Goal: Task Accomplishment & Management: Complete application form

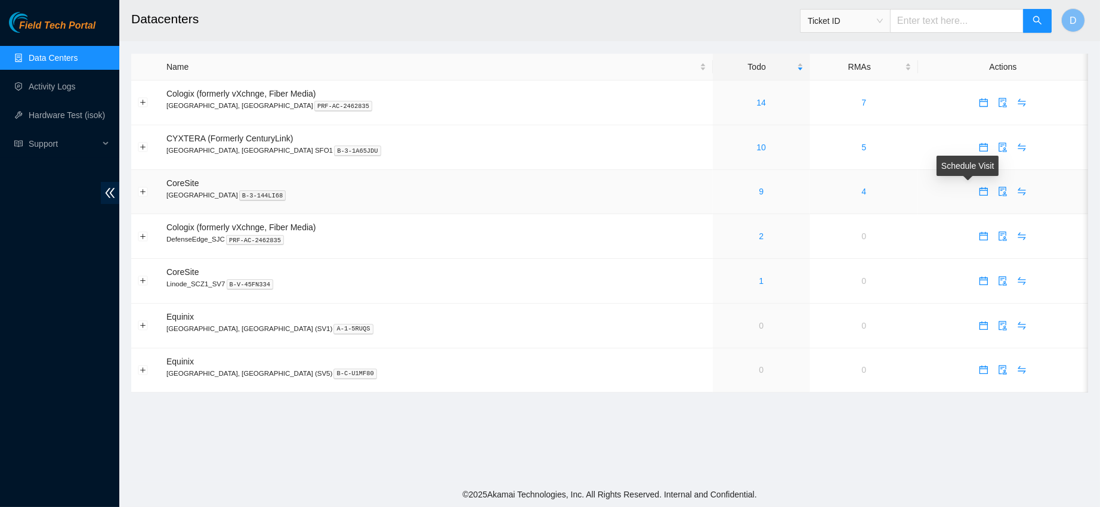
click at [979, 192] on icon "calendar" at bounding box center [984, 192] width 10 height 10
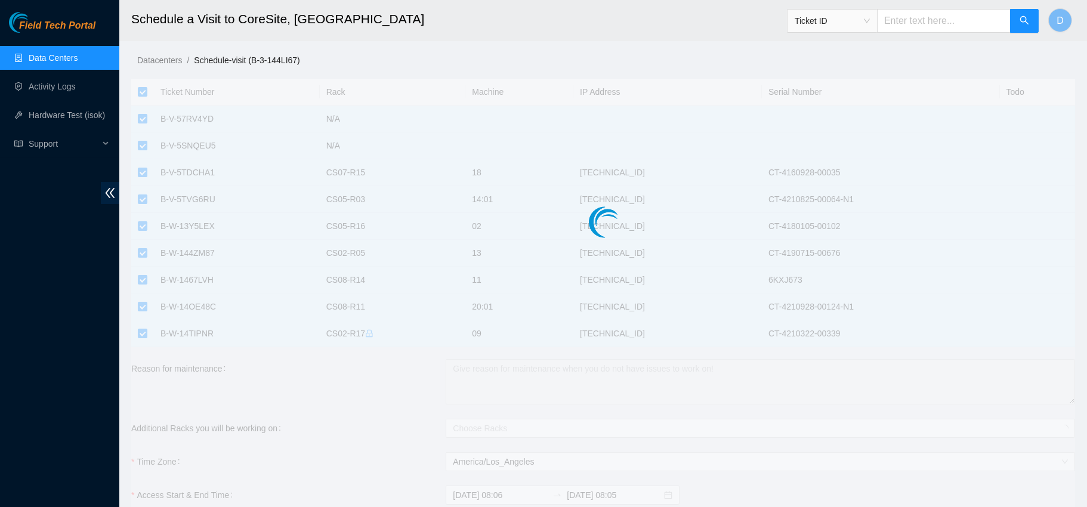
click at [145, 90] on div at bounding box center [602, 198] width 943 height 239
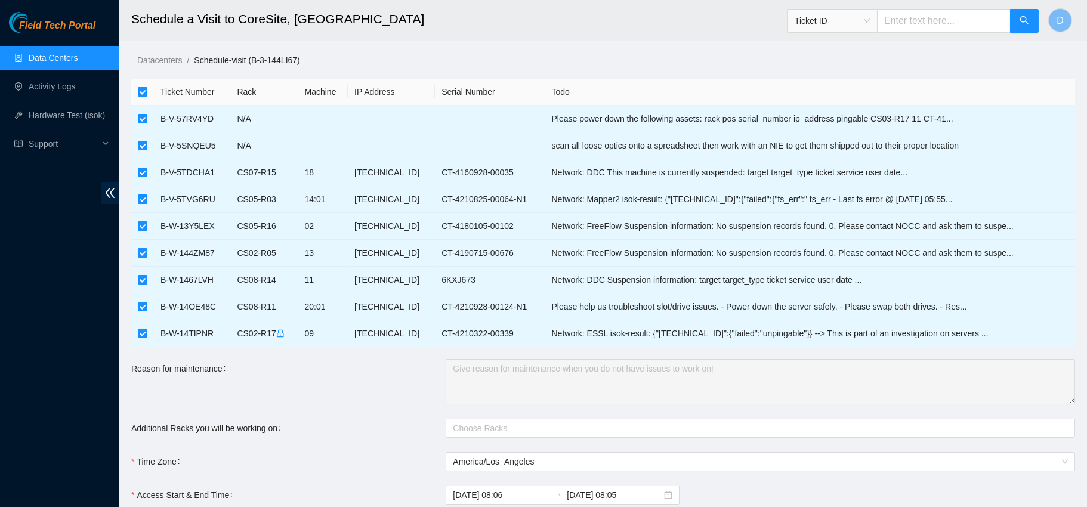
click at [143, 92] on input "checkbox" at bounding box center [143, 92] width 10 height 10
checkbox input "false"
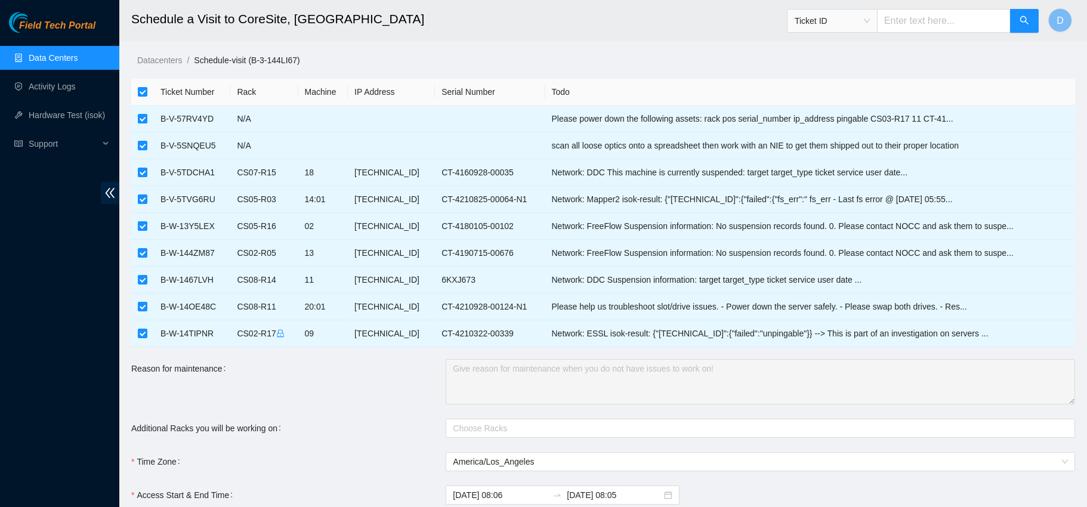
checkbox input "false"
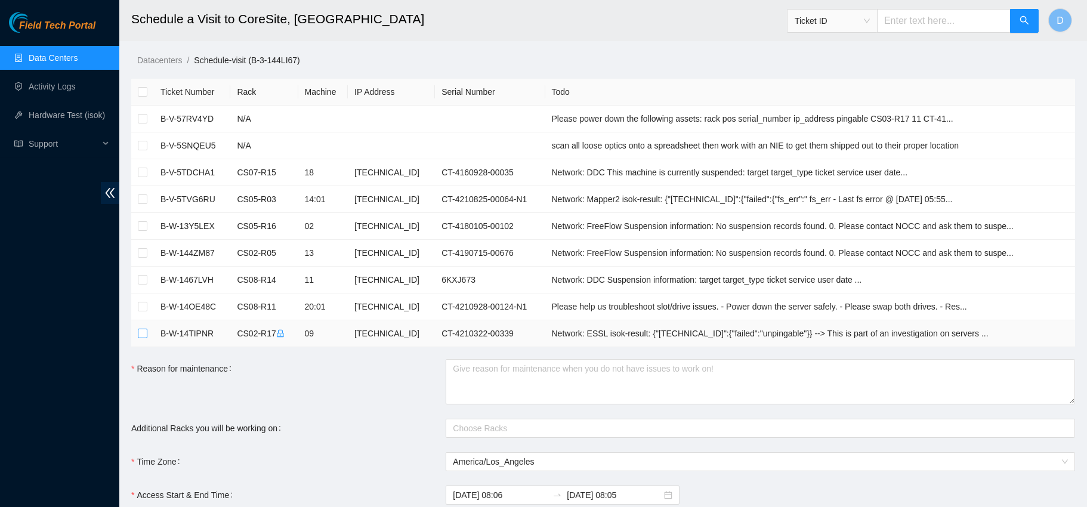
click at [141, 335] on input "checkbox" at bounding box center [143, 334] width 10 height 10
checkbox input "true"
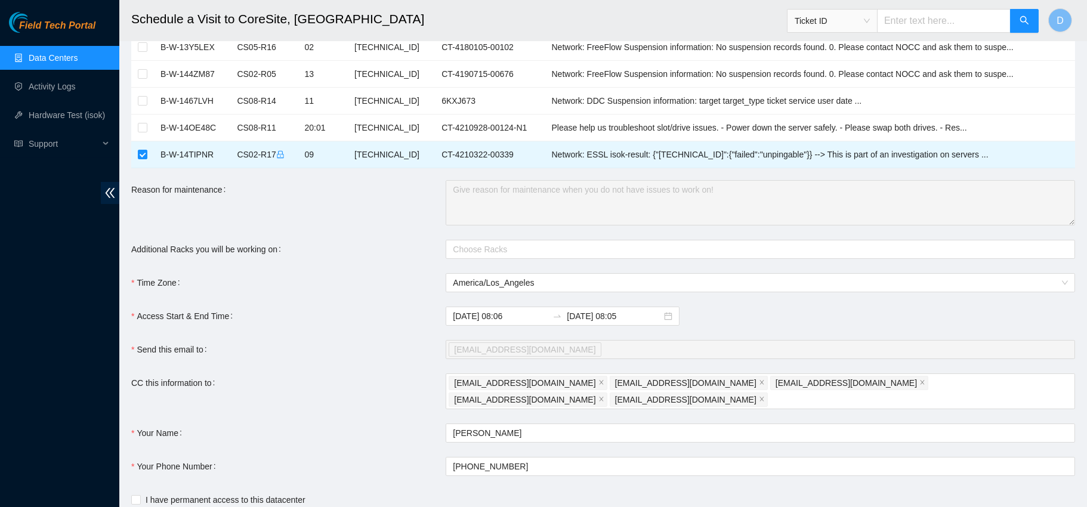
scroll to position [181, 0]
click at [518, 316] on input "[DATE] 08:06" at bounding box center [500, 314] width 95 height 13
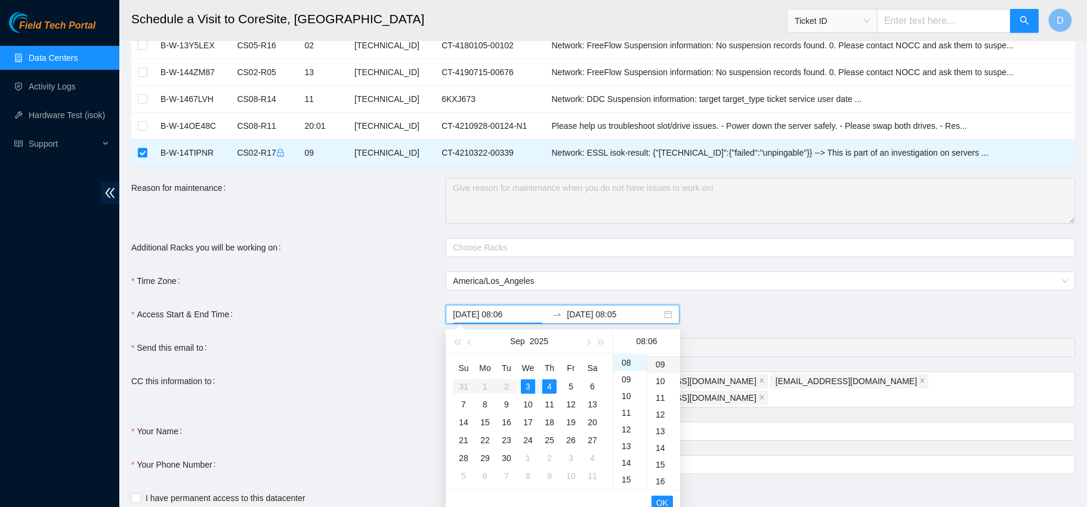
scroll to position [149, 0]
click at [660, 462] on div "15" at bounding box center [663, 463] width 33 height 17
type input "[DATE] 08:15"
click at [573, 315] on input "[DATE] 08:05" at bounding box center [614, 314] width 95 height 13
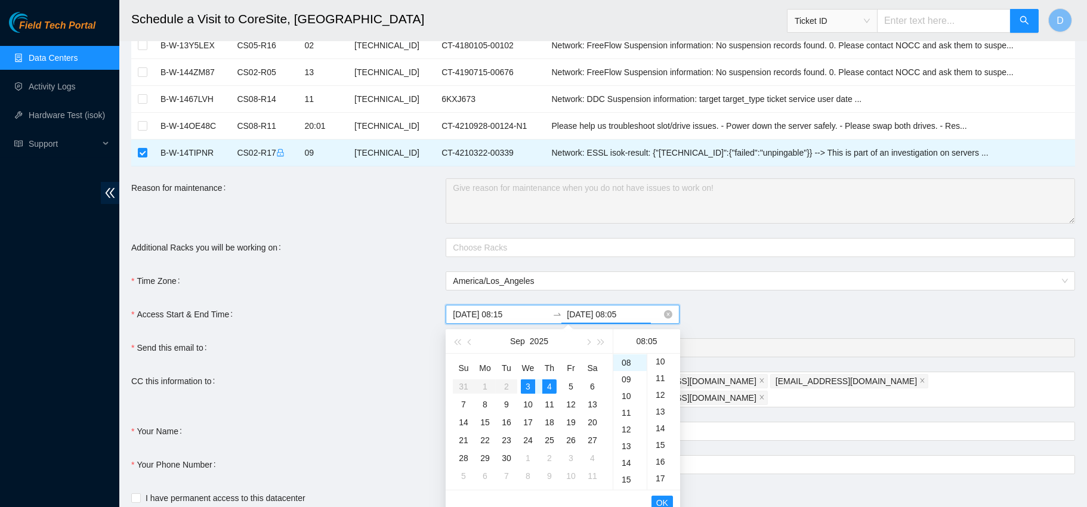
scroll to position [83, 0]
click at [531, 385] on div "3" at bounding box center [528, 386] width 14 height 14
click at [626, 445] on div "14" at bounding box center [629, 448] width 33 height 17
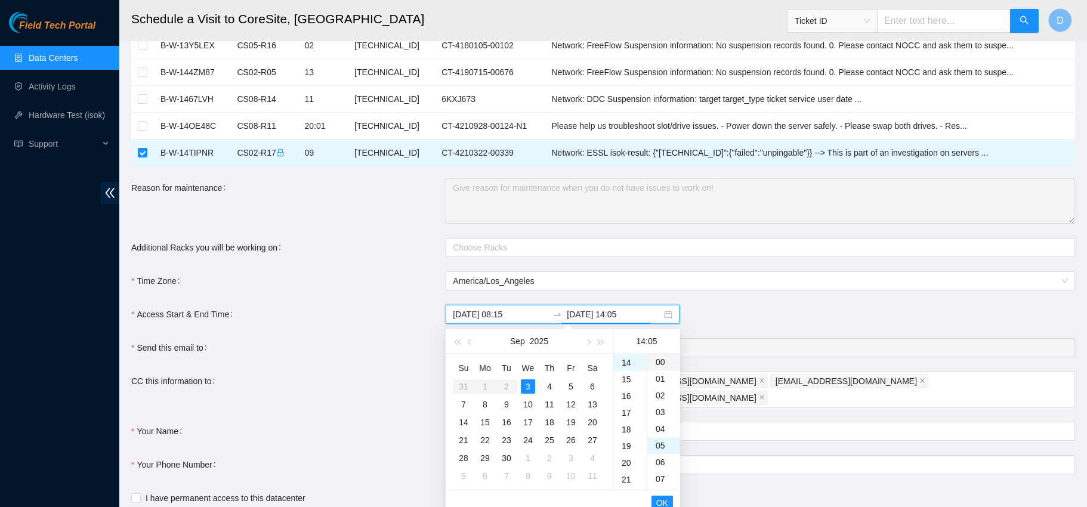
click at [661, 358] on div "00" at bounding box center [663, 362] width 33 height 17
type input "[DATE] 14:00"
click at [658, 500] on span "OK" at bounding box center [662, 502] width 12 height 13
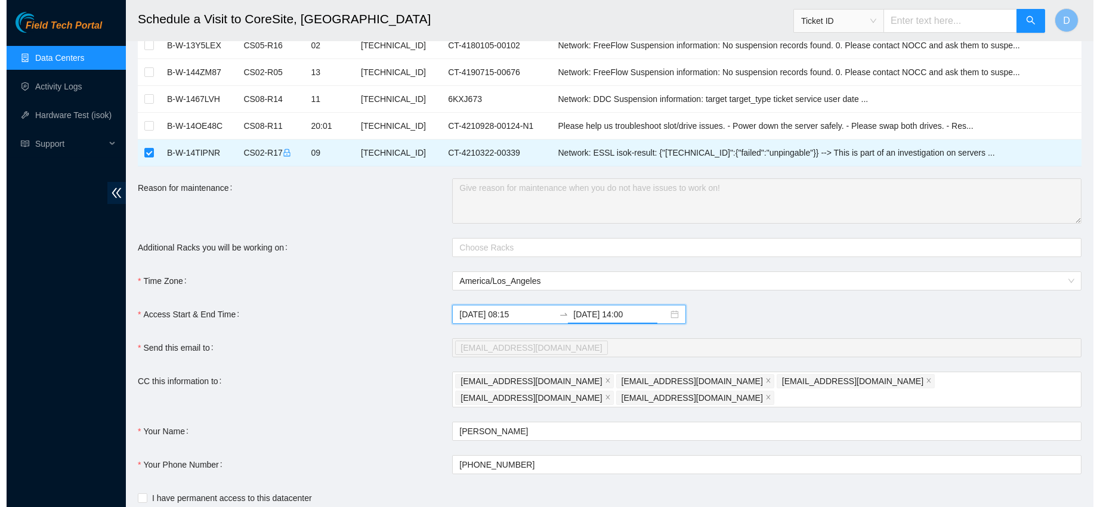
scroll to position [237, 0]
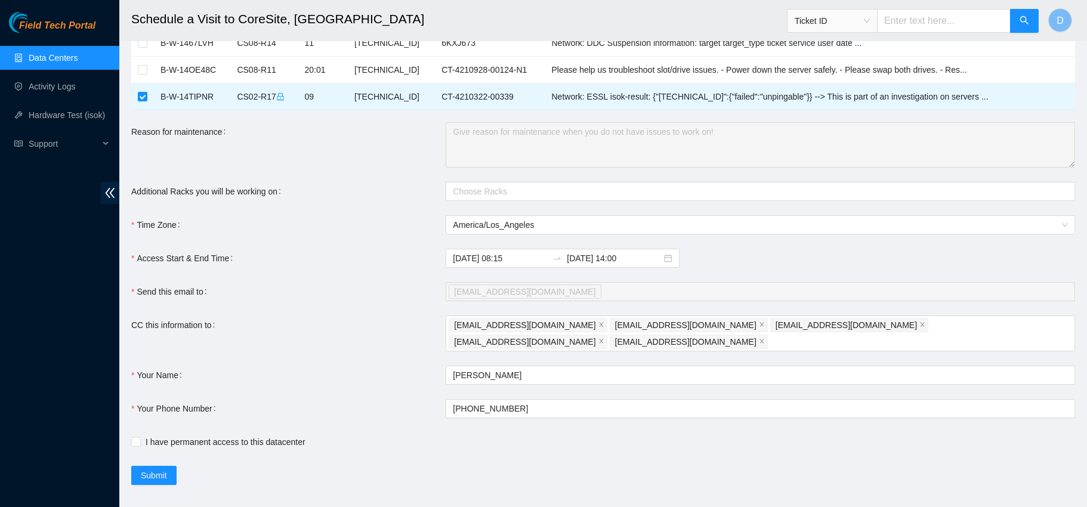
click at [128, 426] on main "Schedule a Visit to CoreSite, [GEOGRAPHIC_DATA] Ticket ID D Datacenters / Sched…" at bounding box center [602, 131] width 967 height 736
click at [137, 437] on input "I have permanent access to this datacenter" at bounding box center [135, 441] width 8 height 8
checkbox input "true"
click at [162, 469] on span "Submit" at bounding box center [154, 475] width 26 height 13
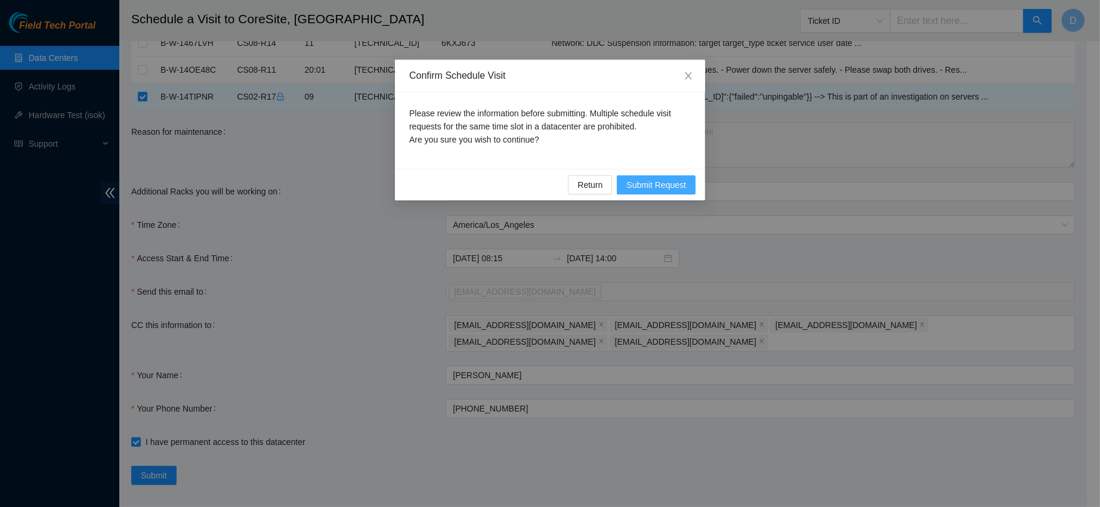
click at [667, 175] on button "Submit Request" at bounding box center [656, 184] width 79 height 19
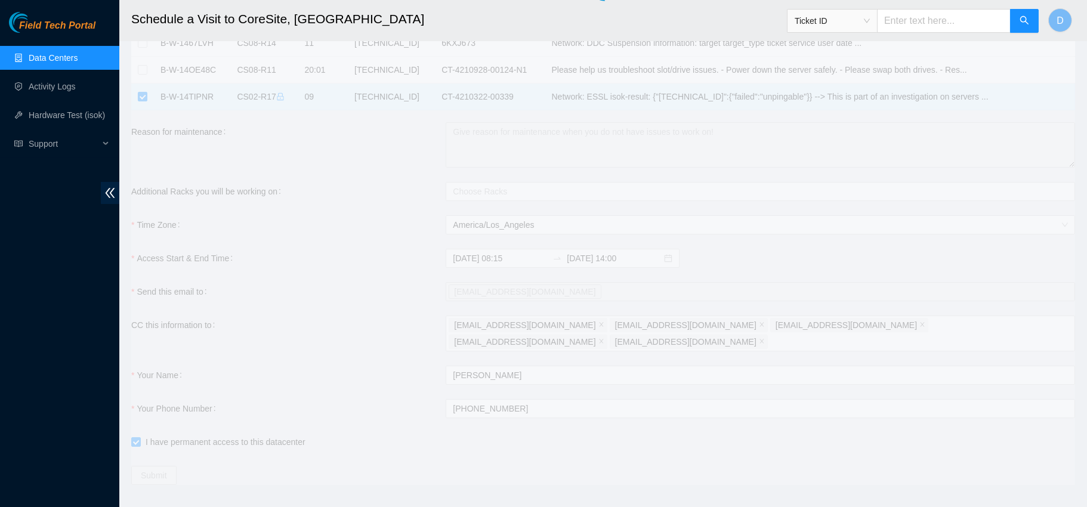
type input "[DATE] 08:07"
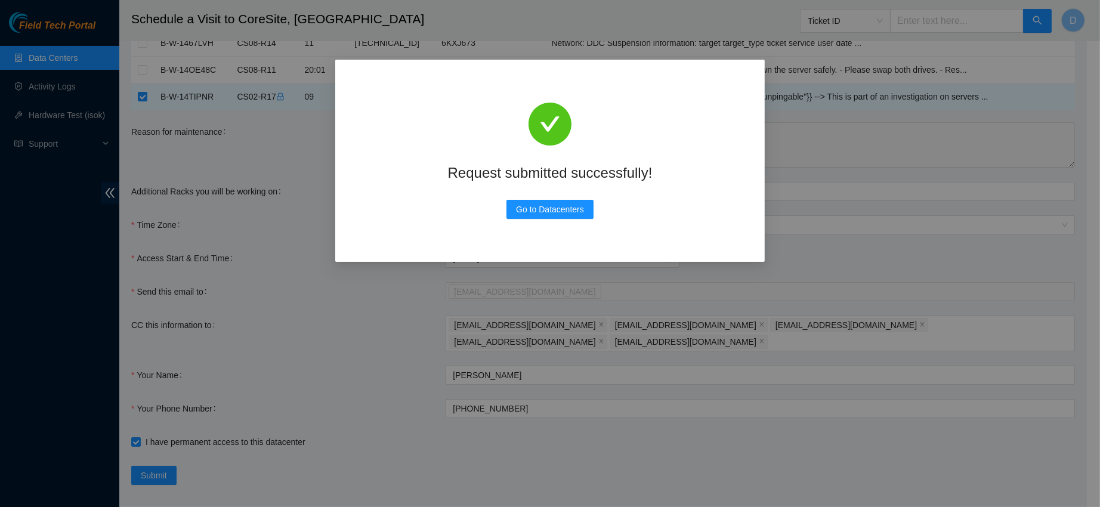
click at [554, 222] on div "Request submitted successfully! Go to Datacenters" at bounding box center [549, 161] width 401 height 174
click at [550, 215] on span "Go to Datacenters" at bounding box center [550, 209] width 68 height 13
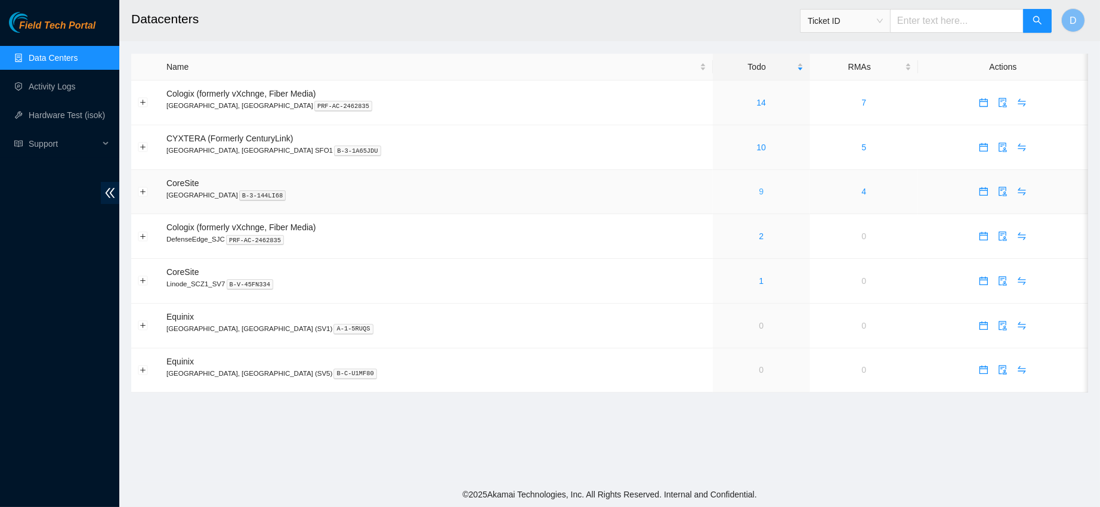
click at [759, 190] on link "9" at bounding box center [761, 192] width 5 height 10
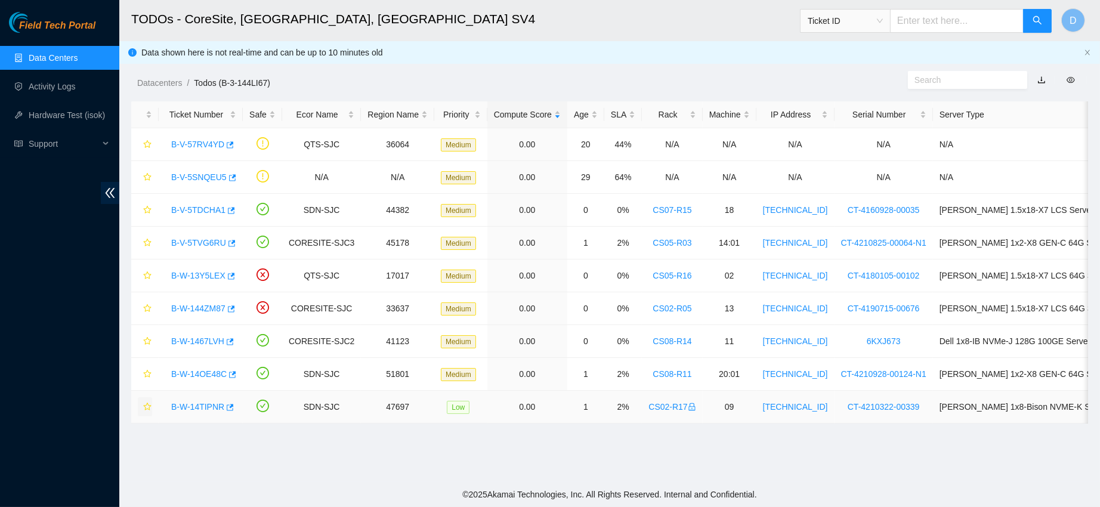
click at [146, 403] on icon "star" at bounding box center [147, 407] width 8 height 8
click at [195, 374] on link "B-W-14OE48C" at bounding box center [198, 374] width 55 height 10
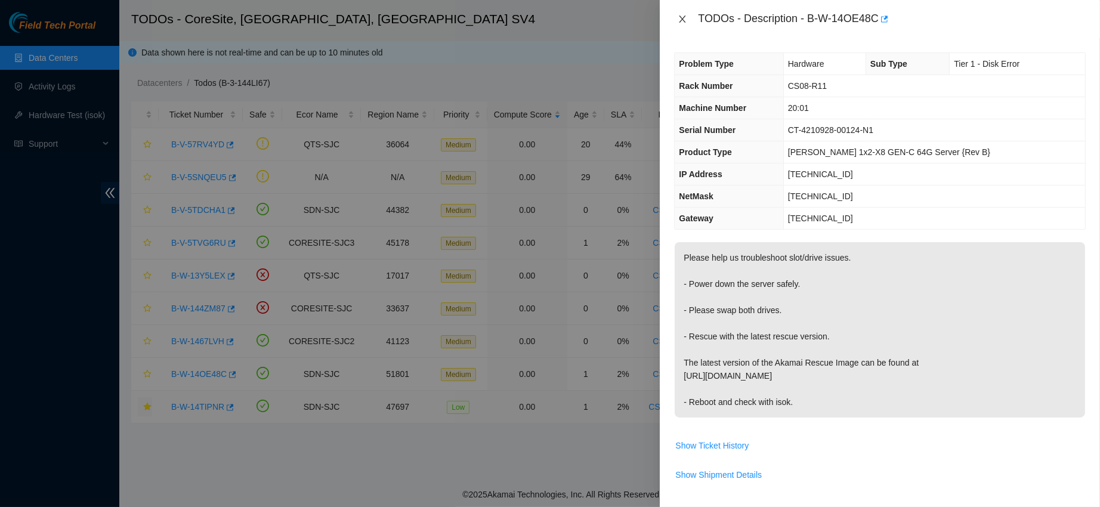
click at [676, 18] on button "Close" at bounding box center [682, 19] width 17 height 11
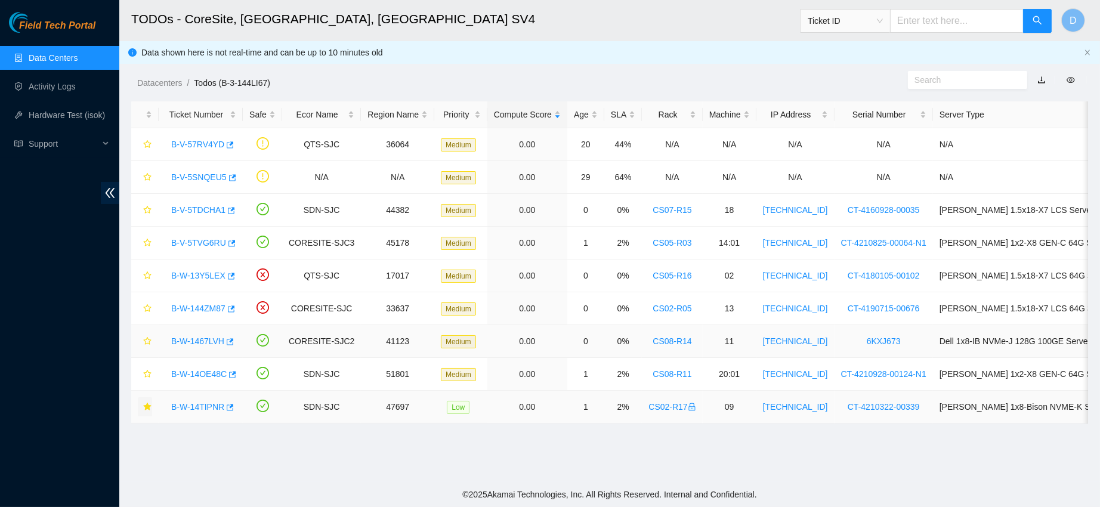
click at [190, 339] on link "B-W-1467LVH" at bounding box center [197, 341] width 53 height 10
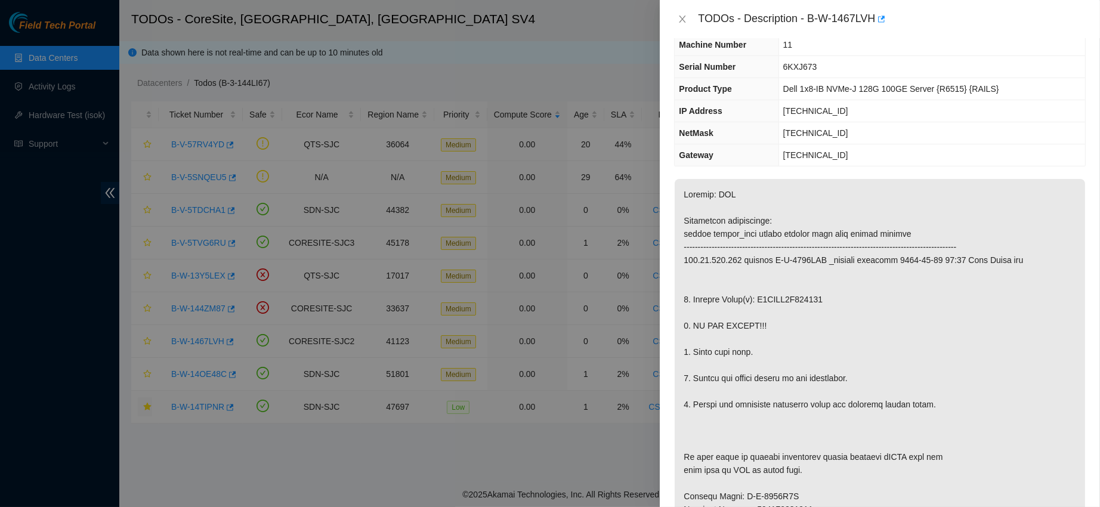
scroll to position [48, 0]
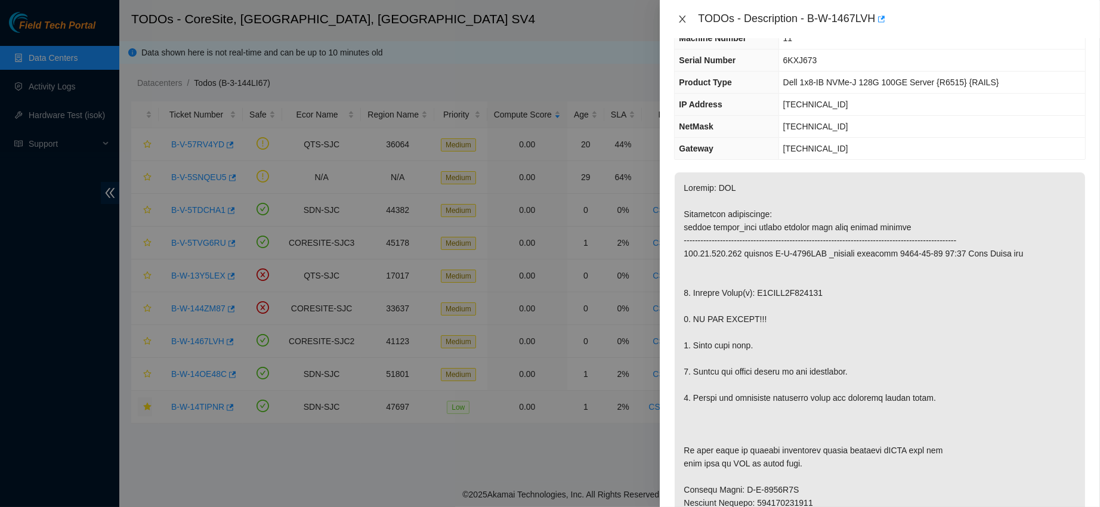
click at [680, 17] on icon "close" at bounding box center [682, 19] width 10 height 10
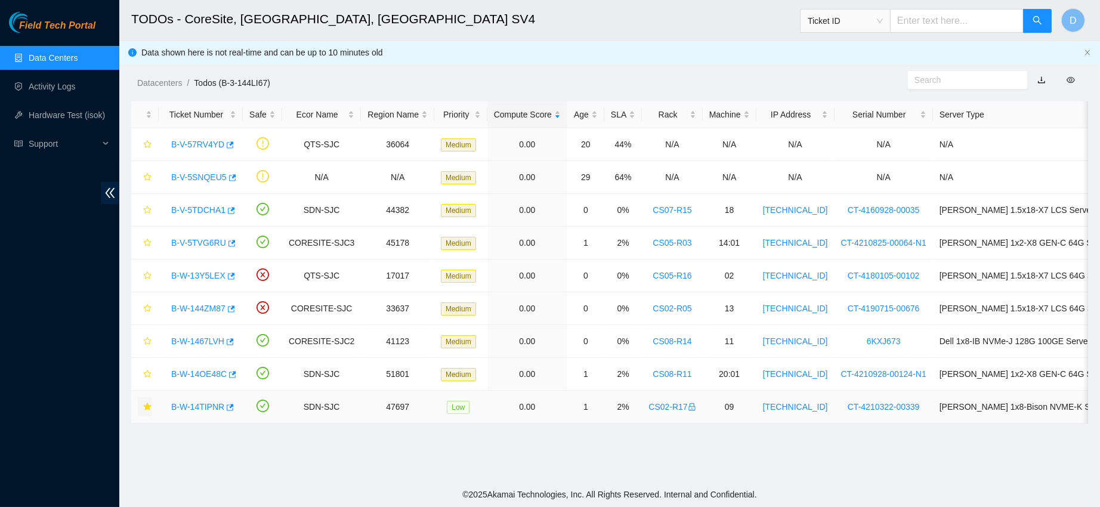
scroll to position [61, 0]
click at [193, 308] on link "B-W-144ZM87" at bounding box center [198, 309] width 54 height 10
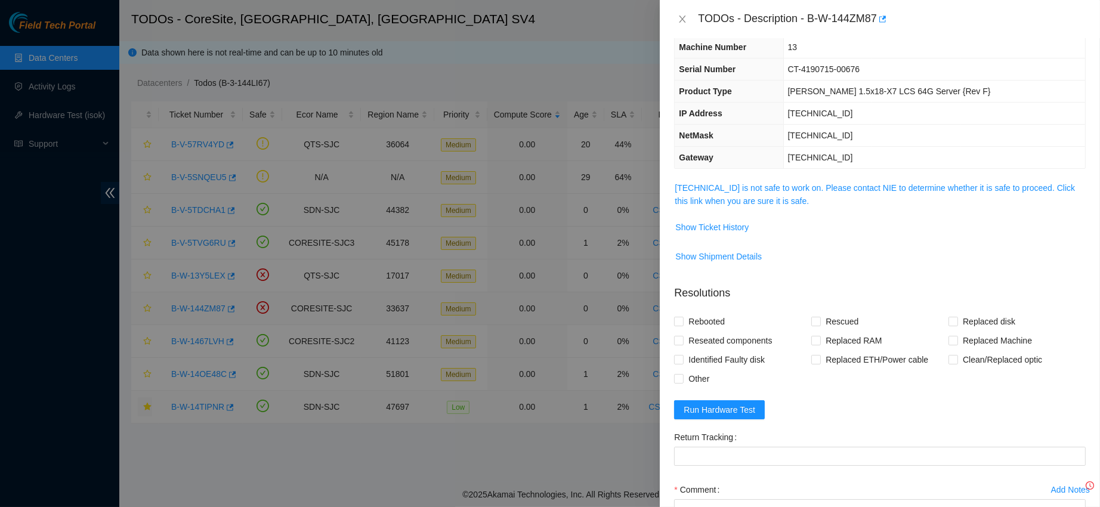
scroll to position [48, 0]
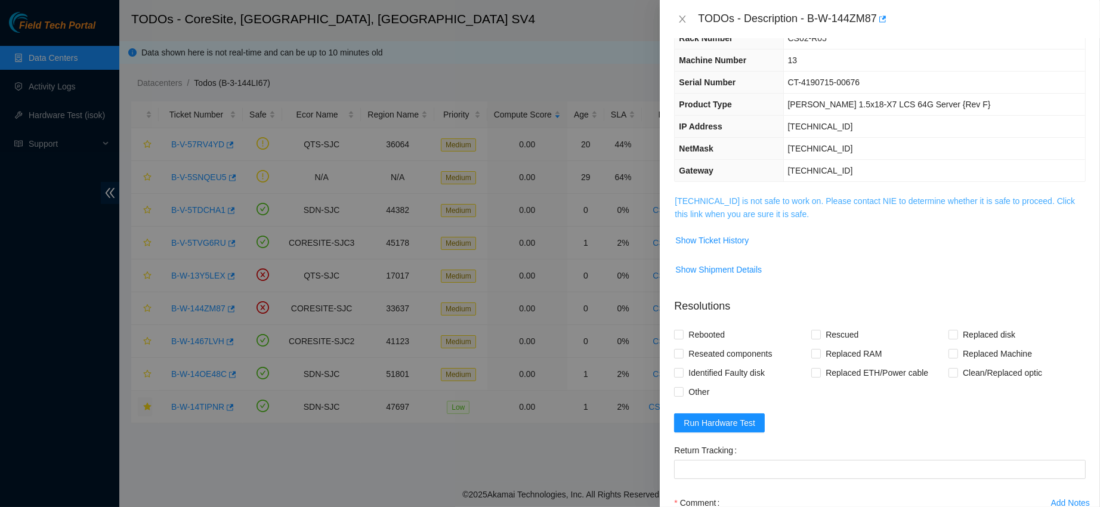
click at [766, 208] on link "23.218.80.197 is not safe to work on. Please contact NIE to determine whether i…" at bounding box center [874, 207] width 400 height 23
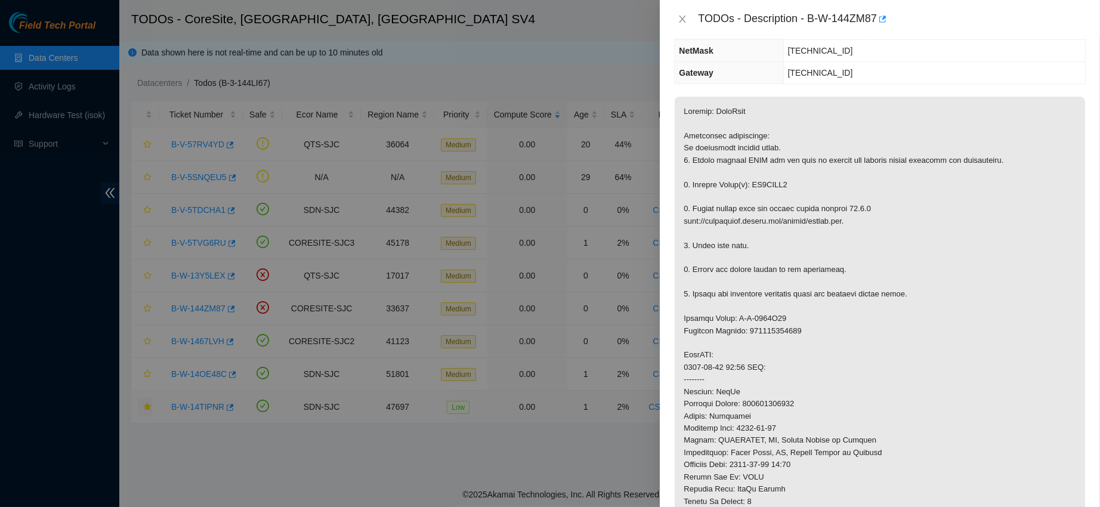
scroll to position [172, 0]
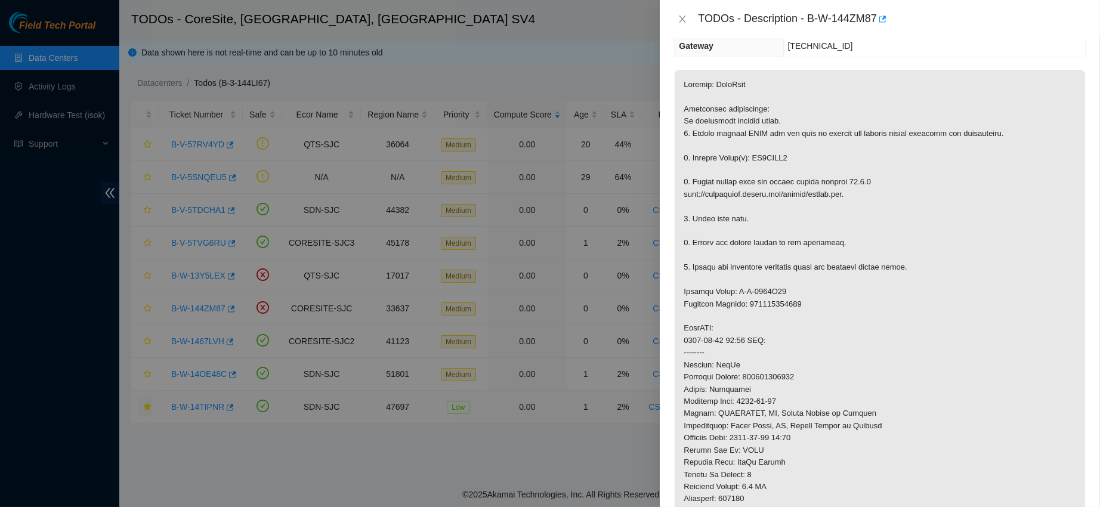
click at [684, 26] on div "TODOs - Description - B-W-144ZM87" at bounding box center [879, 19] width 411 height 19
click at [682, 14] on icon "close" at bounding box center [682, 19] width 10 height 10
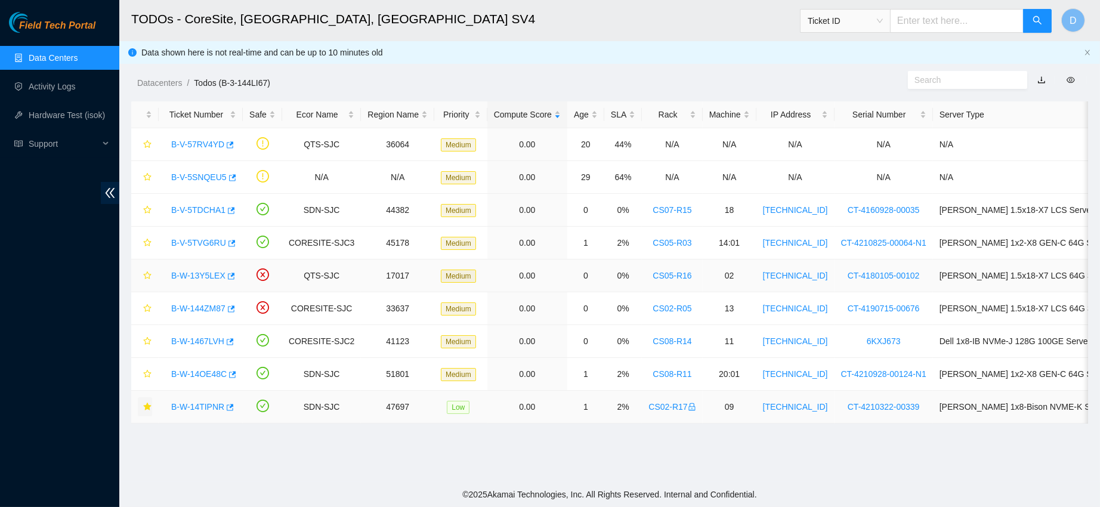
click at [208, 272] on link "B-W-13Y5LEX" at bounding box center [198, 276] width 54 height 10
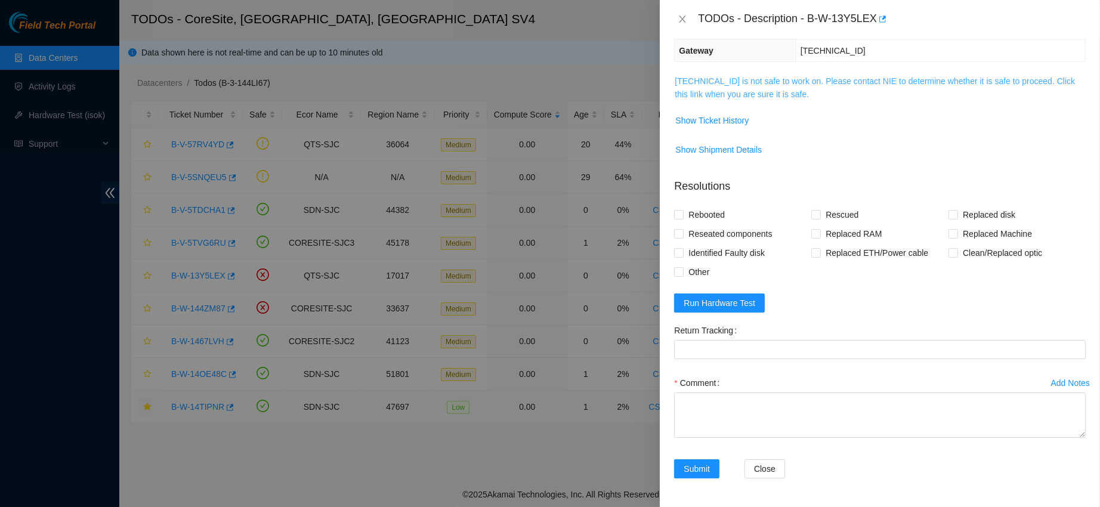
click at [740, 77] on link "96.6.45.69 is not safe to work on. Please contact NIE to determine whether it i…" at bounding box center [874, 87] width 400 height 23
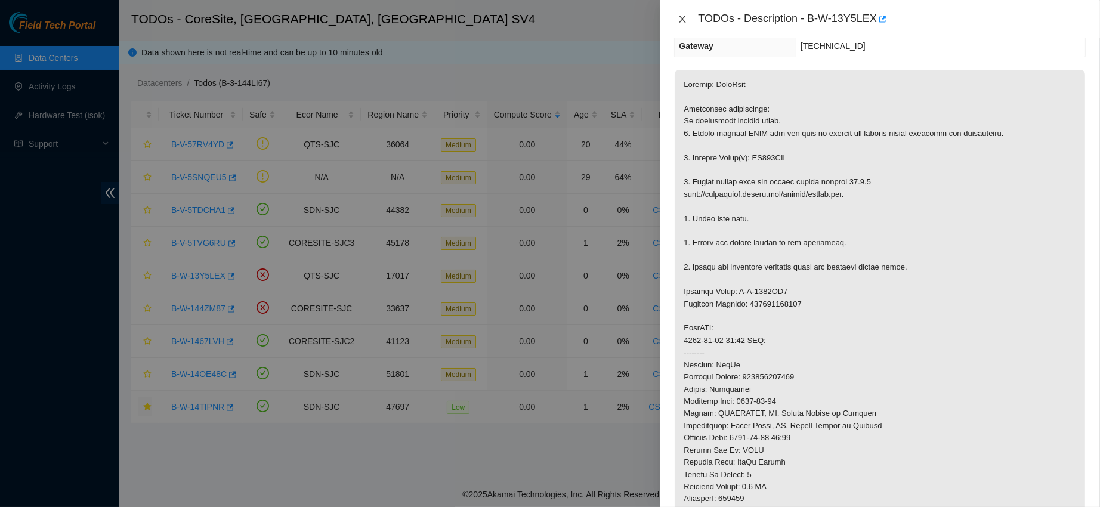
click at [681, 20] on icon "close" at bounding box center [682, 19] width 7 height 7
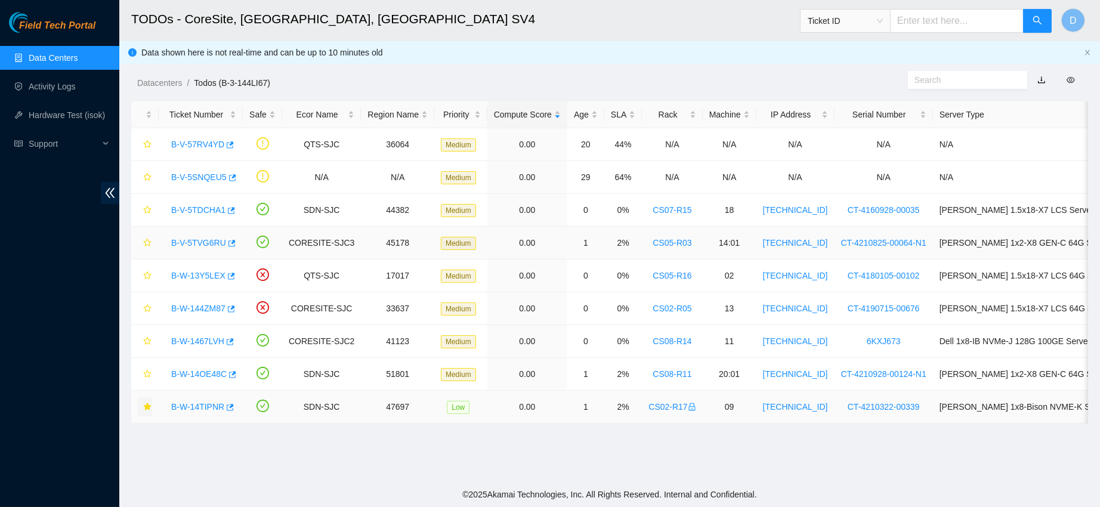
click at [187, 241] on link "B-V-5TVG6RU" at bounding box center [198, 243] width 55 height 10
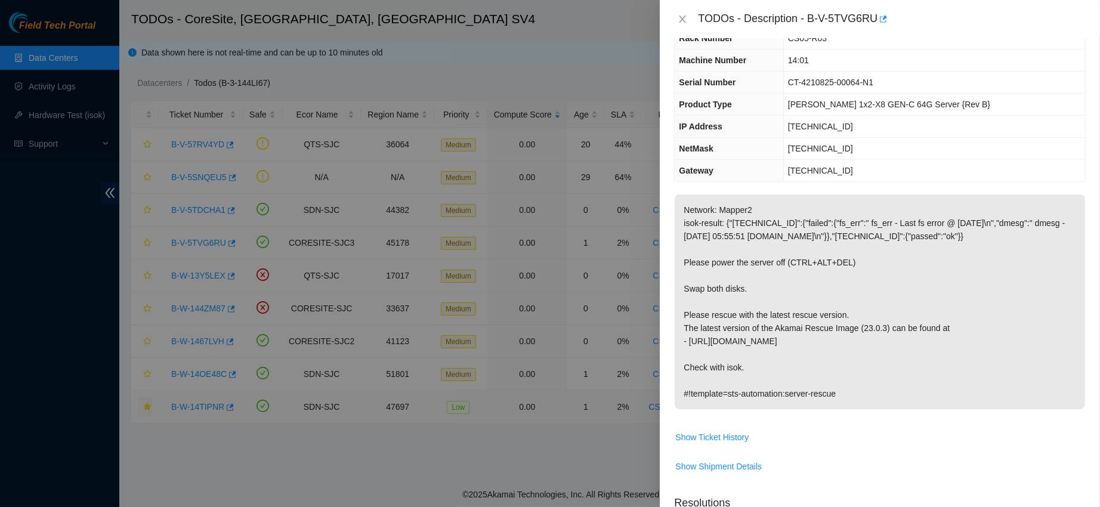
scroll to position [31, 0]
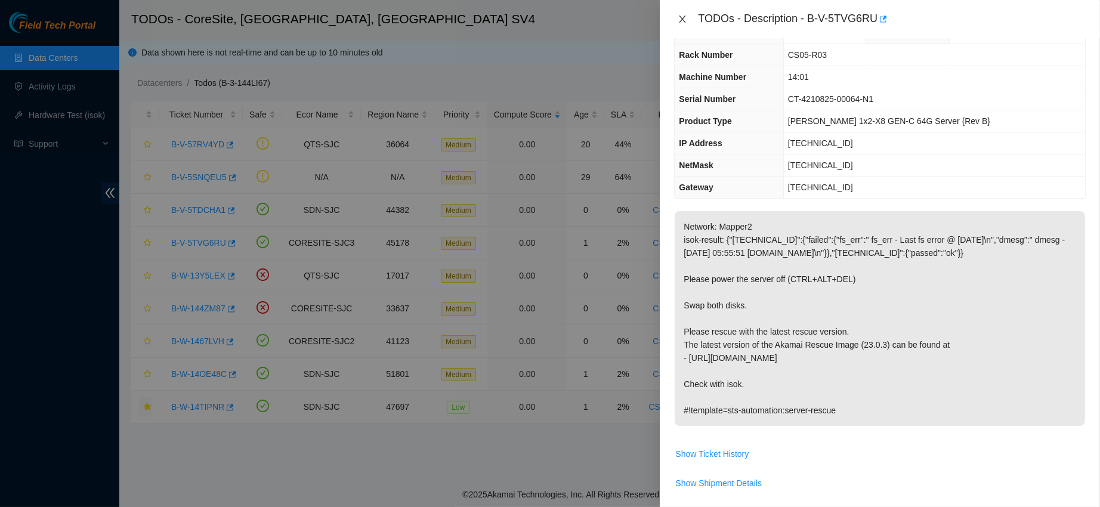
click at [677, 17] on icon "close" at bounding box center [682, 19] width 10 height 10
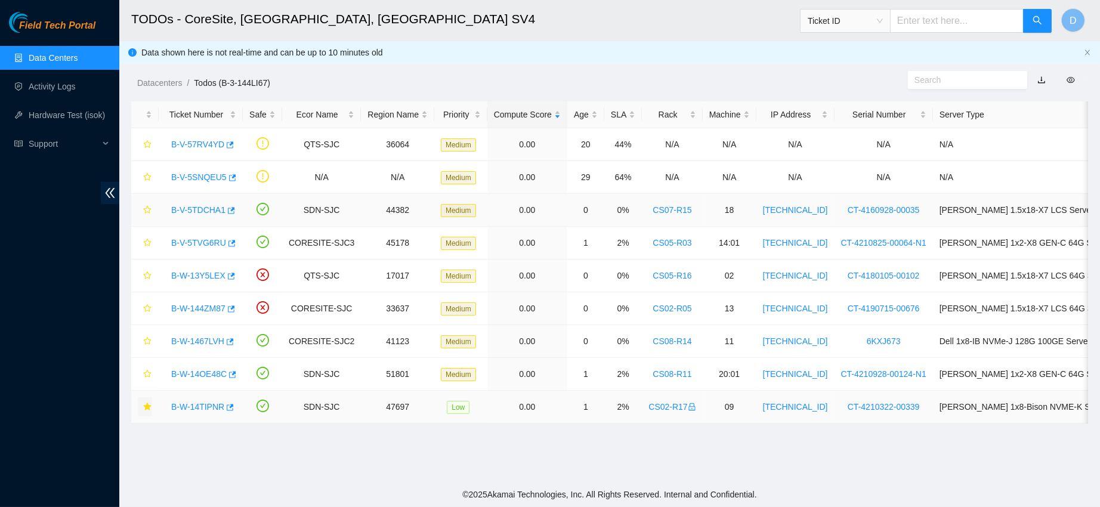
click at [193, 201] on div "B-V-5TDCHA1" at bounding box center [200, 209] width 71 height 19
click at [197, 212] on link "B-V-5TDCHA1" at bounding box center [198, 210] width 54 height 10
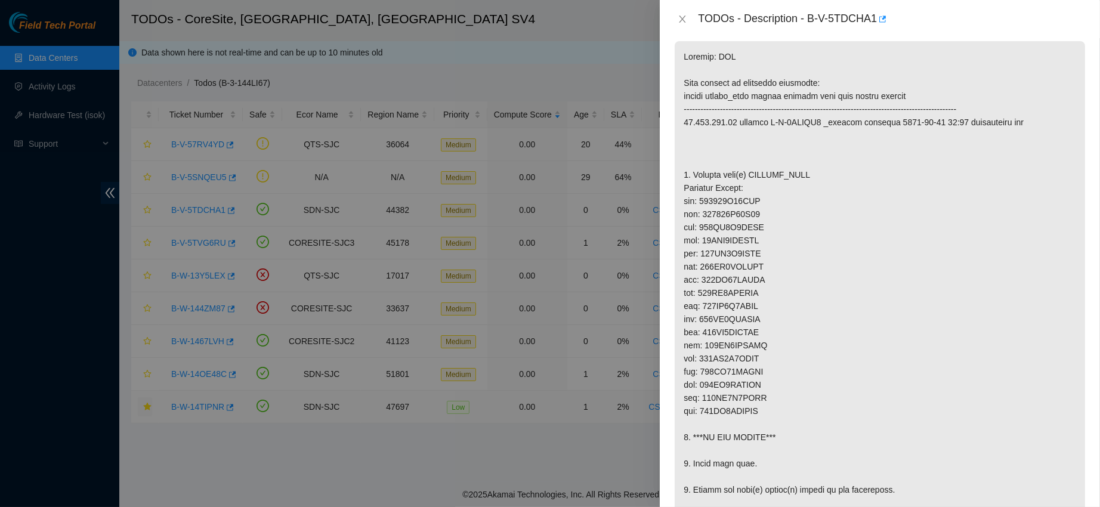
scroll to position [0, 0]
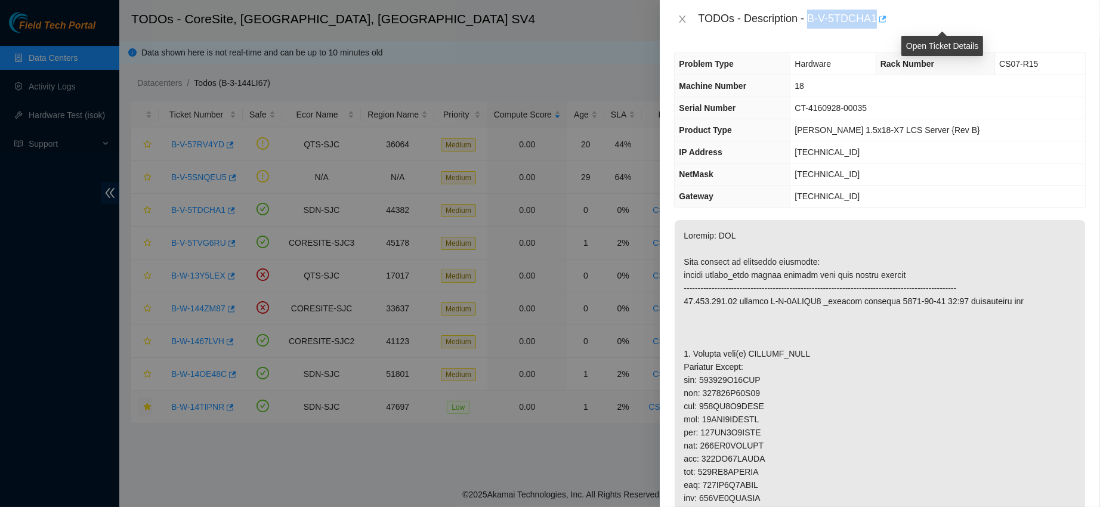
drag, startPoint x: 843, startPoint y: 17, endPoint x: 942, endPoint y: 26, distance: 99.3
click at [942, 26] on div "TODOs - Description - B-V-5TDCHA1" at bounding box center [892, 19] width 388 height 19
copy div "B-V-5TDCHA1"
click at [682, 23] on icon "close" at bounding box center [682, 19] width 10 height 10
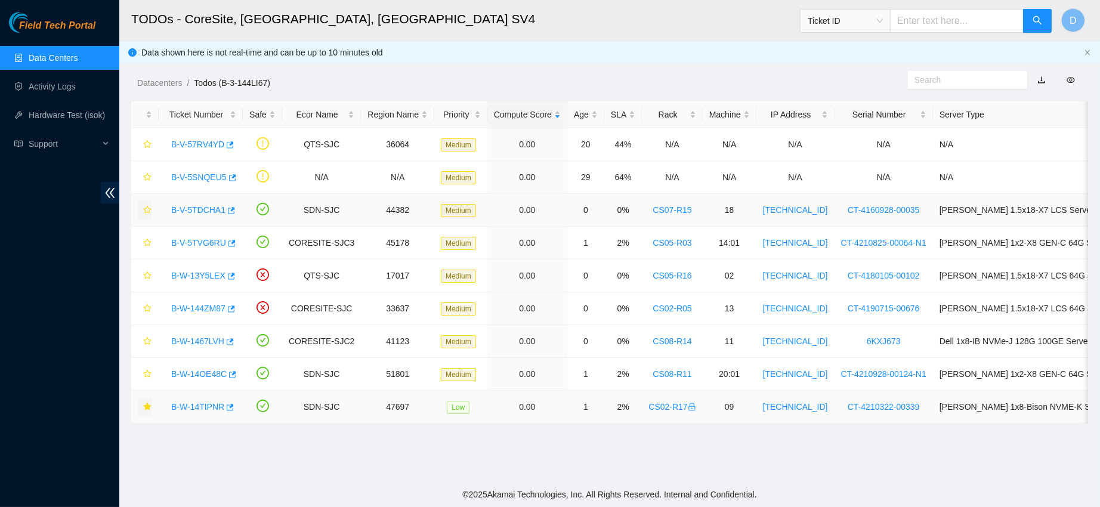
click at [148, 206] on icon "star" at bounding box center [147, 210] width 8 height 8
click at [188, 412] on div "B-W-14TIPNR" at bounding box center [200, 406] width 71 height 19
click at [191, 410] on link "B-W-14TIPNR" at bounding box center [197, 407] width 53 height 10
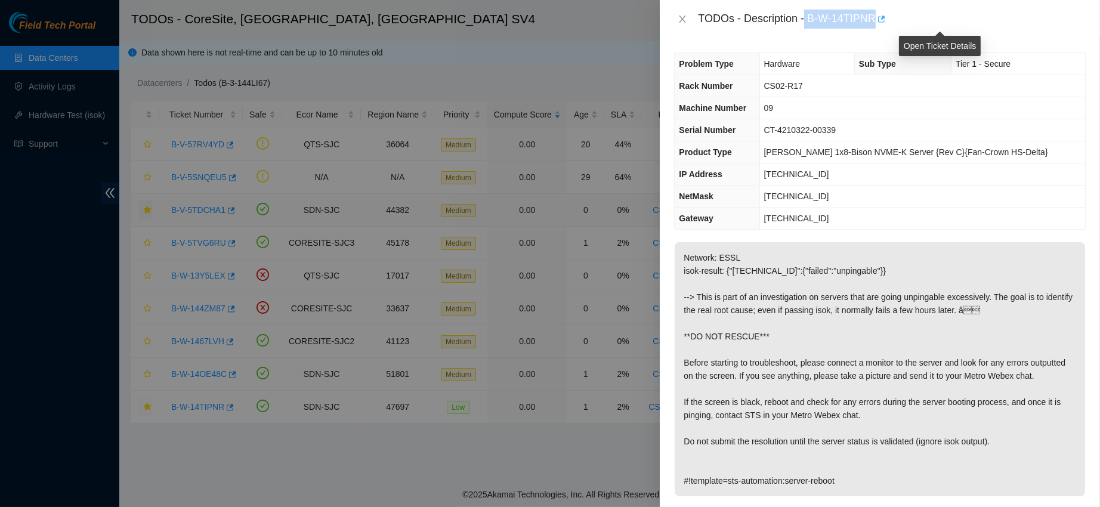
drag, startPoint x: 841, startPoint y: 15, endPoint x: 939, endPoint y: 16, distance: 97.8
click at [939, 16] on div "TODOs - Description - B-W-14TIPNR" at bounding box center [892, 19] width 388 height 19
copy div "B-W-14TIPNR"
click at [677, 16] on icon "close" at bounding box center [682, 19] width 10 height 10
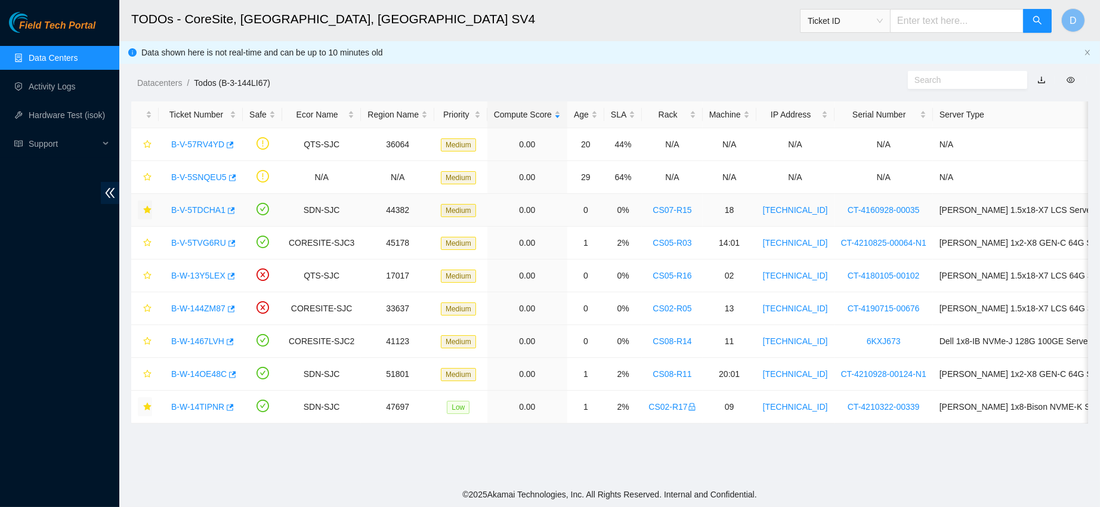
click at [200, 210] on link "B-V-5TDCHA1" at bounding box center [198, 210] width 54 height 10
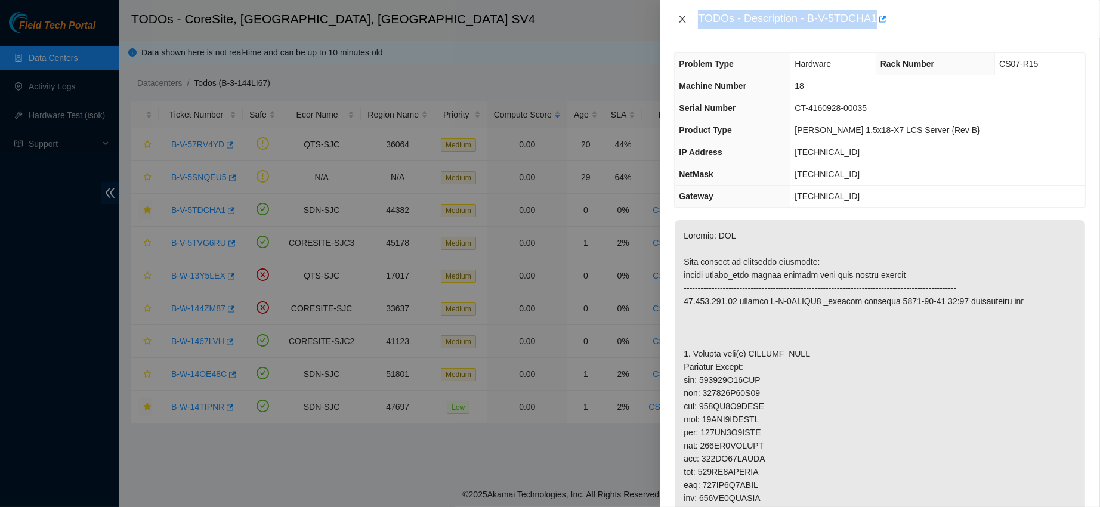
click at [684, 15] on icon "close" at bounding box center [682, 19] width 10 height 10
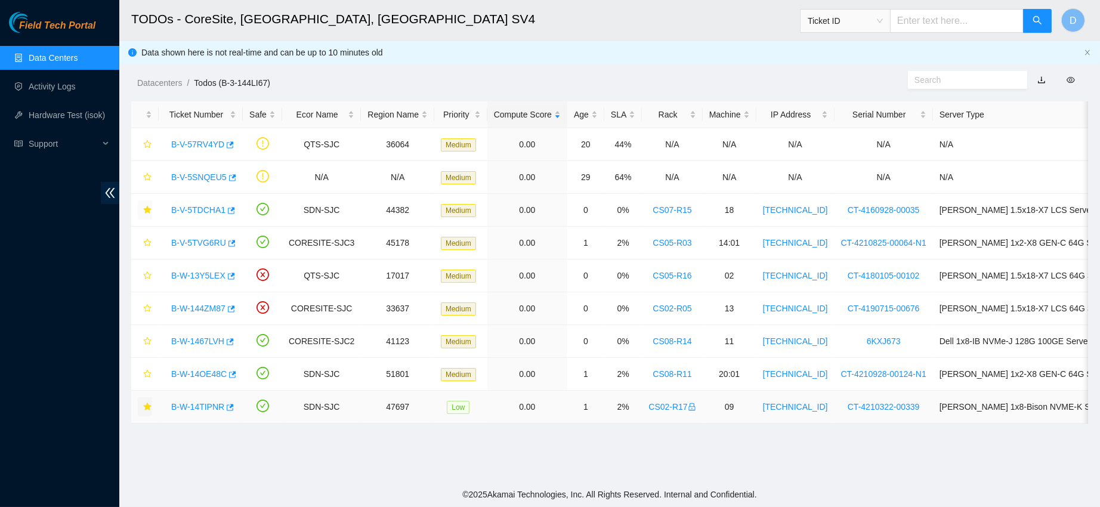
click at [200, 406] on link "B-W-14TIPNR" at bounding box center [197, 407] width 53 height 10
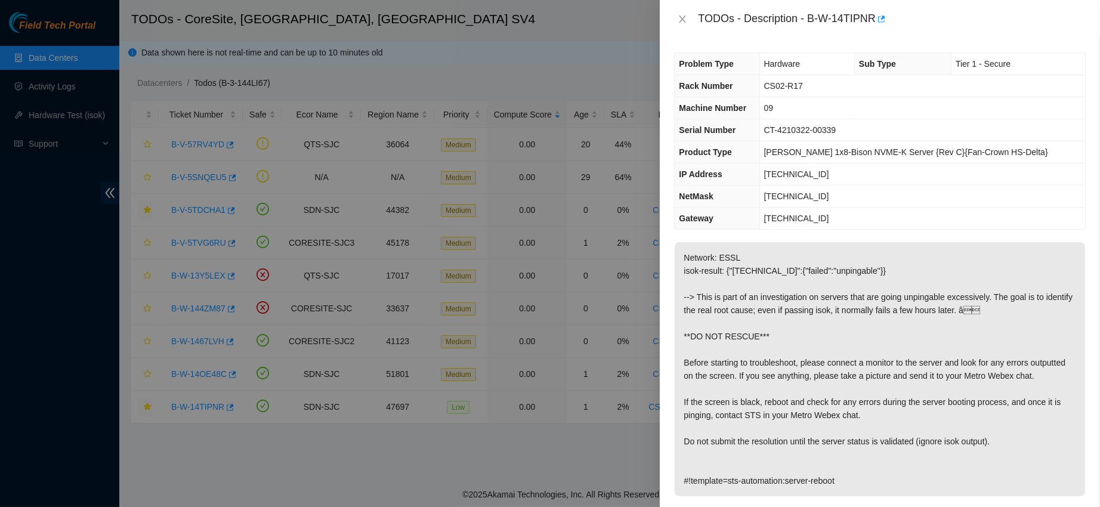
click at [691, 8] on div "TODOs - Description - B-W-14TIPNR" at bounding box center [880, 19] width 440 height 38
click at [692, 15] on div "TODOs - Description - B-W-14TIPNR" at bounding box center [879, 19] width 411 height 19
click at [686, 20] on icon "close" at bounding box center [682, 19] width 10 height 10
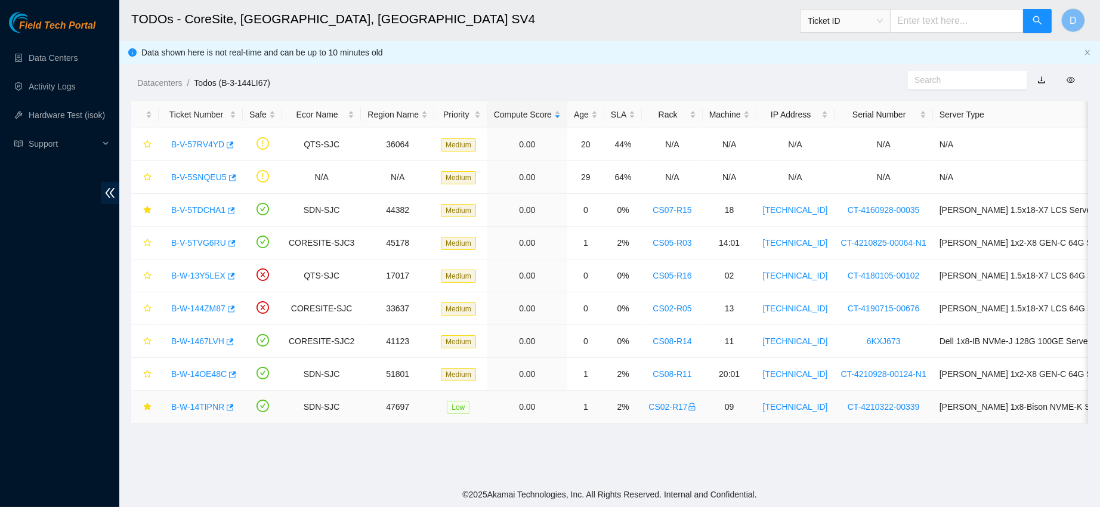
click at [201, 409] on link "B-W-14TIPNR" at bounding box center [197, 407] width 53 height 10
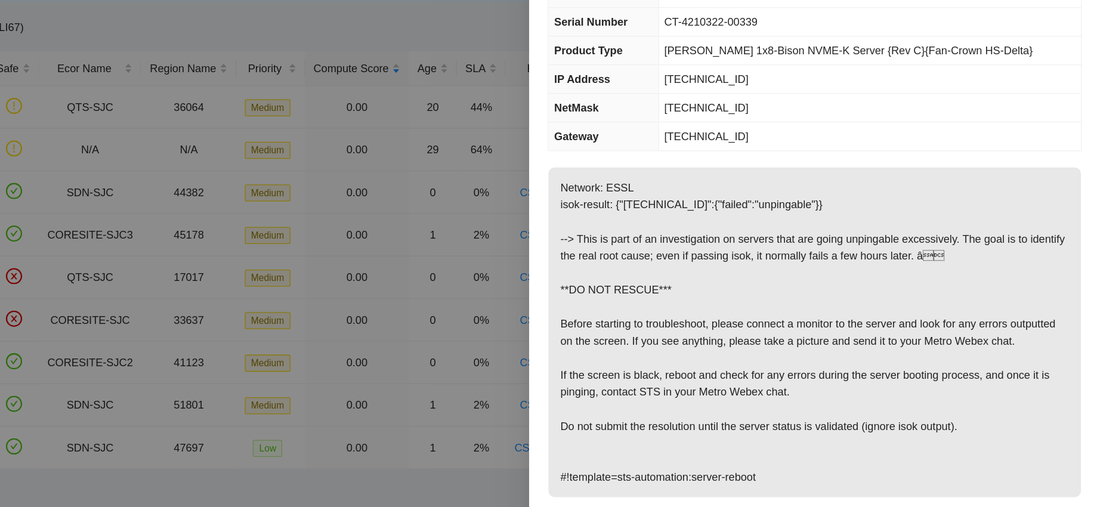
scroll to position [50, 0]
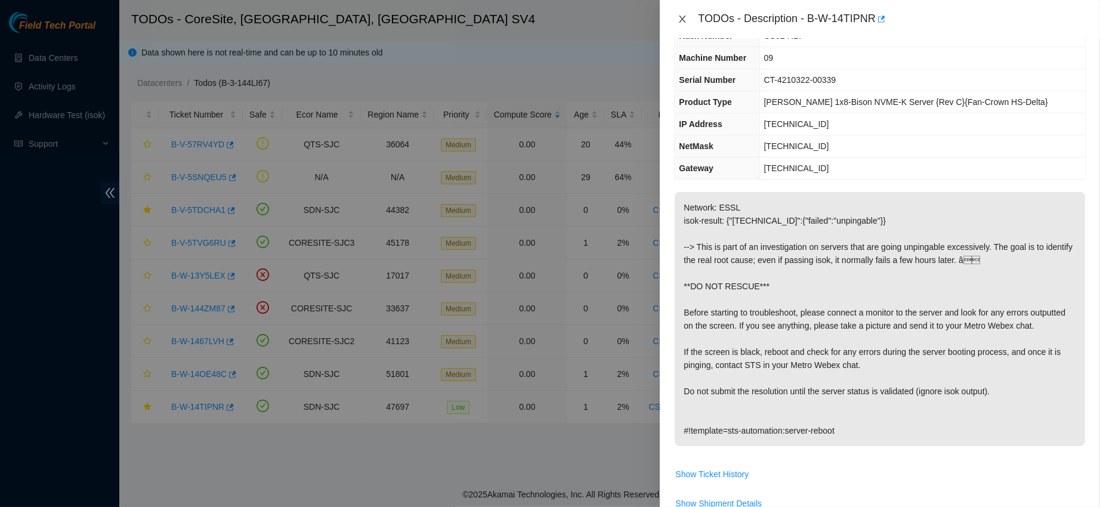
click at [687, 16] on button "Close" at bounding box center [682, 19] width 17 height 11
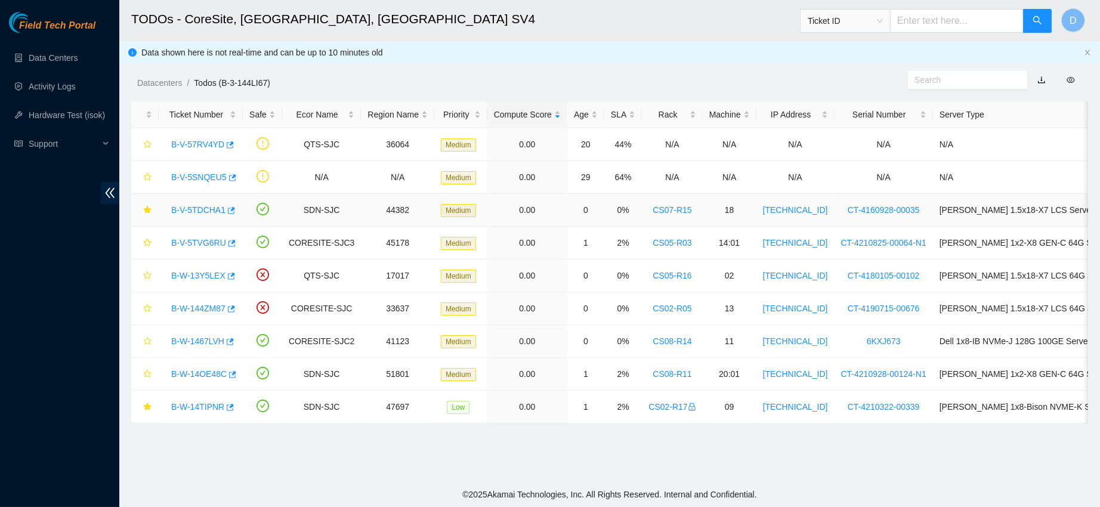
click at [192, 209] on link "B-V-5TDCHA1" at bounding box center [198, 210] width 54 height 10
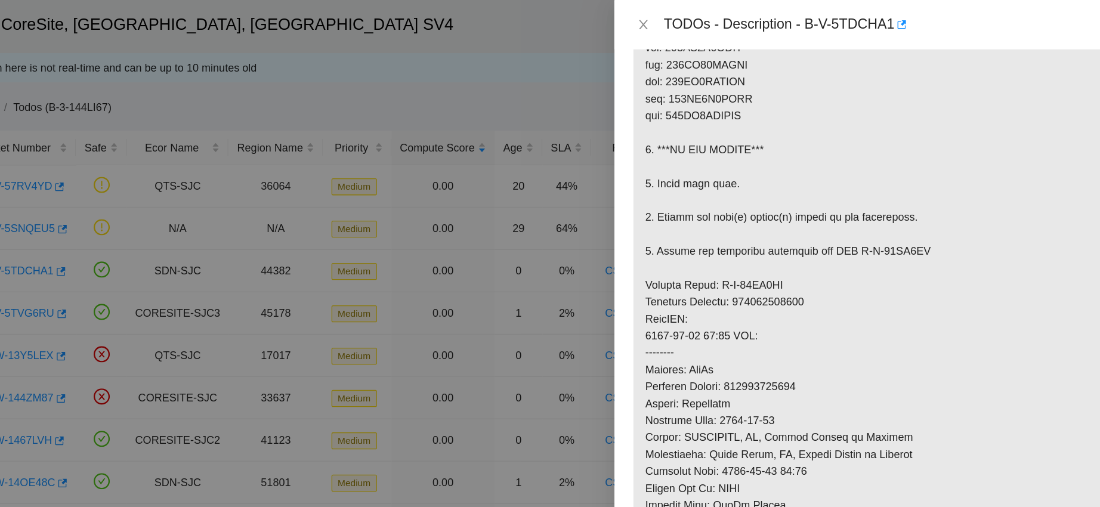
scroll to position [502, 0]
click at [770, 228] on p at bounding box center [879, 134] width 410 height 831
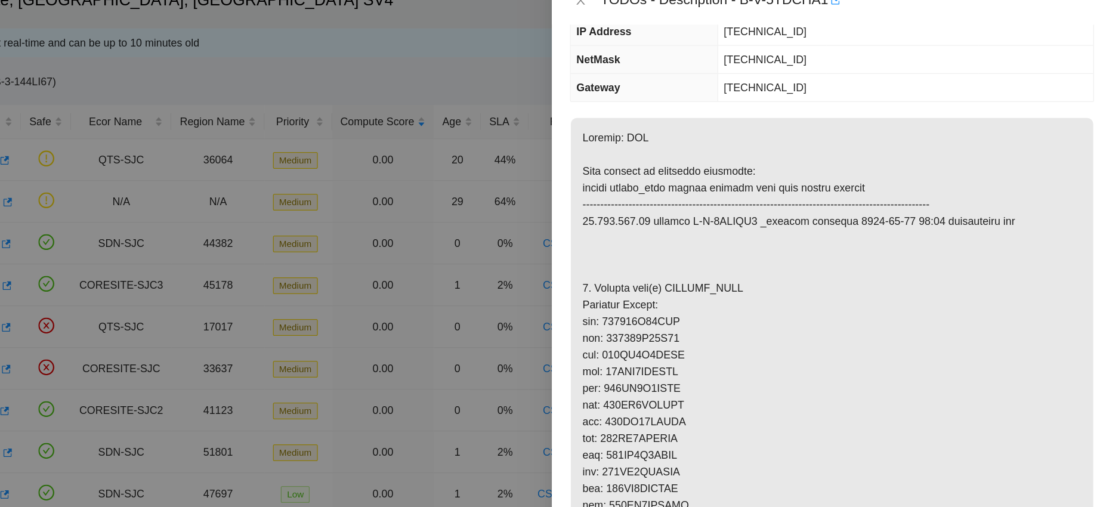
scroll to position [0, 0]
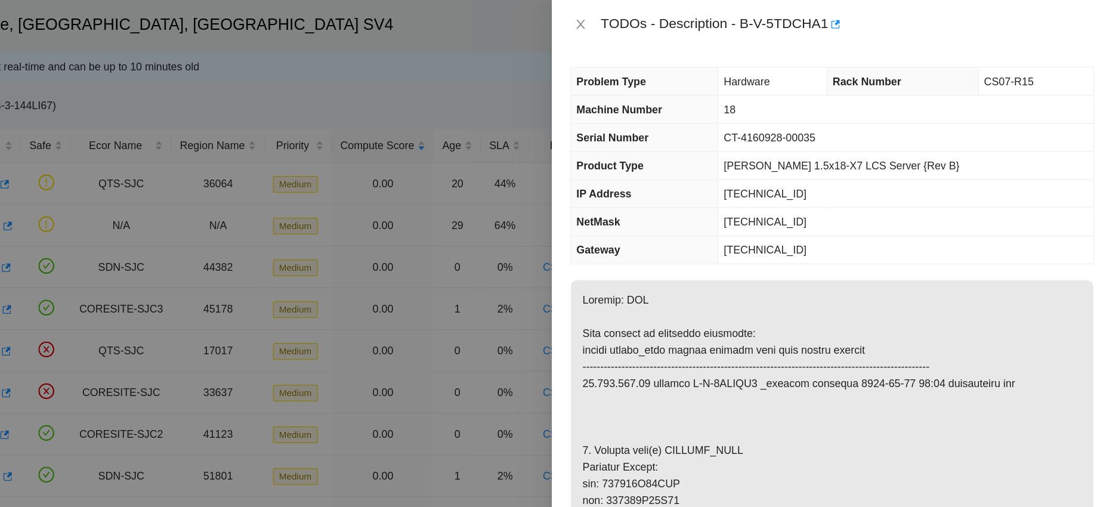
drag, startPoint x: 850, startPoint y: 17, endPoint x: 869, endPoint y: 12, distance: 19.7
click at [869, 12] on div "TODOs - Description - B-V-5TDCHA1" at bounding box center [892, 19] width 388 height 19
drag, startPoint x: 848, startPoint y: 13, endPoint x: 937, endPoint y: 27, distance: 90.0
click at [937, 27] on div "TODOs - Description - B-V-5TDCHA1" at bounding box center [892, 19] width 388 height 19
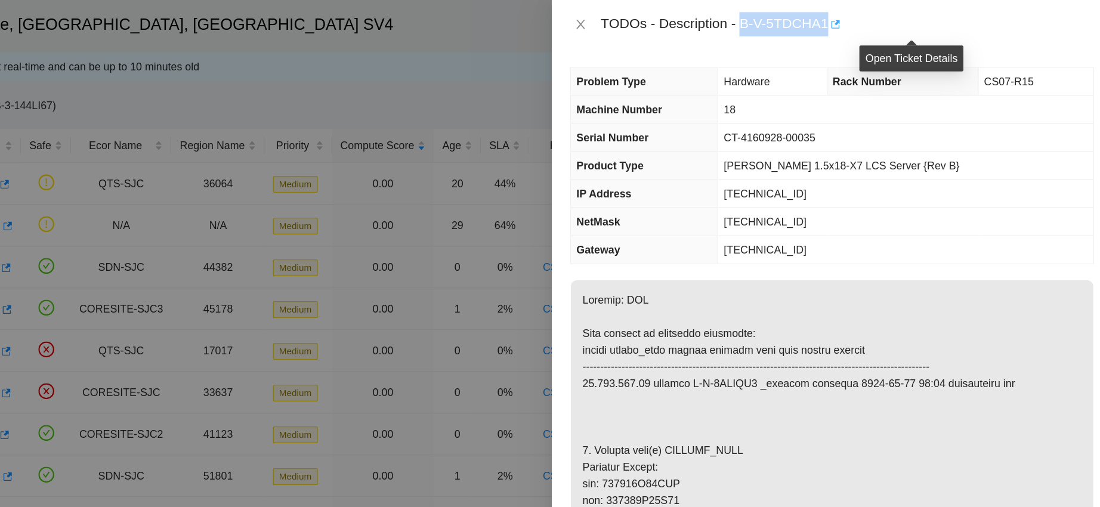
copy div "B-V-5TDCHA1"
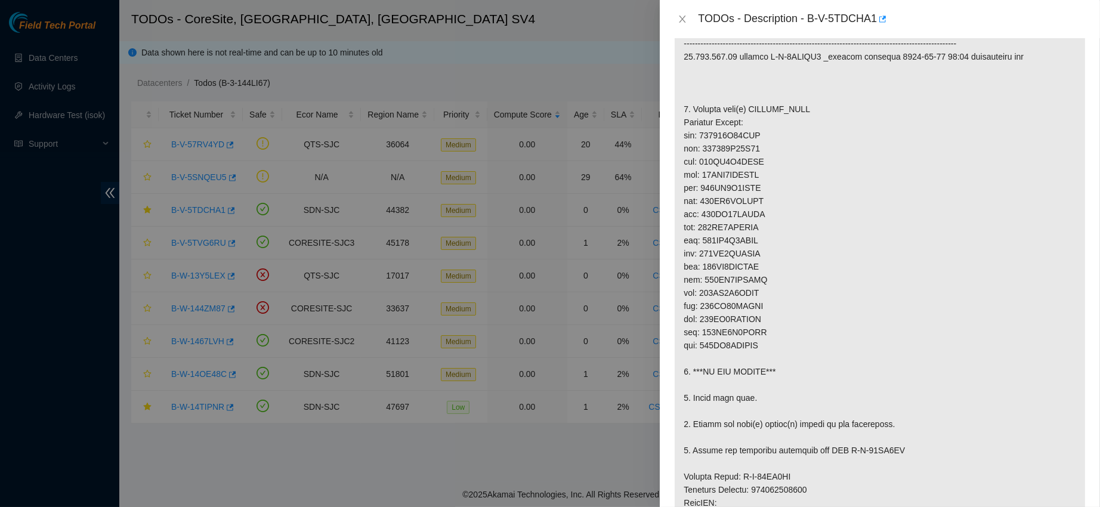
scroll to position [254, 0]
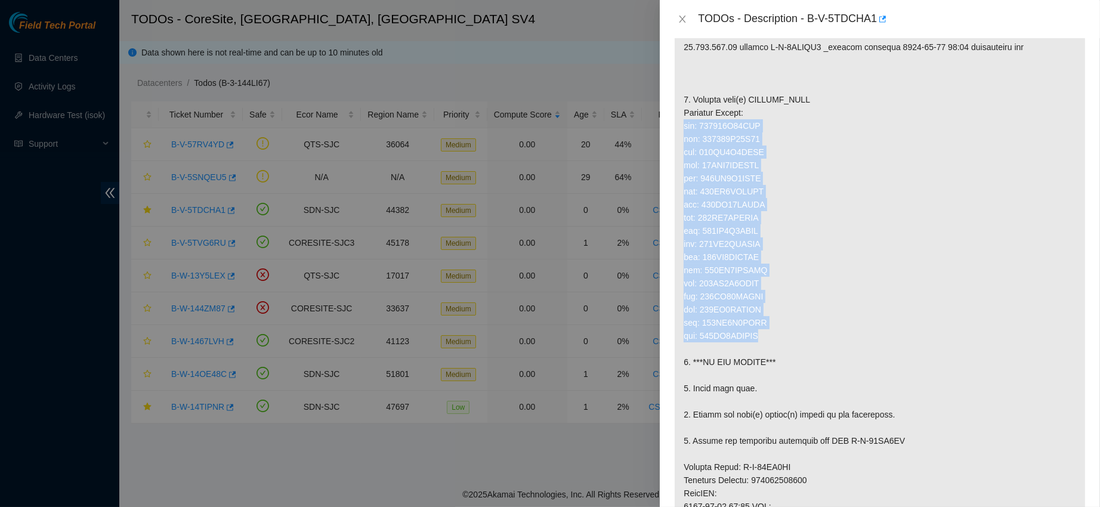
drag, startPoint x: 683, startPoint y: 126, endPoint x: 768, endPoint y: 337, distance: 226.9
click at [768, 337] on p at bounding box center [879, 381] width 410 height 831
copy p "sda: 162313E11BCE sdb: 162313E11B92 sdc: 968HK2E2FJKA sdd: 38DOK3RMFSYC sde: 96…"
click at [681, 15] on icon "close" at bounding box center [682, 19] width 10 height 10
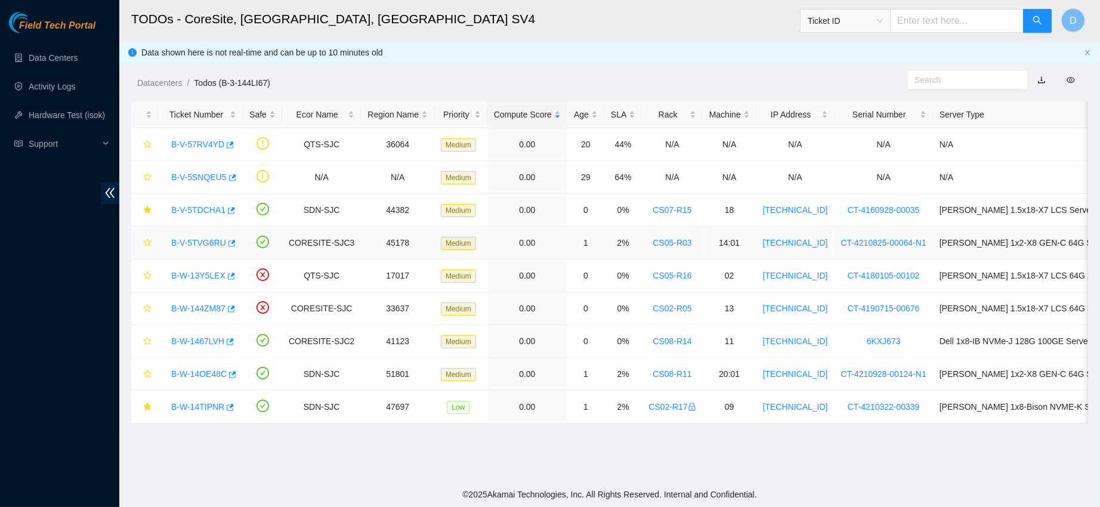
scroll to position [307, 0]
click at [205, 406] on link "B-W-14TIPNR" at bounding box center [197, 407] width 53 height 10
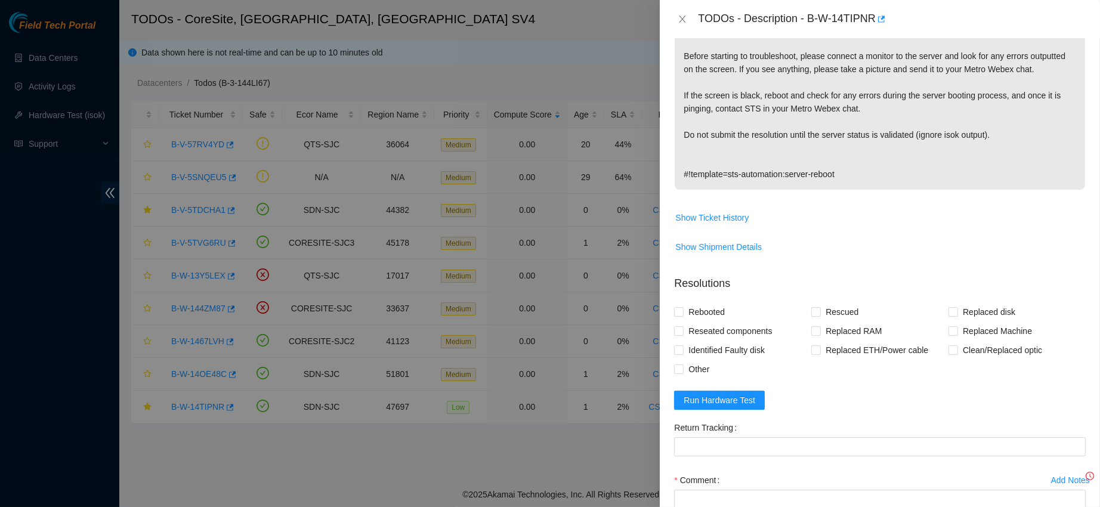
scroll to position [276, 0]
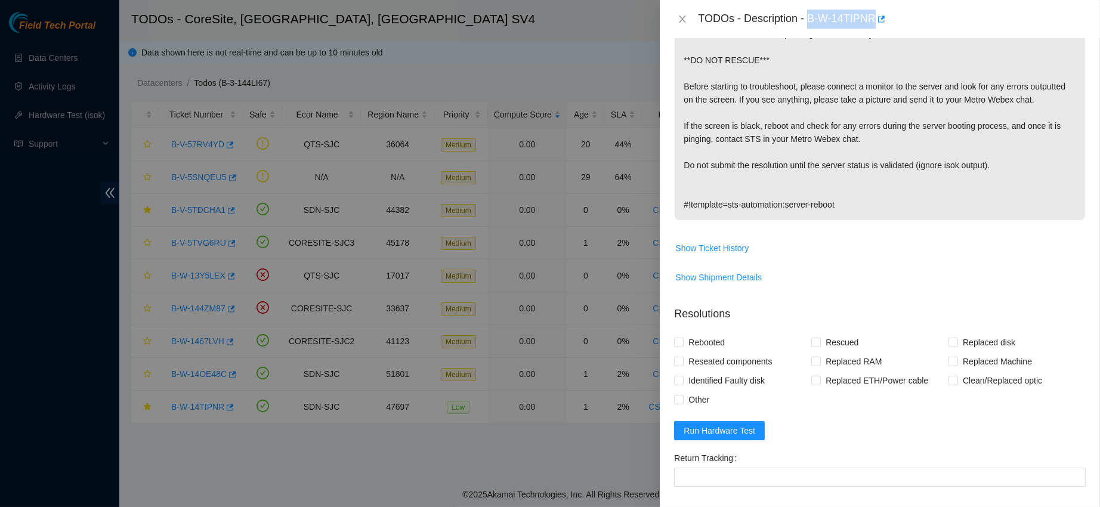
drag, startPoint x: 844, startPoint y: 16, endPoint x: 947, endPoint y: 8, distance: 102.9
click at [947, 8] on div "TODOs - Description - B-W-14TIPNR" at bounding box center [880, 19] width 440 height 38
copy div "B-W-14TIPNR"
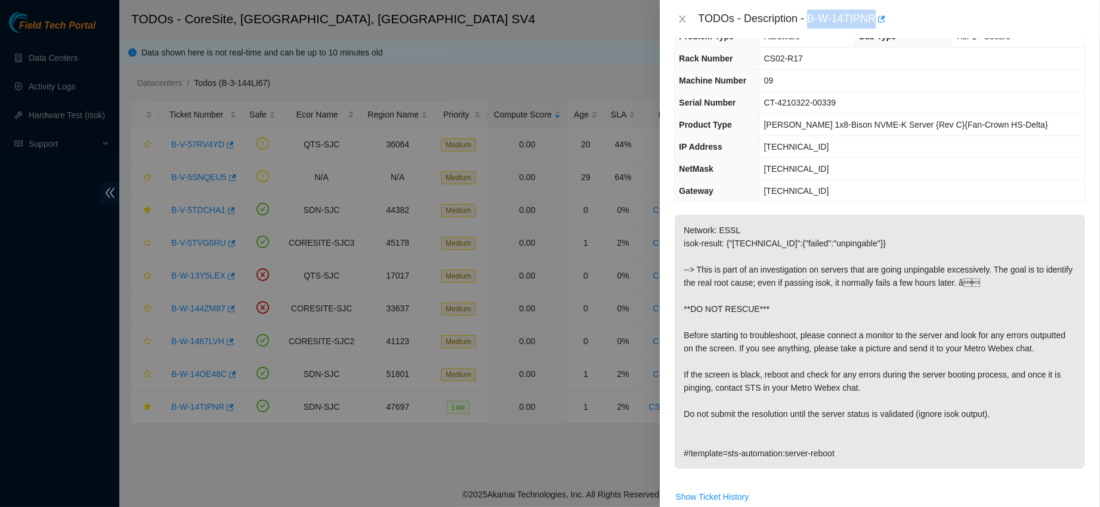
scroll to position [16, 0]
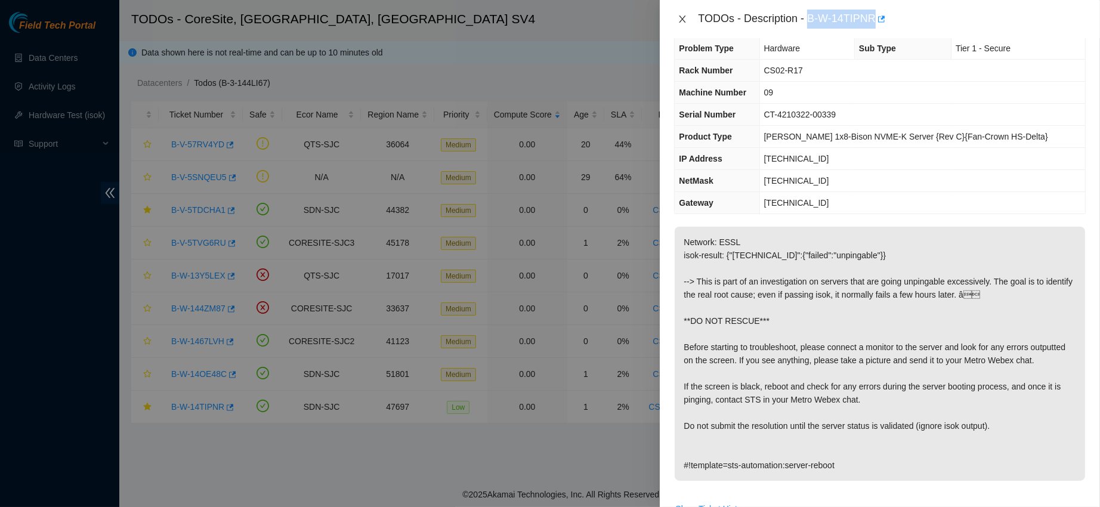
click at [683, 18] on icon "close" at bounding box center [682, 19] width 7 height 7
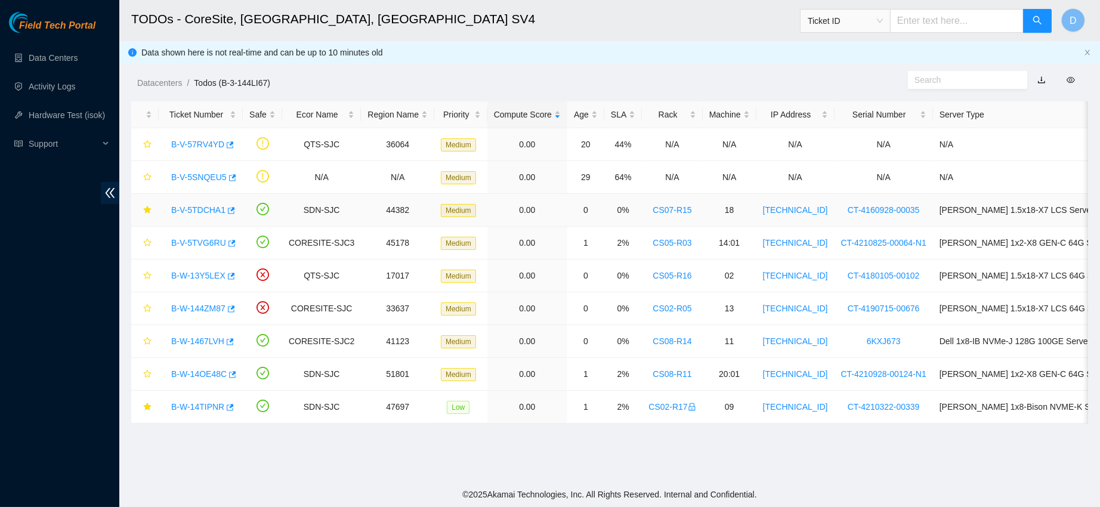
click at [205, 206] on link "B-V-5TDCHA1" at bounding box center [198, 210] width 54 height 10
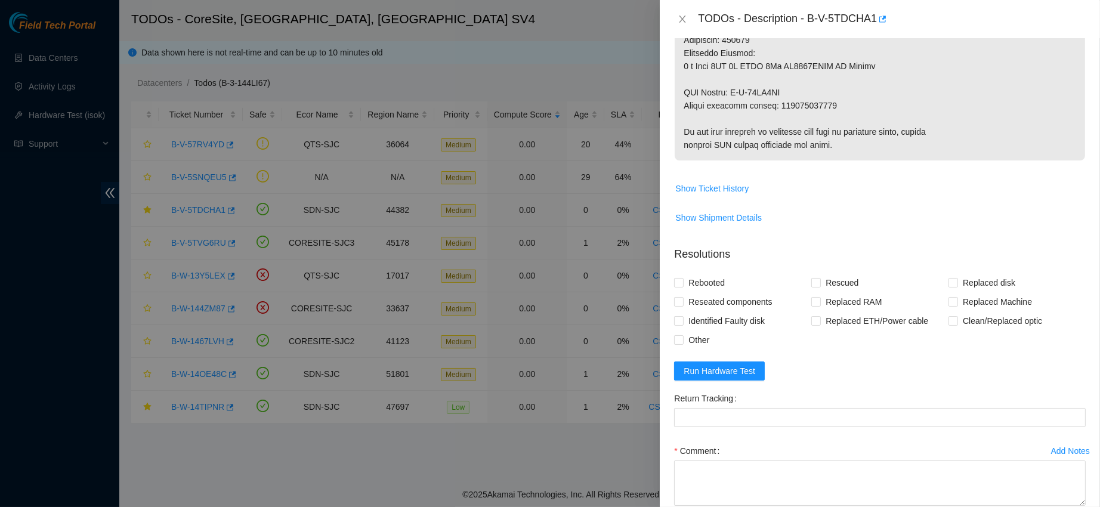
scroll to position [914, 0]
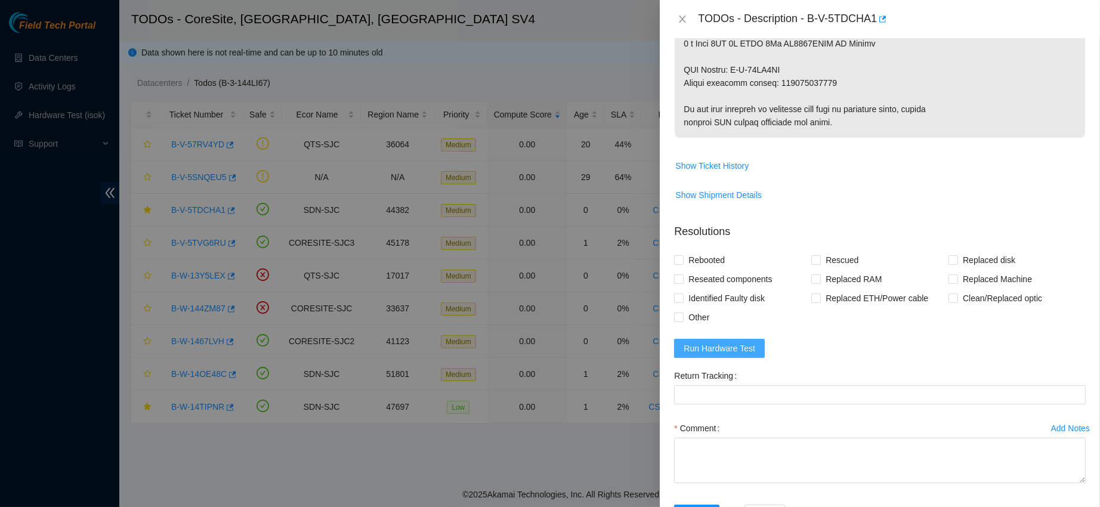
click at [713, 355] on span "Run Hardware Test" at bounding box center [719, 348] width 72 height 13
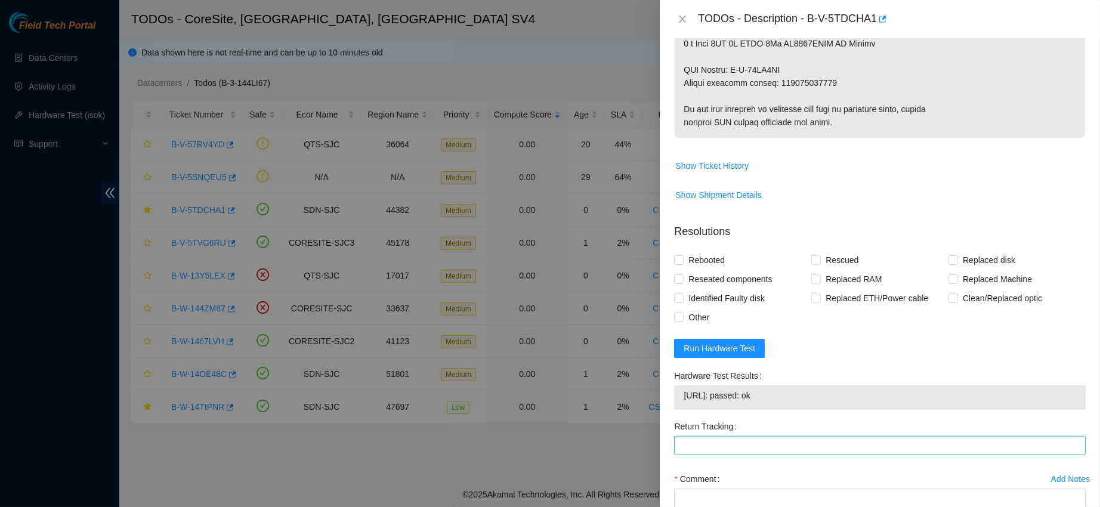
scroll to position [1018, 0]
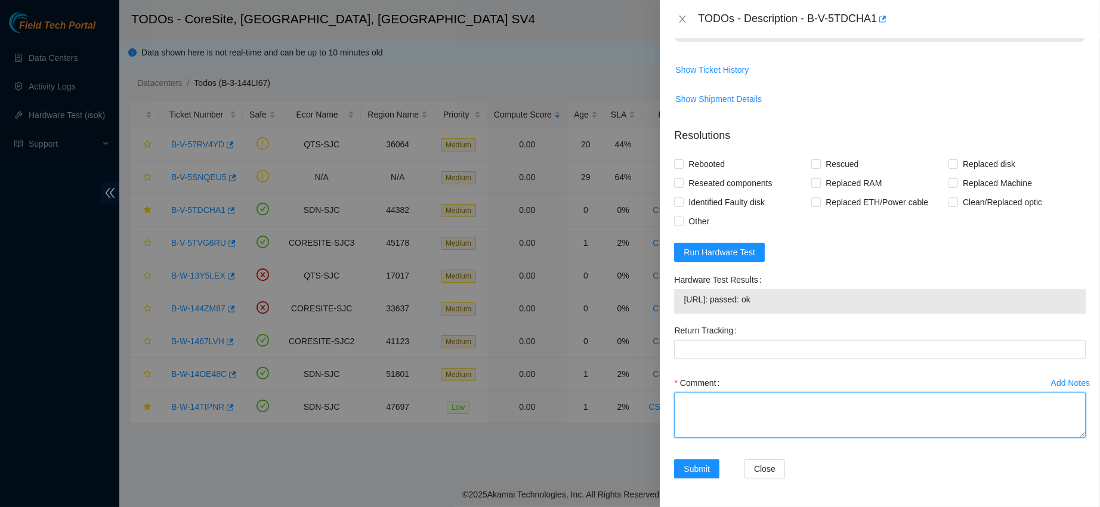
click at [737, 401] on textarea "Comment" at bounding box center [879, 414] width 411 height 45
click at [841, 425] on textarea "contacted nocc to confirm that ticket was safe veriifed s.n on macine connected…" at bounding box center [879, 414] width 411 height 45
paste textarea "968DK0GPFJKA"
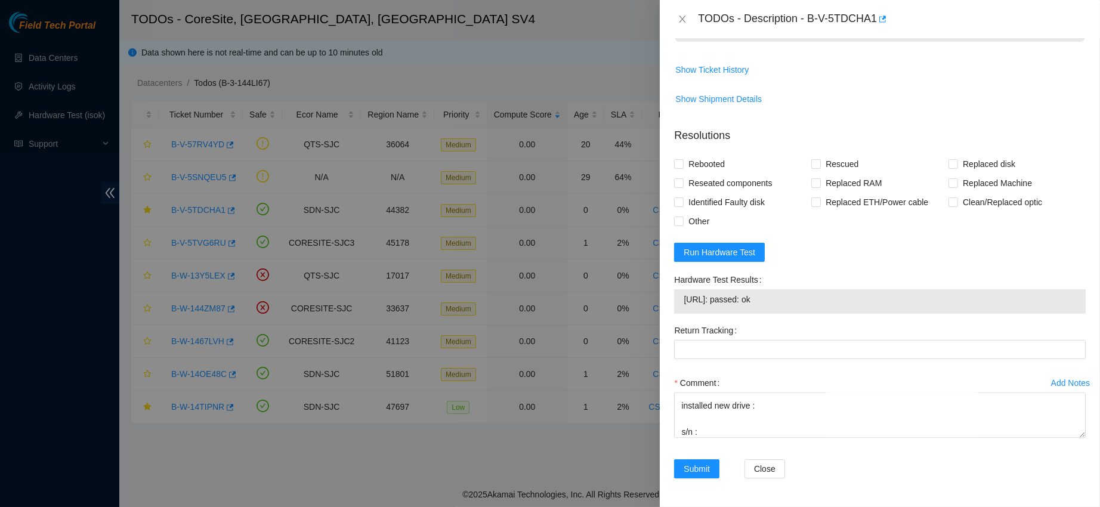
drag, startPoint x: 923, startPoint y: 444, endPoint x: 913, endPoint y: 444, distance: 10.1
click at [923, 444] on div "Comment contacted nocc to confirm that ticket was safe veriifed s.n on macine c…" at bounding box center [879, 409] width 411 height 72
click at [754, 433] on textarea "contacted nocc to confirm that ticket was safe veriifed s.n on macine connected…" at bounding box center [879, 414] width 411 height 45
paste textarea "WCC134NR3TVK"
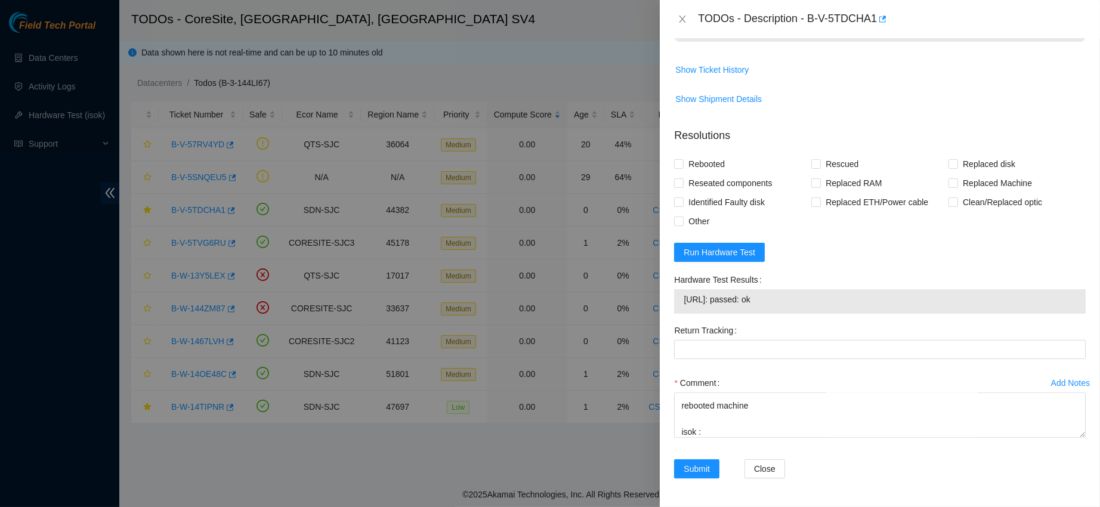
click at [733, 290] on div "23.216.148.21: passed: ok" at bounding box center [879, 301] width 411 height 24
copy tbody "23.216.148.21: passed: ok"
click at [709, 422] on textarea "contacted nocc to confirm that ticket was safe veriifed s.n on macine connected…" at bounding box center [879, 414] width 411 height 45
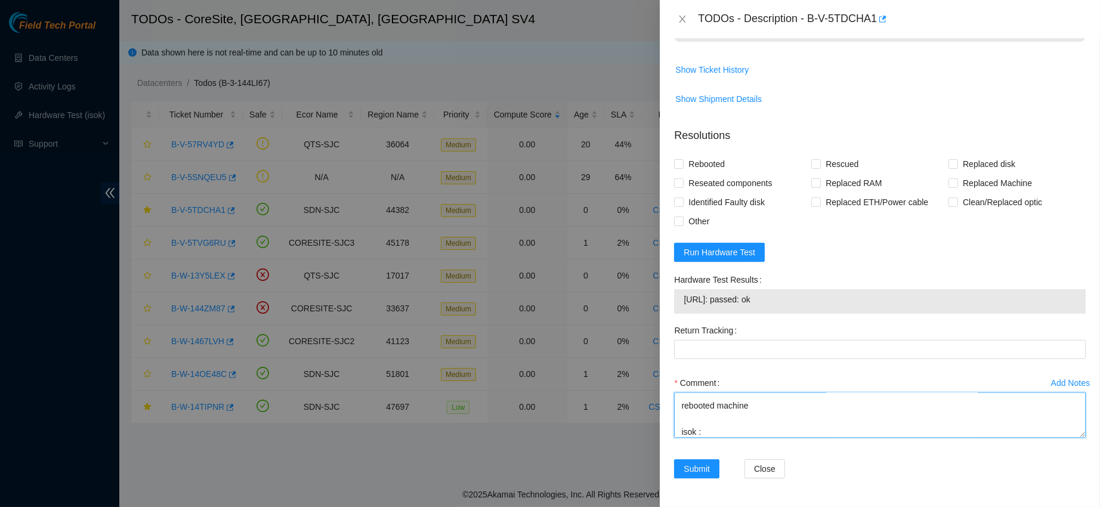
click at [709, 431] on textarea "contacted nocc to confirm that ticket was safe veriifed s.n on macine connected…" at bounding box center [879, 414] width 411 height 45
paste textarea "23.216.148.21: passed: ok"
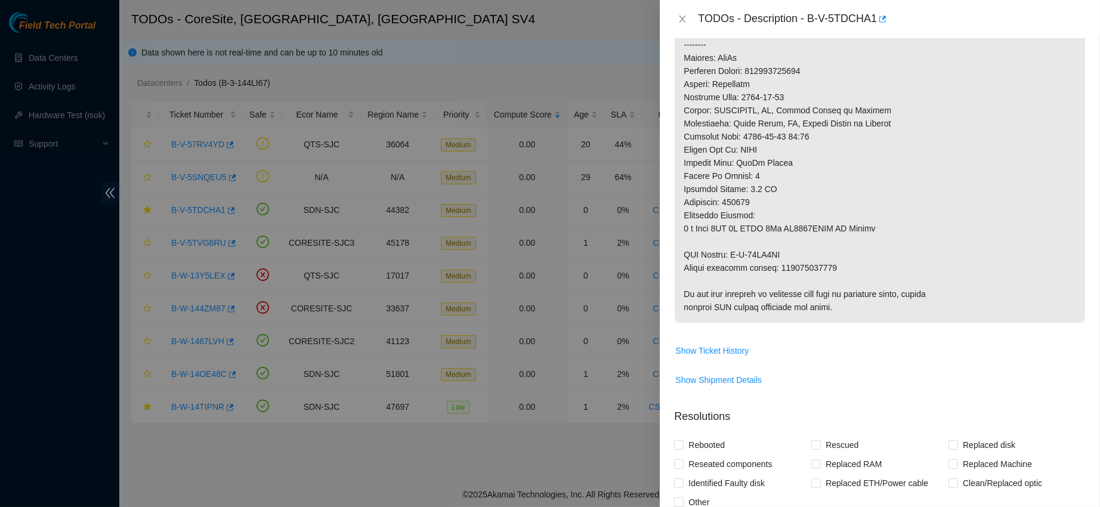
scroll to position [711, 0]
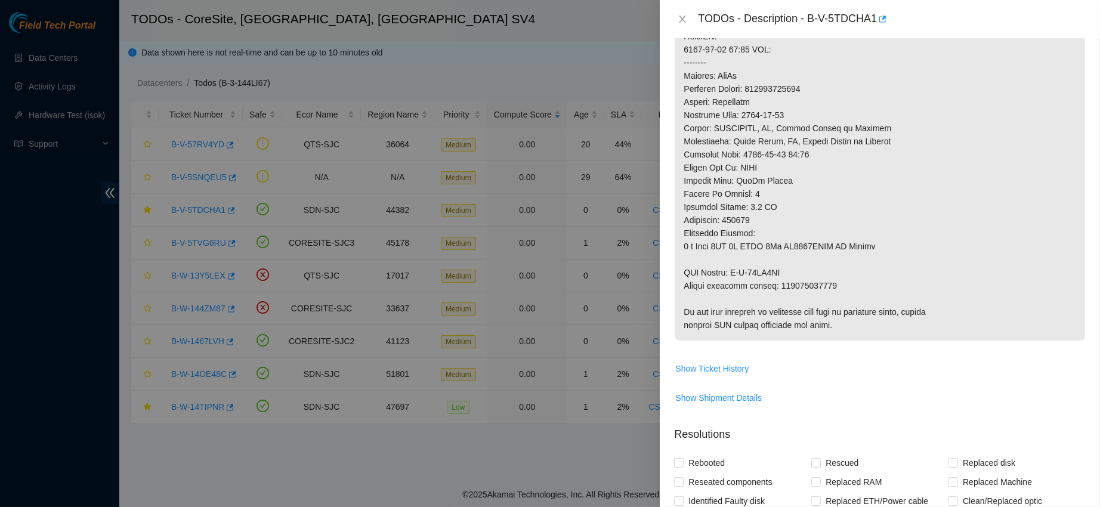
copy p "RMA Return: B-W-14CL2BK R"
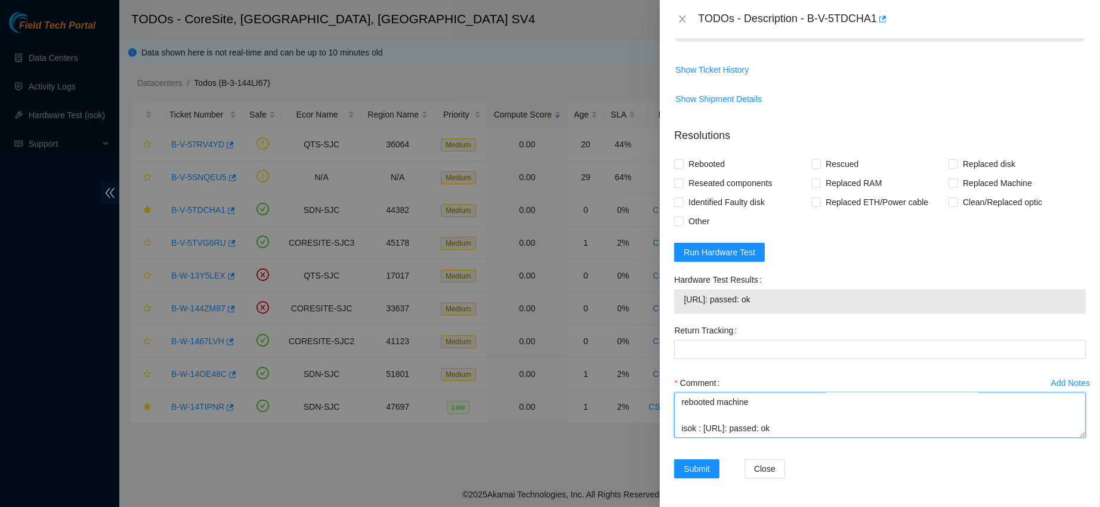
click at [694, 426] on textarea "contacted nocc to confirm that ticket was safe veriifed s.n on macine connected…" at bounding box center [879, 414] width 411 height 45
paste textarea "RMA Return: B-W-14CL2BK R"
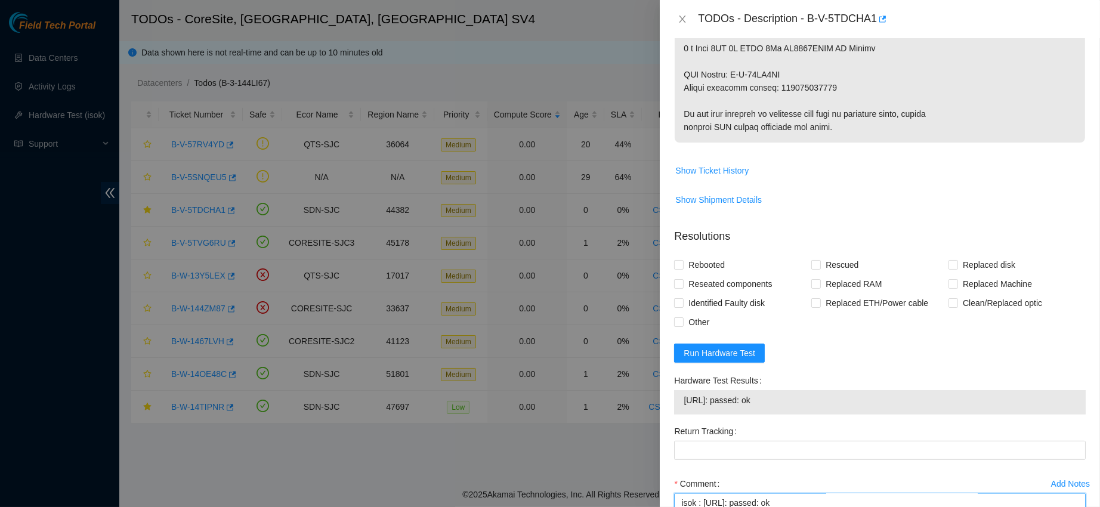
scroll to position [907, 0]
type textarea "contacted nocc to confirm that ticket was safe veriifed s.n on macine connected…"
copy p "463470048085"
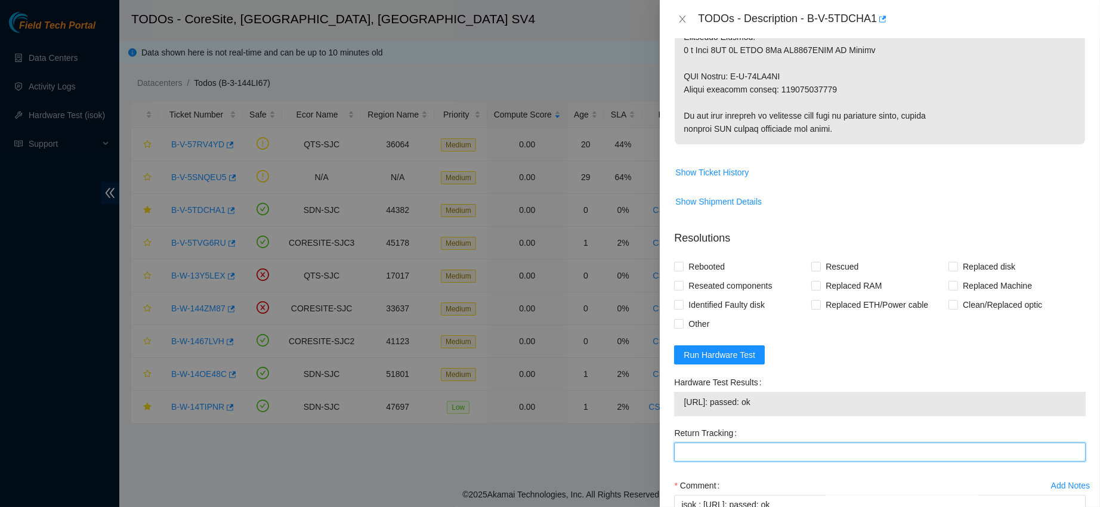
click at [730, 457] on Tracking "Return Tracking" at bounding box center [879, 452] width 411 height 19
paste Tracking "463470048085"
type Tracking "463470048085"
click at [690, 267] on span "Rebooted" at bounding box center [706, 266] width 46 height 19
click at [682, 267] on input "Rebooted" at bounding box center [678, 266] width 8 height 8
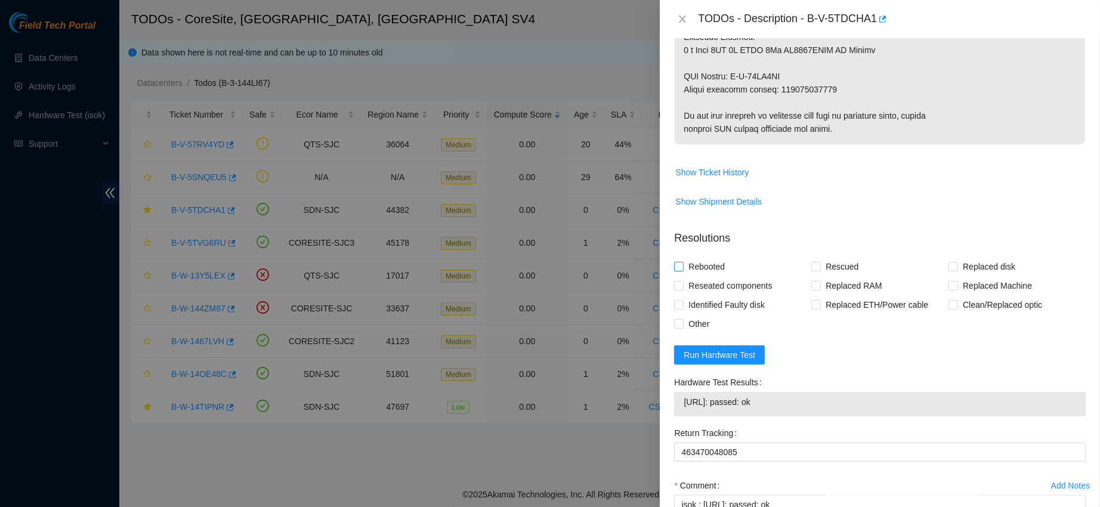
checkbox input "true"
click at [828, 276] on span "Rescued" at bounding box center [842, 266] width 42 height 19
click at [819, 270] on input "Rescued" at bounding box center [815, 266] width 8 height 8
click at [828, 276] on span "Rescued" at bounding box center [842, 266] width 42 height 19
click at [819, 270] on input "Rescued" at bounding box center [815, 266] width 8 height 8
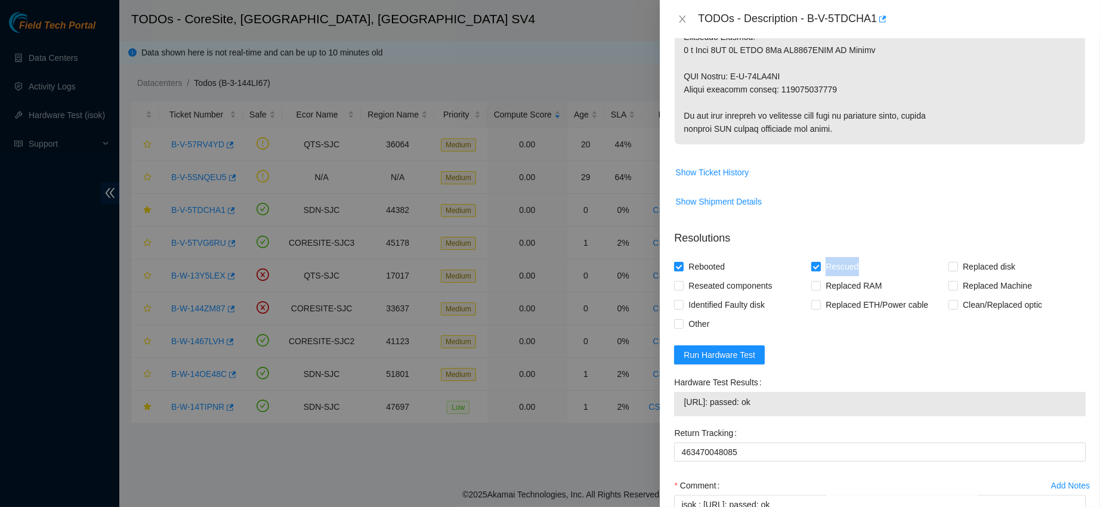
checkbox input "false"
click at [991, 269] on span "Replaced disk" at bounding box center [989, 266] width 62 height 19
click at [957, 269] on input "Replaced disk" at bounding box center [952, 266] width 8 height 8
checkbox input "true"
click at [710, 292] on span "Reseated components" at bounding box center [729, 285] width 93 height 19
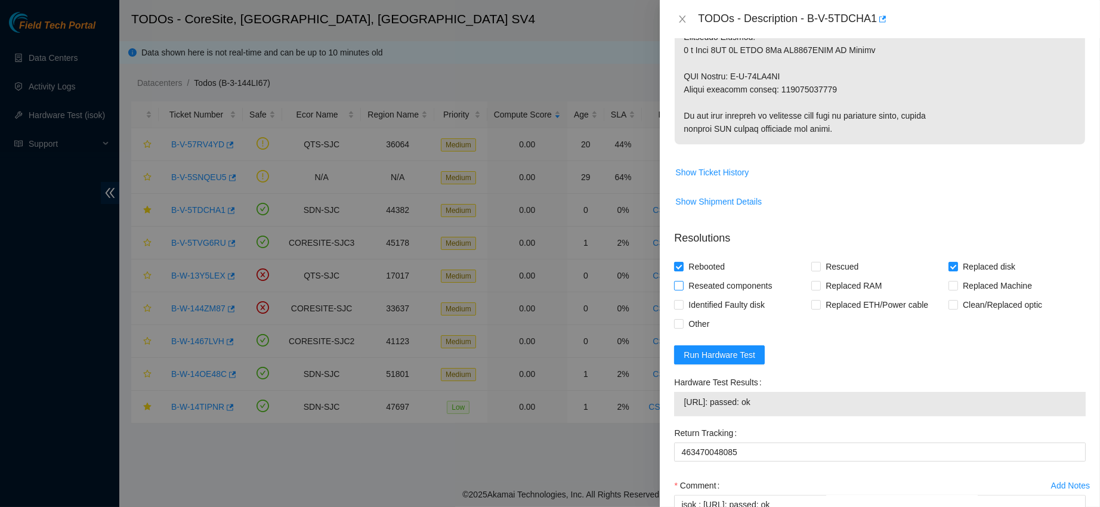
click at [682, 289] on input "Reseated components" at bounding box center [678, 285] width 8 height 8
checkbox input "true"
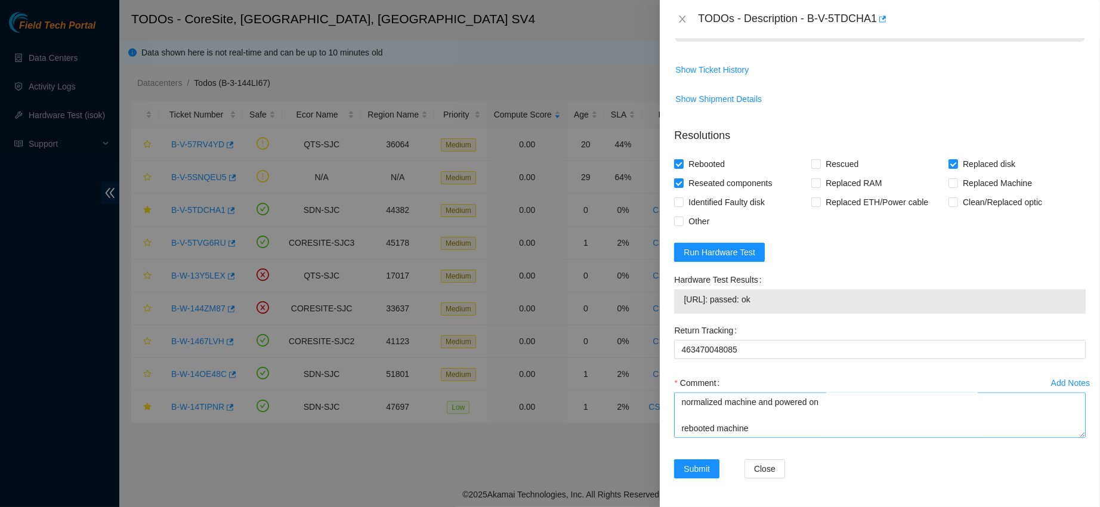
scroll to position [185, 0]
click at [854, 407] on textarea "contacted nocc to confirm that ticket was safe veriifed s.n on macine connected…" at bounding box center [879, 414] width 411 height 45
drag, startPoint x: 791, startPoint y: 428, endPoint x: 646, endPoint y: 334, distance: 172.5
click at [646, 334] on div "TODOs - Description - B-V-5TDCHA1 Problem Type Hardware Rack Number CS07-R15 Ma…" at bounding box center [550, 253] width 1100 height 507
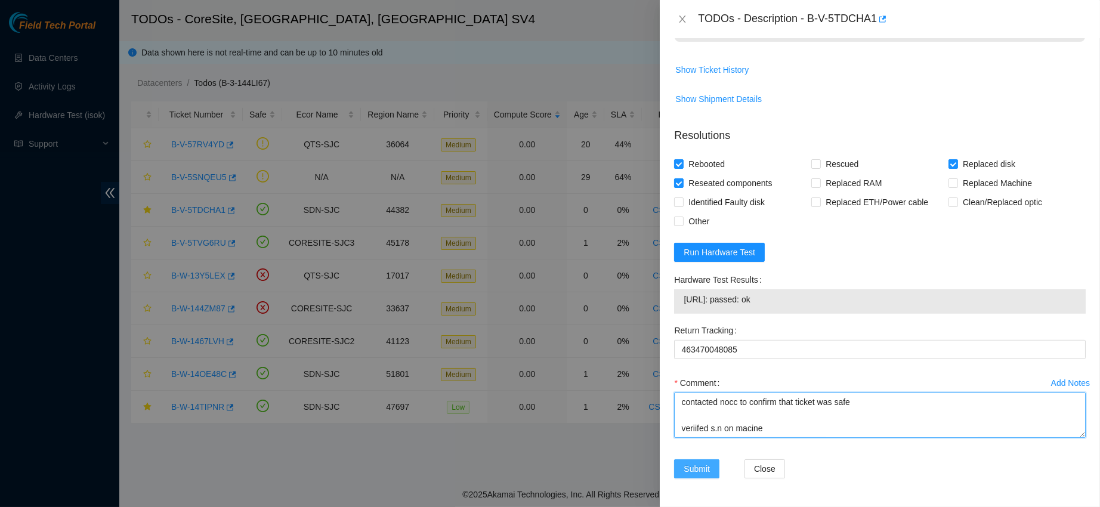
type textarea "contacted nocc to confirm that ticket was safe veriifed s.n on macine connected…"
click at [691, 464] on span "Submit" at bounding box center [696, 468] width 26 height 13
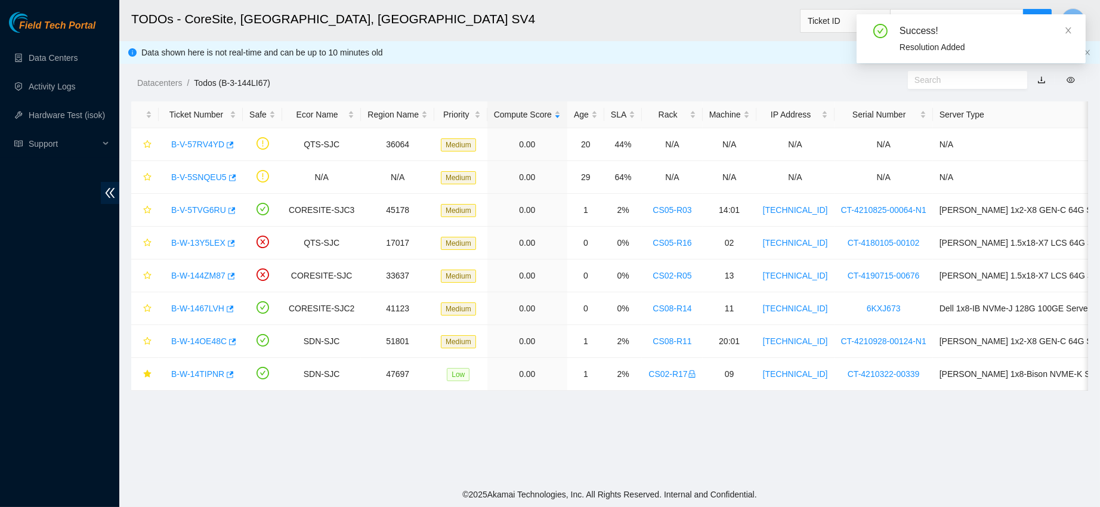
scroll to position [337, 0]
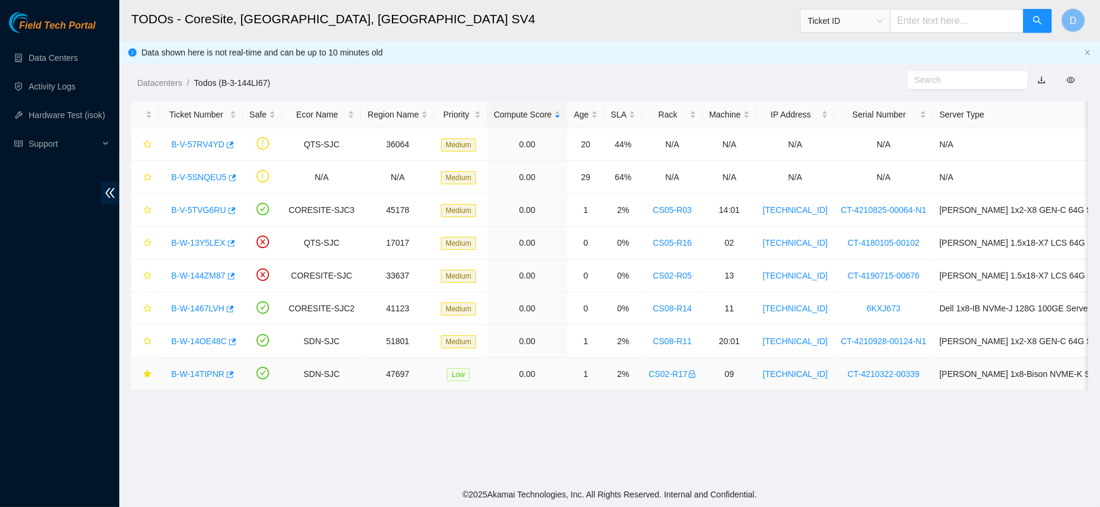
click at [194, 378] on link "B-W-14TIPNR" at bounding box center [197, 374] width 53 height 10
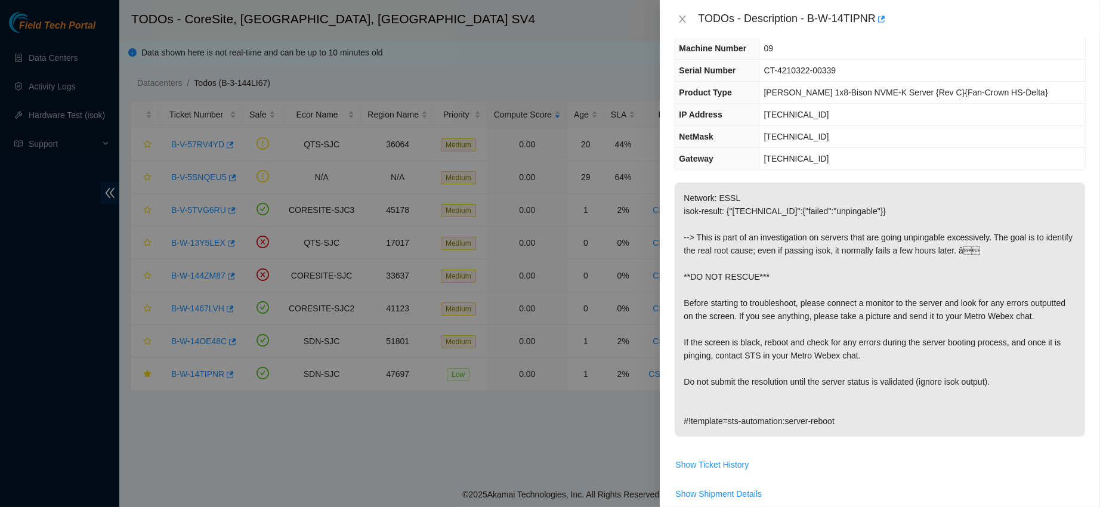
scroll to position [0, 0]
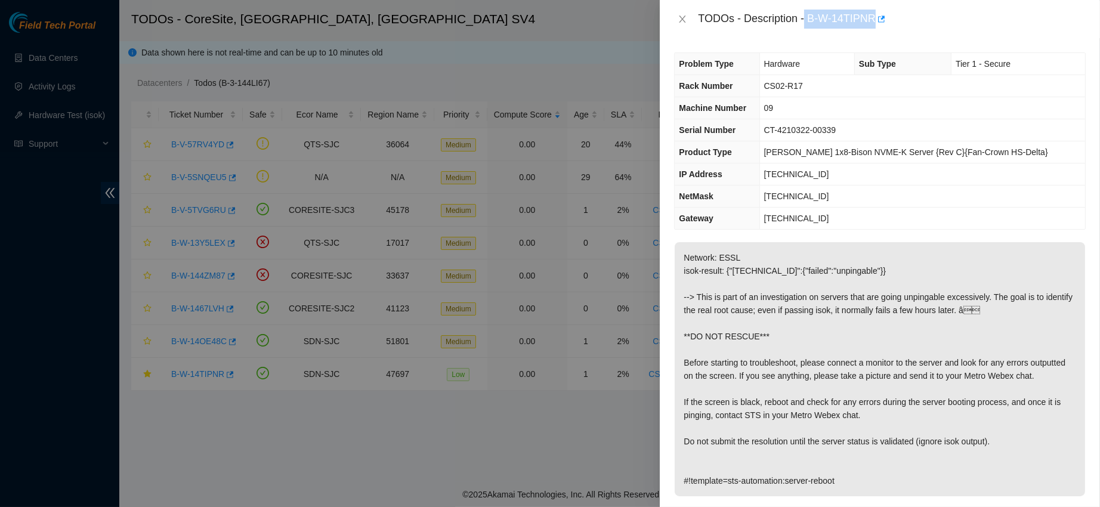
drag, startPoint x: 841, startPoint y: 11, endPoint x: 933, endPoint y: 33, distance: 94.9
click at [933, 33] on div "TODOs - Description - B-W-14TIPNR" at bounding box center [880, 19] width 440 height 38
copy div "B-W-14TIPNR"
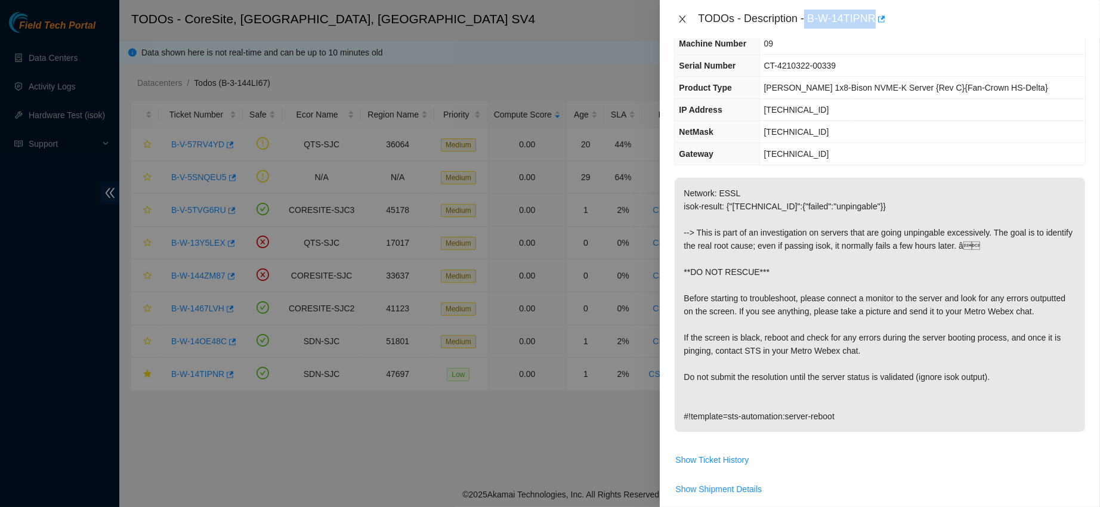
click at [684, 23] on icon "close" at bounding box center [682, 19] width 10 height 10
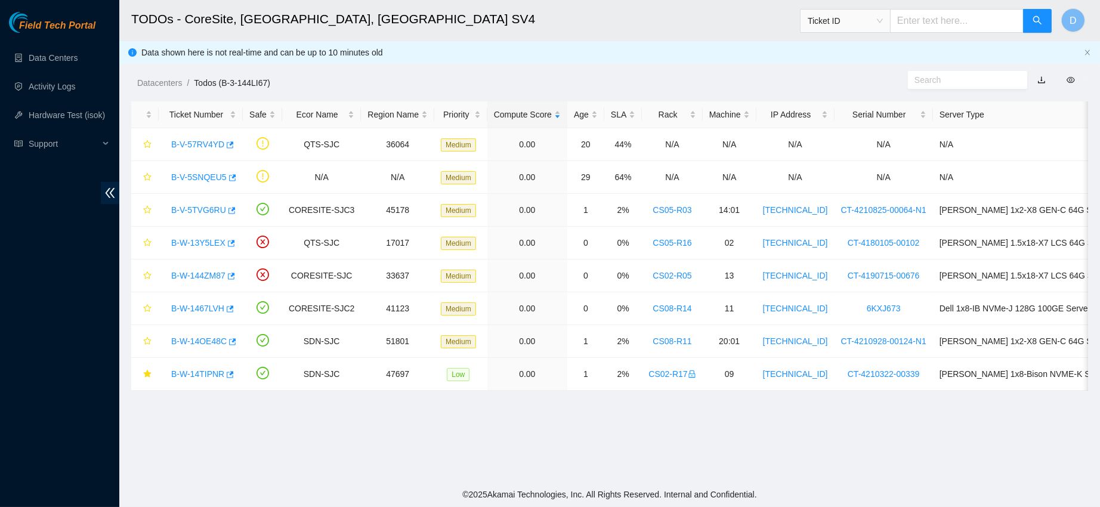
scroll to position [91, 0]
click at [55, 82] on link "Activity Logs" at bounding box center [52, 87] width 47 height 10
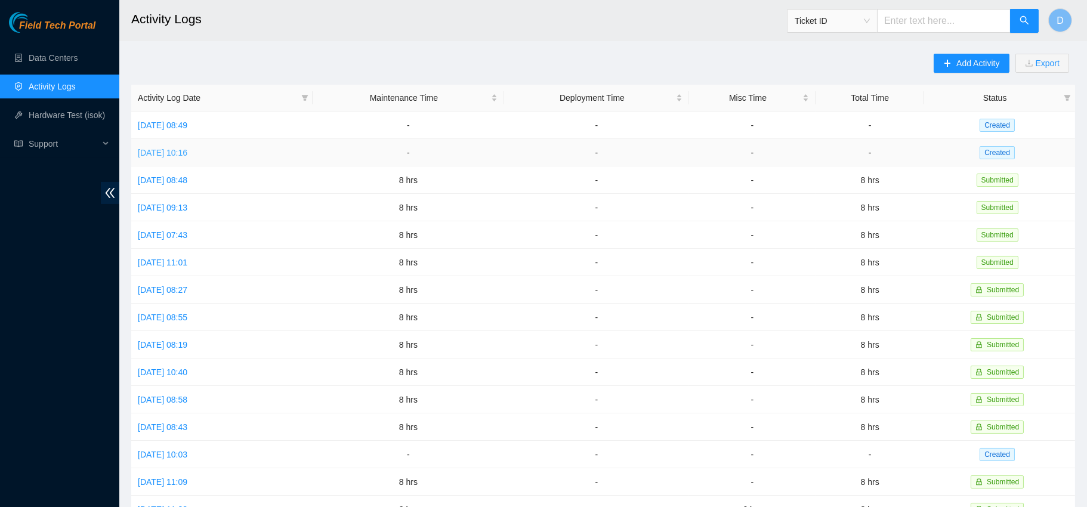
click at [187, 148] on link "Tue, 02 Sep 2025 10:16" at bounding box center [162, 153] width 49 height 10
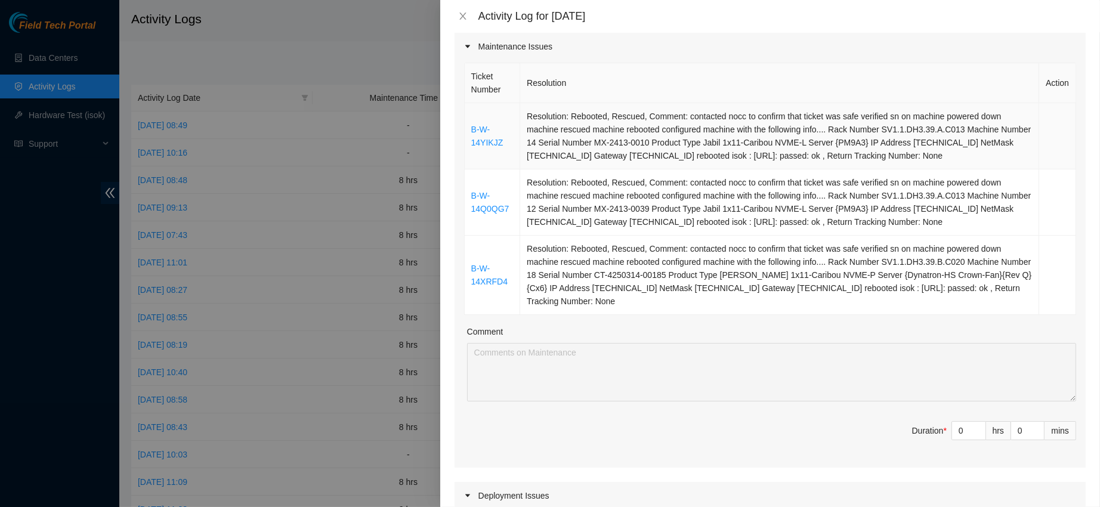
scroll to position [158, 0]
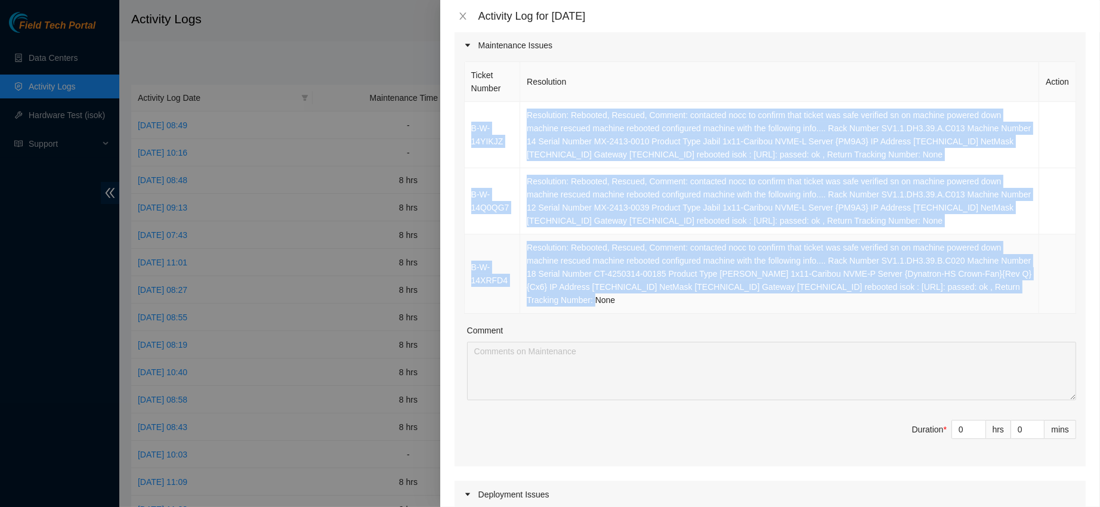
drag, startPoint x: 468, startPoint y: 110, endPoint x: 666, endPoint y: 295, distance: 270.9
click at [666, 295] on tbody "B-W-14YIKJZ Resolution: Rebooted, Rescued, Comment: contacted nocc to confirm t…" at bounding box center [770, 208] width 611 height 212
copy tbody "B-W-14YIKJZ Resolution: Rebooted, Rescued, Comment: contacted nocc to confirm t…"
type input "1"
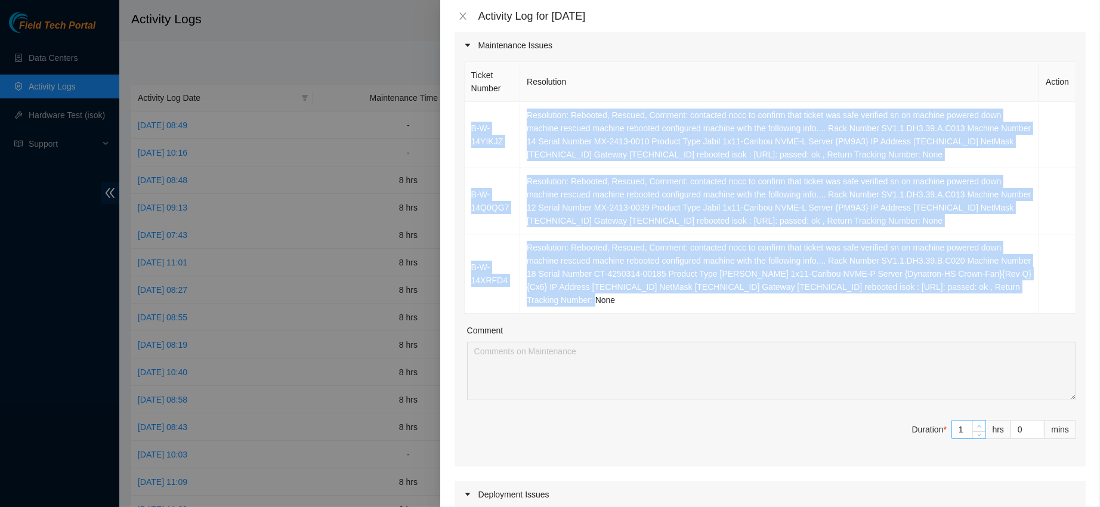
click at [977, 425] on icon "up" at bounding box center [979, 426] width 4 height 4
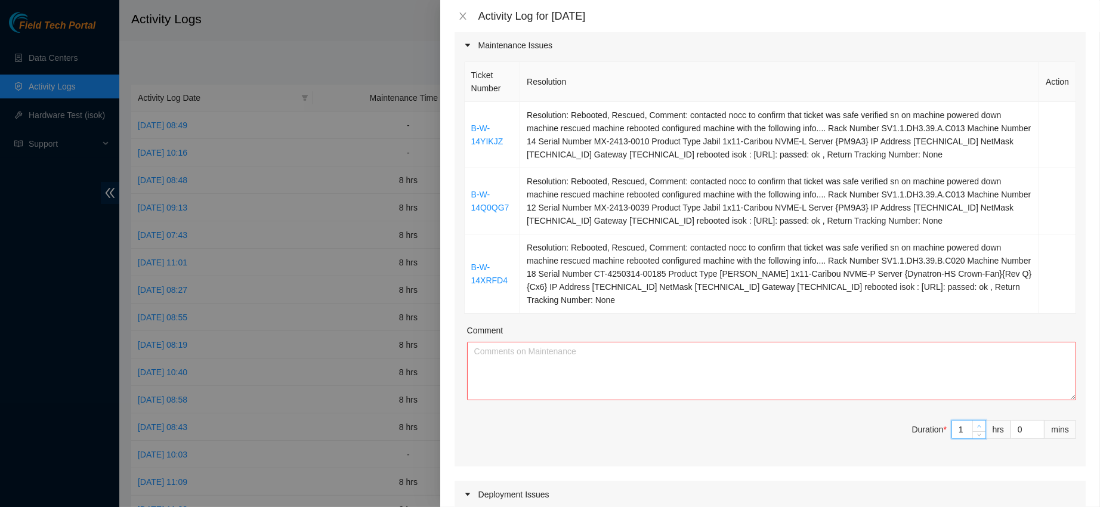
type input "2"
click at [977, 425] on icon "up" at bounding box center [979, 426] width 4 height 4
type input "3"
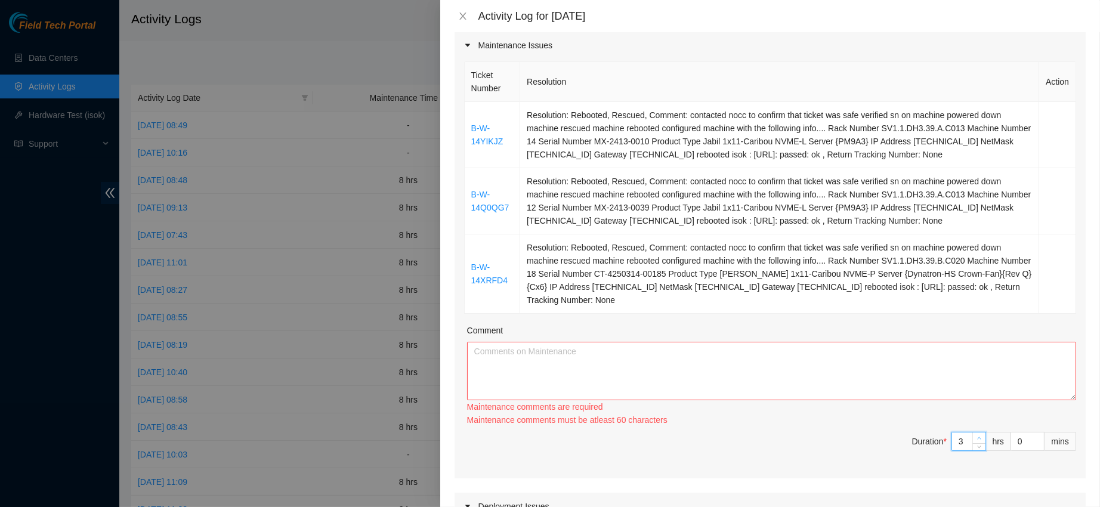
click at [977, 436] on icon "up" at bounding box center [979, 438] width 4 height 4
type input "4"
click at [972, 432] on span "Increase Value" at bounding box center [978, 437] width 13 height 11
type input "5"
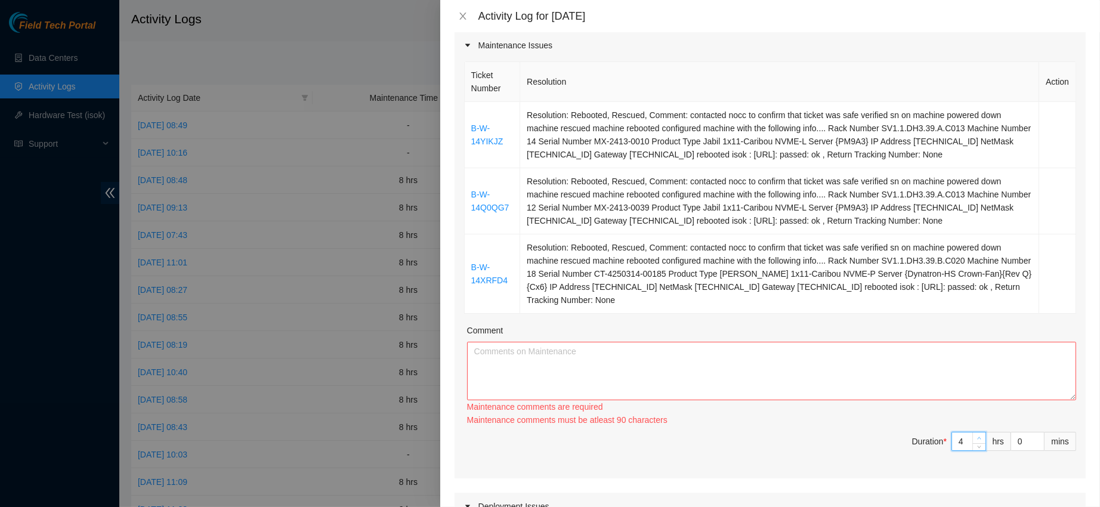
type input "5"
click at [972, 432] on span "Increase Value" at bounding box center [978, 437] width 13 height 11
click at [964, 428] on div "Ticket Number Resolution Action B-W-14YIKJZ Resolution: Rebooted, Rescued, Comm…" at bounding box center [769, 268] width 631 height 419
type input "6"
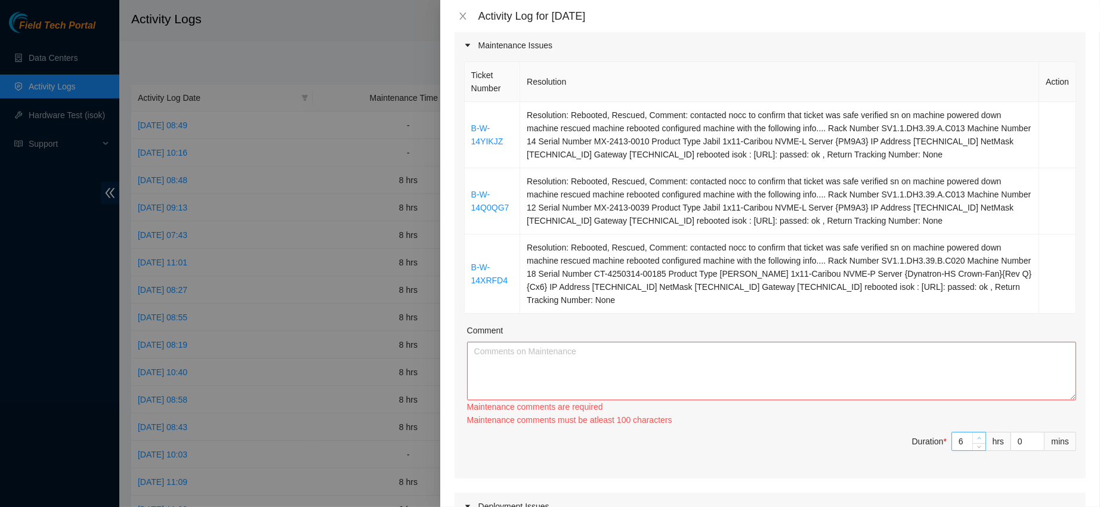
click at [972, 432] on span "Increase Value" at bounding box center [978, 437] width 13 height 11
type input "7"
click at [972, 432] on span "Increase Value" at bounding box center [978, 437] width 13 height 11
type input "8"
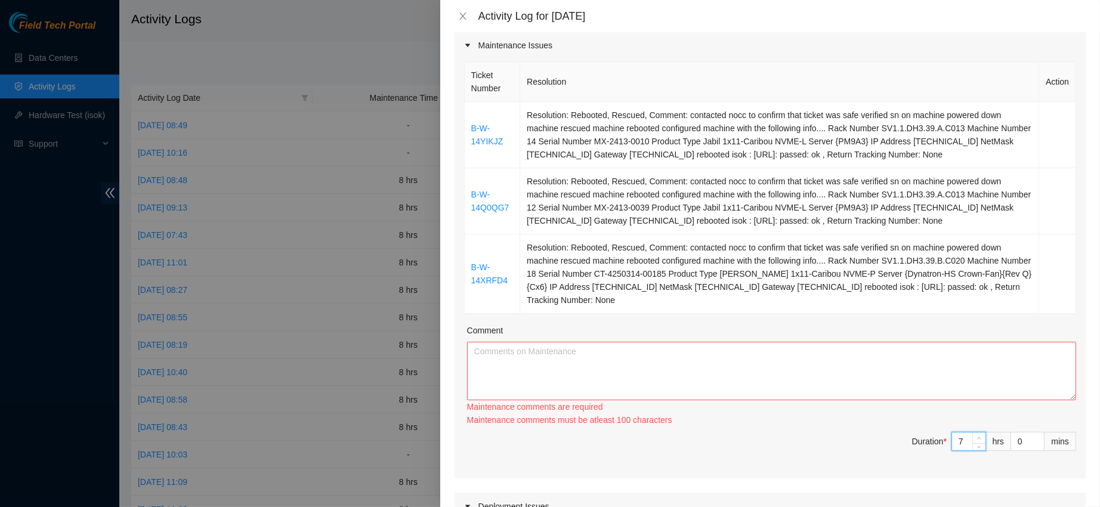
type input "8"
click at [972, 432] on span "Increase Value" at bounding box center [978, 437] width 13 height 11
click at [853, 362] on textarea "Comment" at bounding box center [771, 371] width 609 height 58
paste textarea "B-W-14YIKJZ Resolution: Rebooted, Rescued, Comment: contacted nocc to confirm t…"
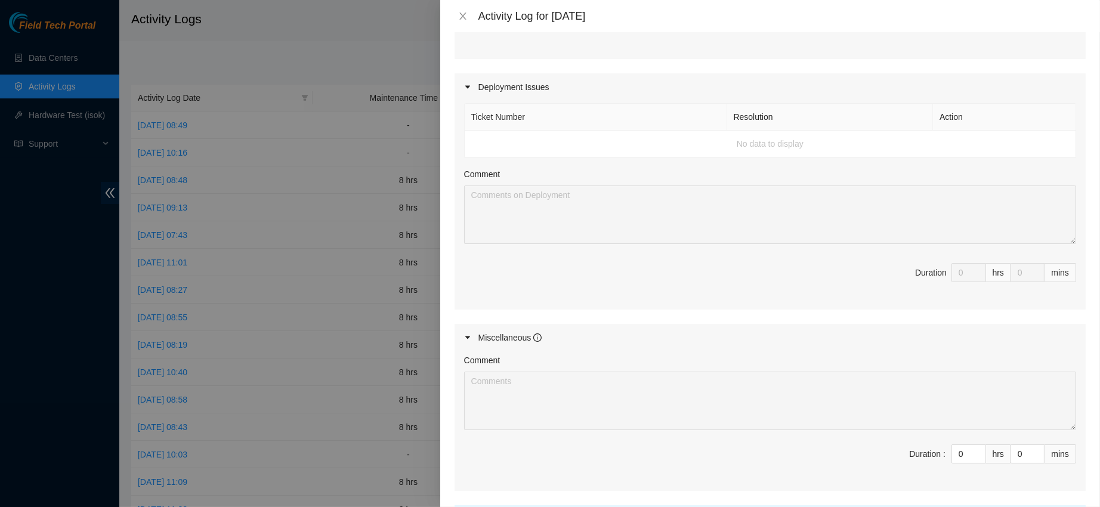
scroll to position [678, 0]
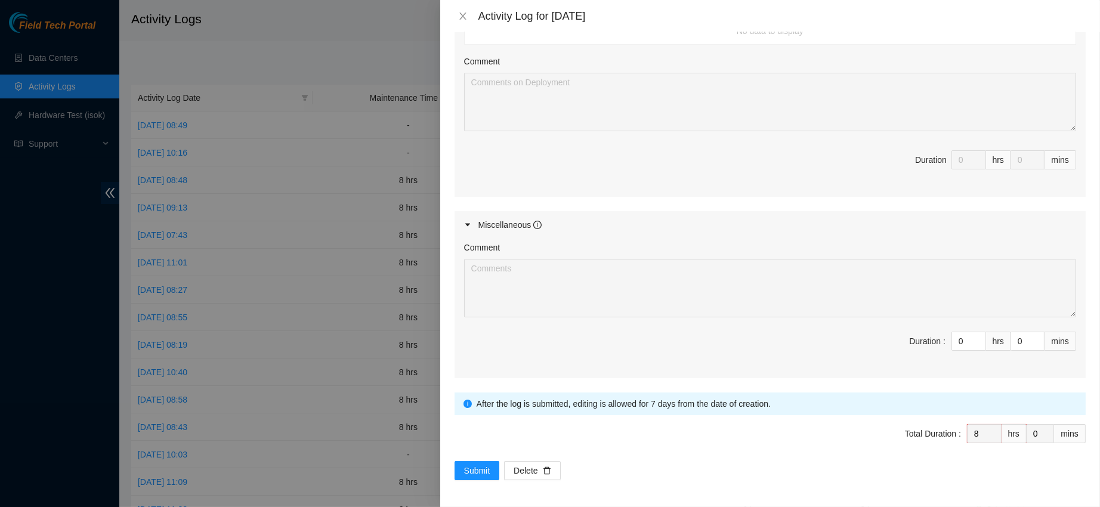
type textarea "B-W-14YIKJZ Resolution: Rebooted, Rescued, Comment: contacted nocc to confirm t…"
click at [460, 461] on button "Submit" at bounding box center [476, 470] width 45 height 19
click at [471, 464] on span "submit" at bounding box center [470, 470] width 13 height 13
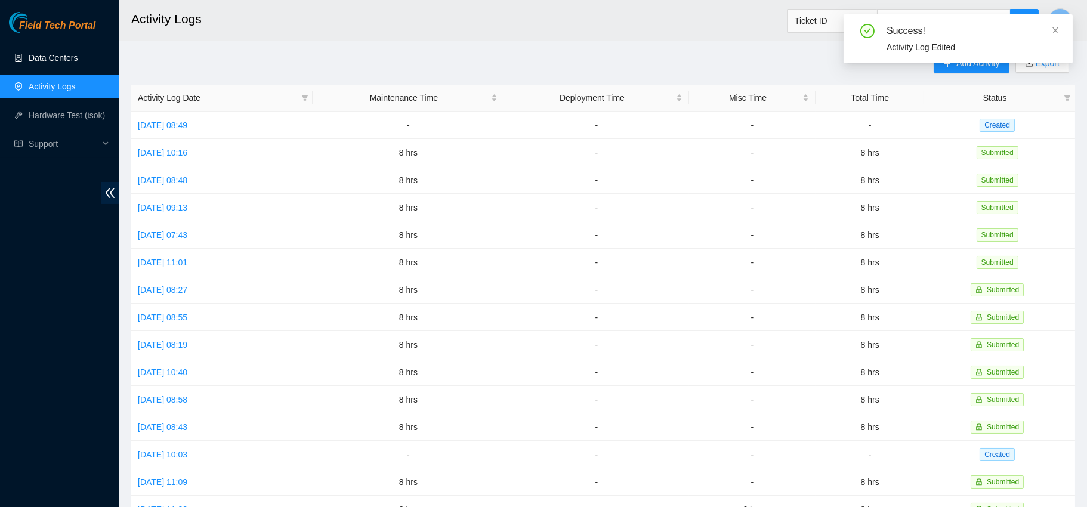
click at [47, 44] on ul "Data Centers Activity Logs Hardware Test (isok) Support" at bounding box center [59, 101] width 119 height 115
click at [55, 61] on link "Data Centers" at bounding box center [53, 58] width 49 height 10
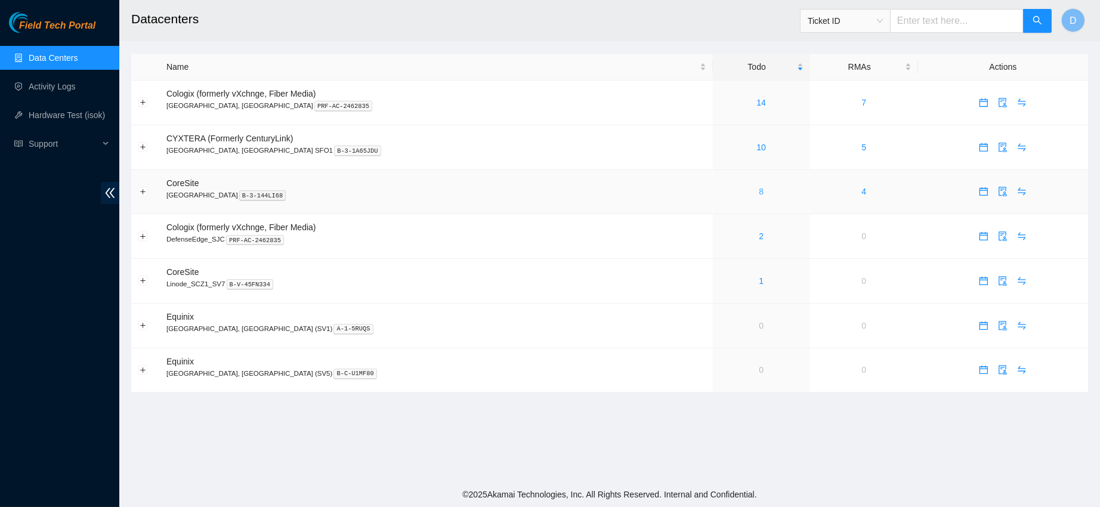
click at [759, 190] on link "8" at bounding box center [761, 192] width 5 height 10
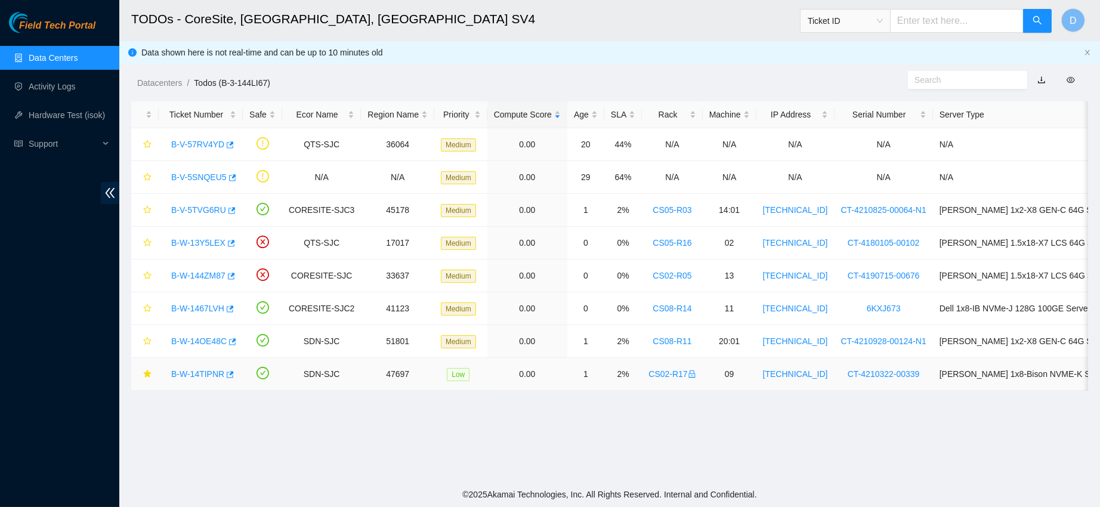
click at [193, 371] on link "B-W-14TIPNR" at bounding box center [197, 374] width 53 height 10
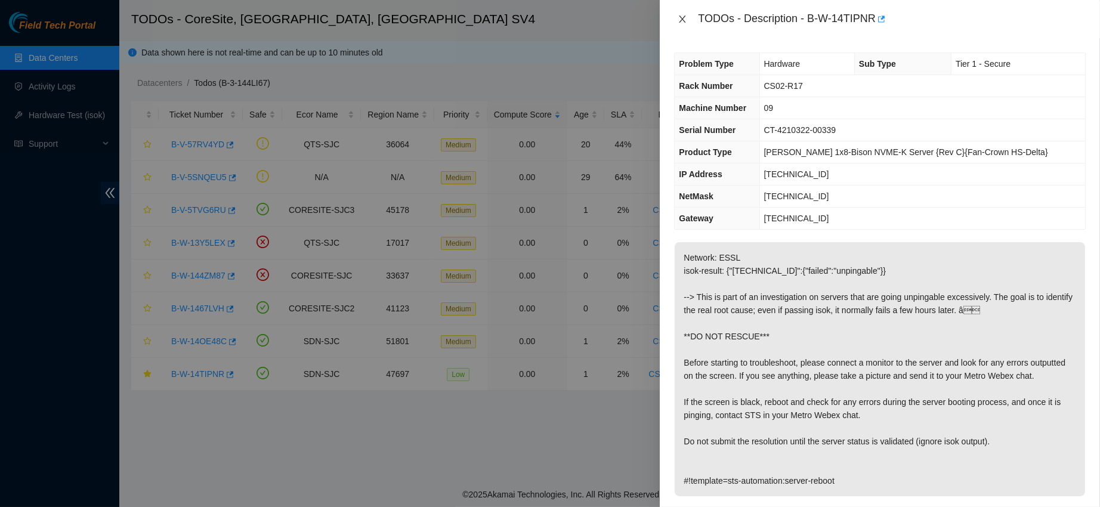
click at [678, 20] on icon "close" at bounding box center [682, 19] width 10 height 10
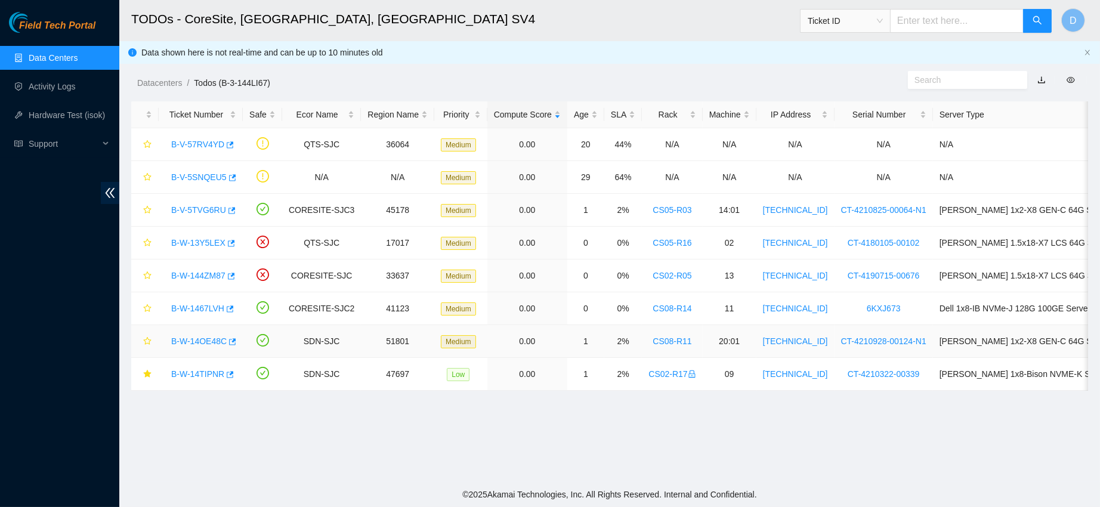
click at [209, 338] on link "B-W-14OE48C" at bounding box center [198, 341] width 55 height 10
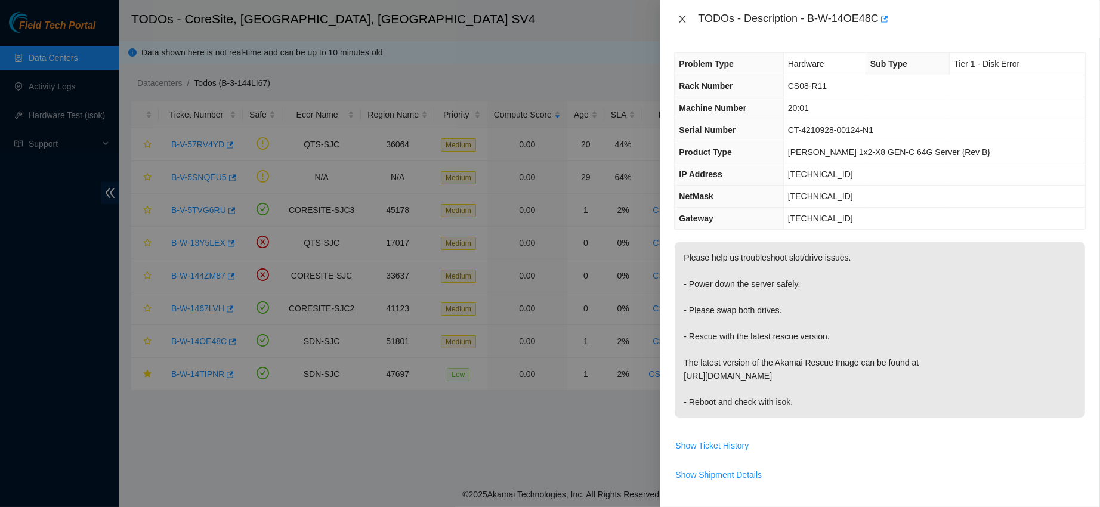
click at [686, 23] on icon "close" at bounding box center [682, 19] width 10 height 10
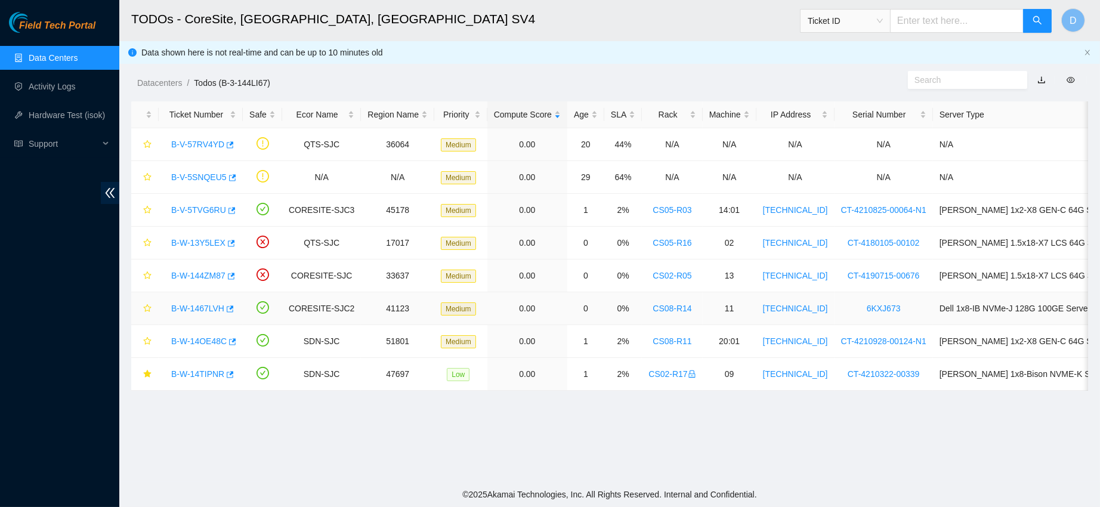
click at [199, 309] on link "B-W-1467LVH" at bounding box center [197, 309] width 53 height 10
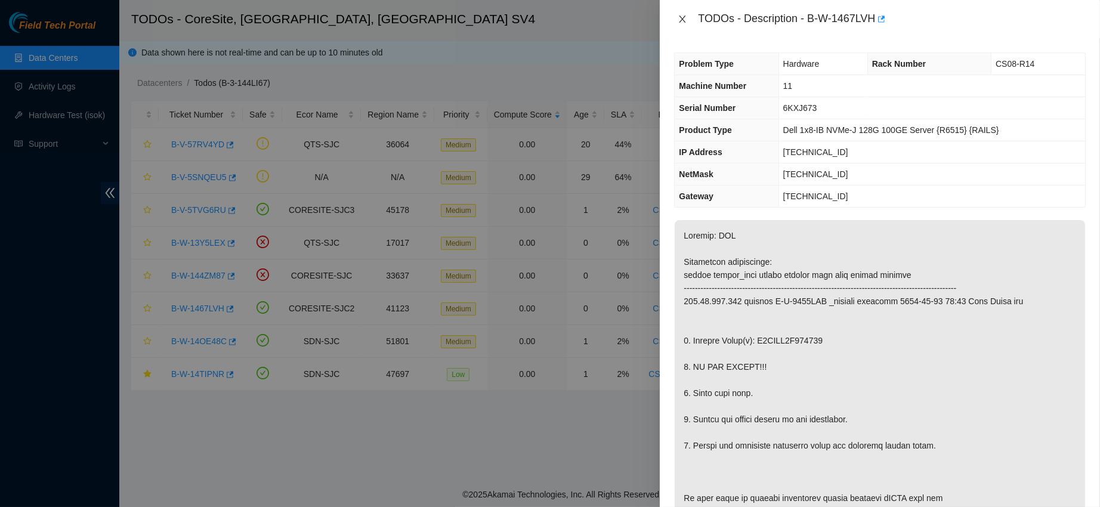
click at [689, 17] on button "Close" at bounding box center [682, 19] width 17 height 11
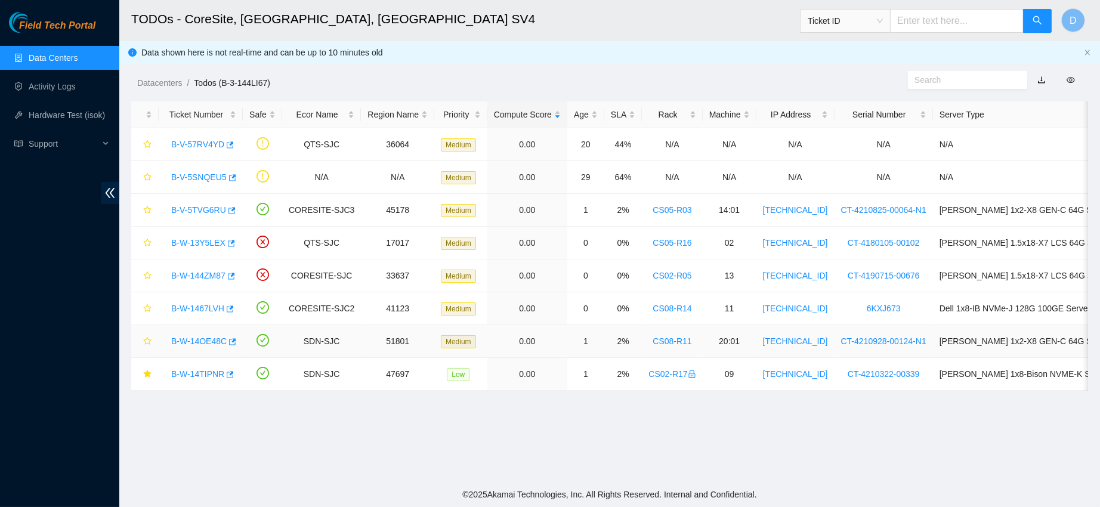
click at [212, 340] on link "B-W-14OE48C" at bounding box center [198, 341] width 55 height 10
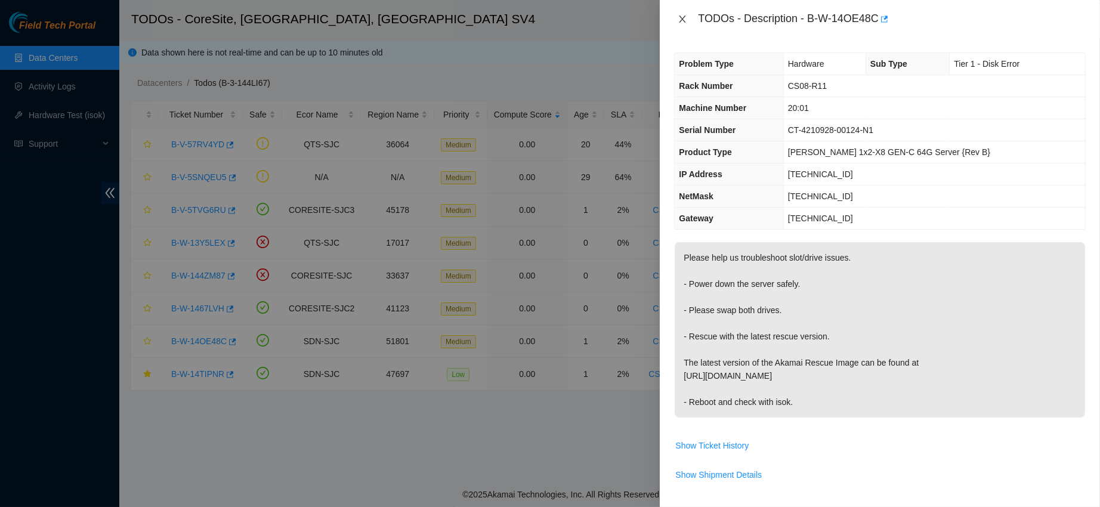
click at [685, 16] on icon "close" at bounding box center [682, 19] width 7 height 7
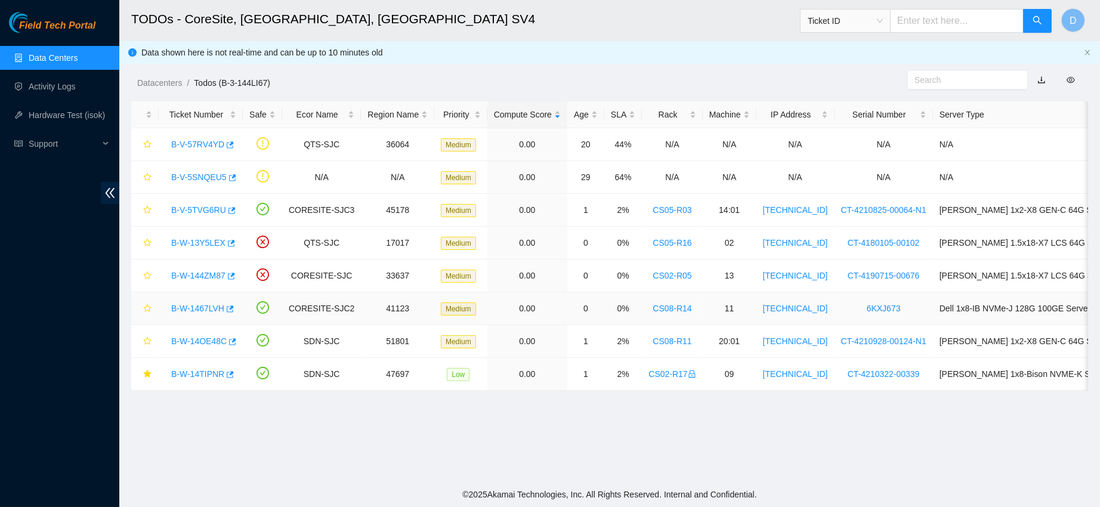
click at [209, 309] on link "B-W-1467LVH" at bounding box center [197, 309] width 53 height 10
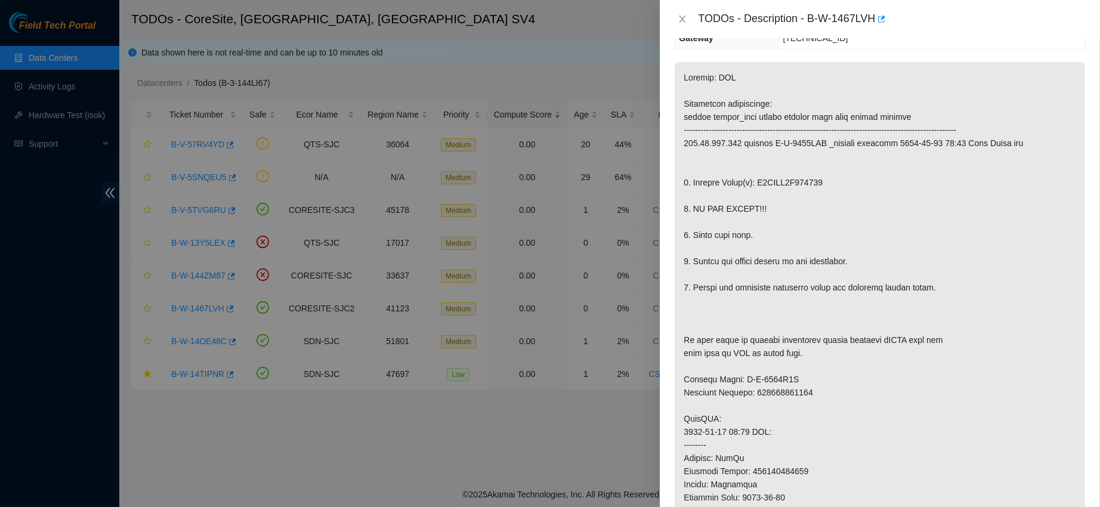
scroll to position [159, 0]
click at [682, 11] on div "TODOs - Description - B-W-1467LVH" at bounding box center [879, 19] width 411 height 19
click at [682, 16] on icon "close" at bounding box center [682, 19] width 10 height 10
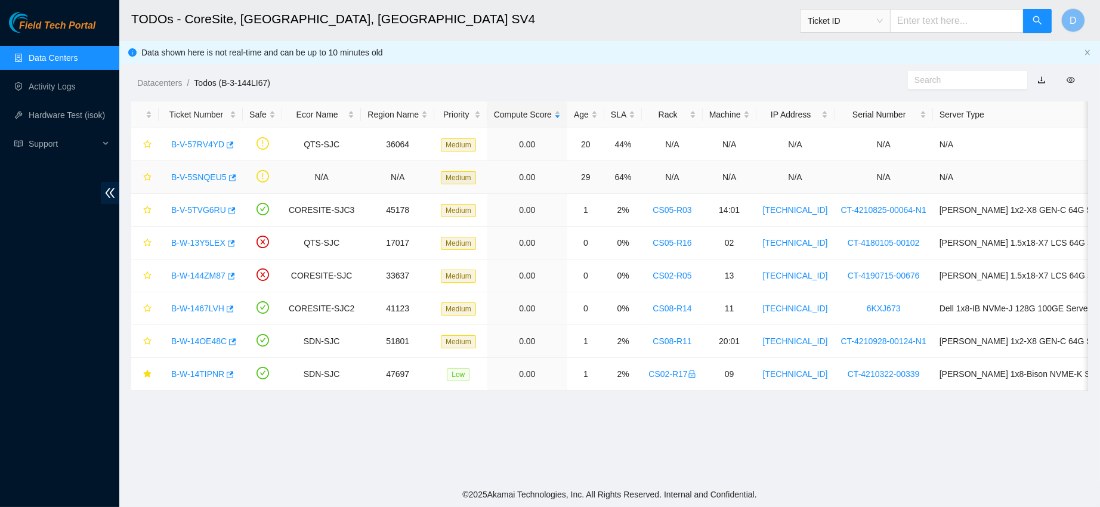
scroll to position [212, 0]
click at [202, 271] on link "B-W-144ZM87" at bounding box center [198, 276] width 54 height 10
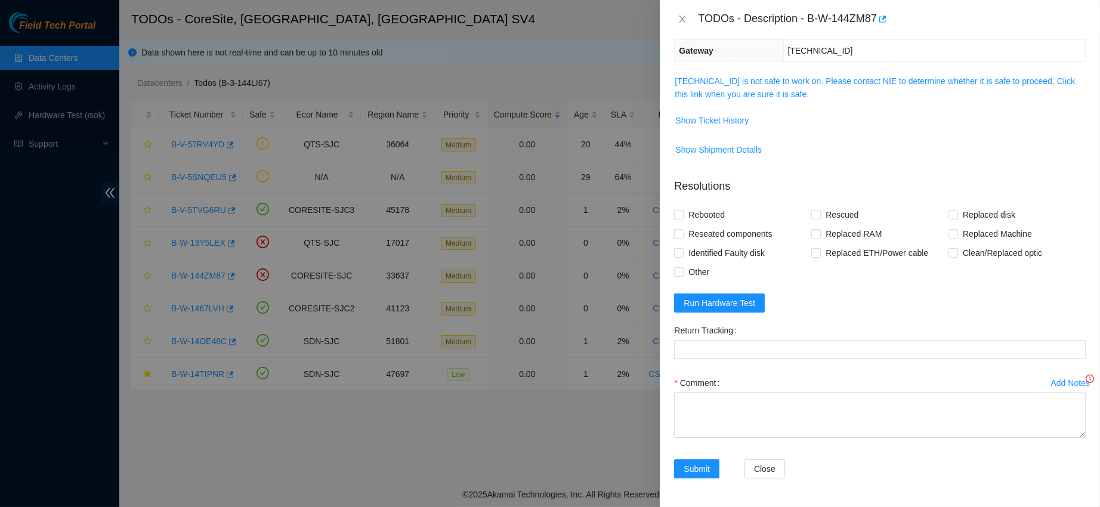
scroll to position [159, 0]
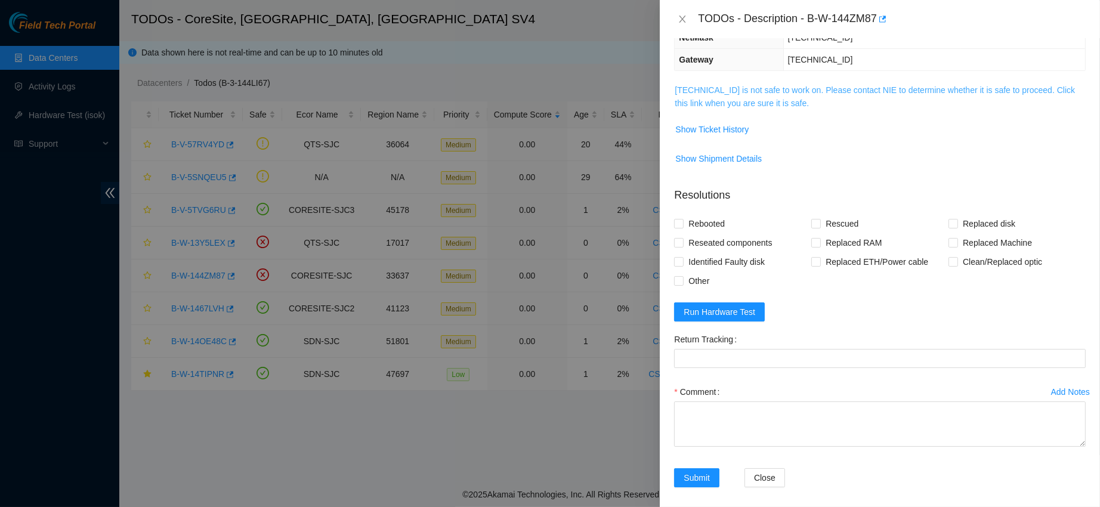
click at [739, 97] on link "23.218.80.197 is not safe to work on. Please contact NIE to determine whether i…" at bounding box center [874, 96] width 400 height 23
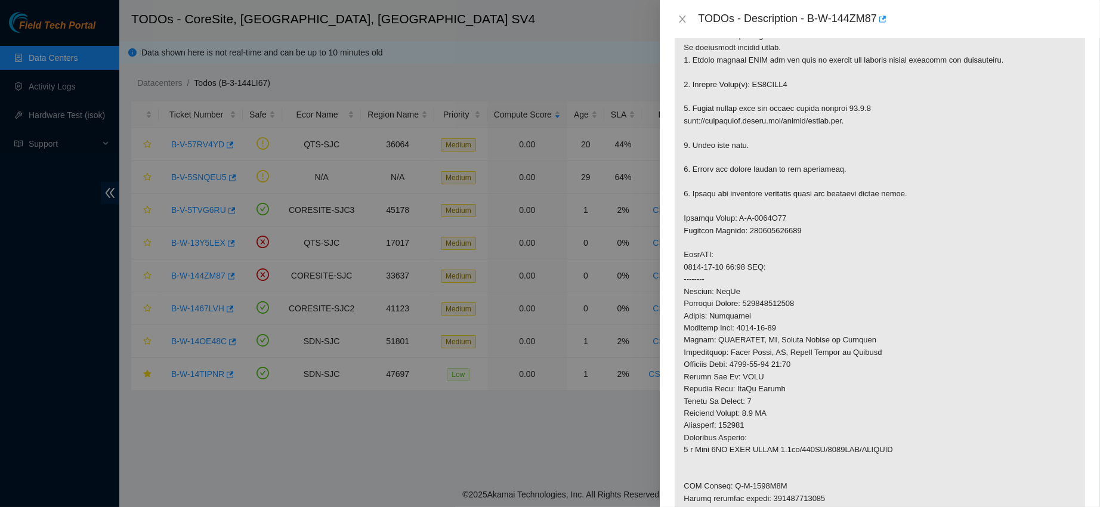
scroll to position [249, 0]
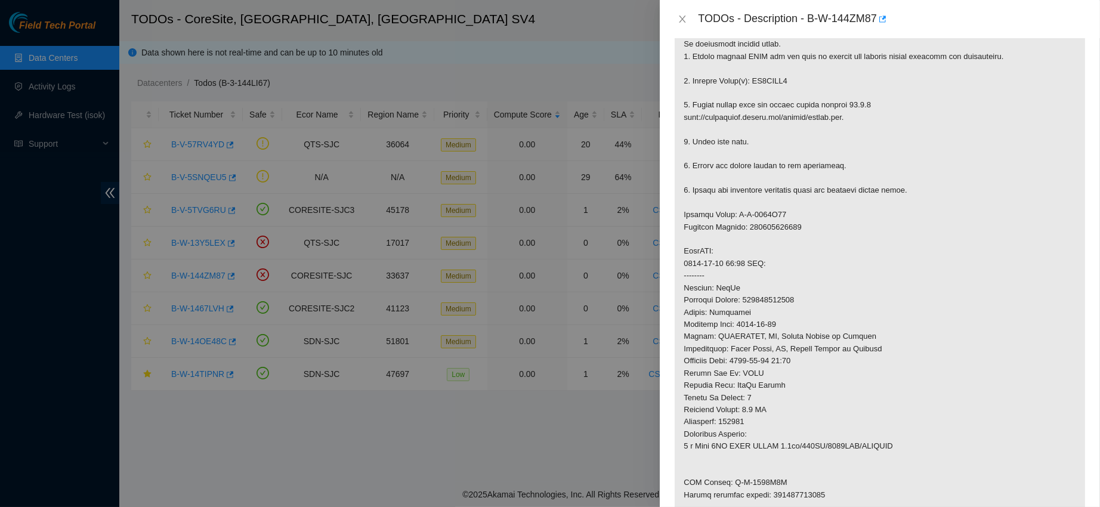
click at [683, 10] on div "TODOs - Description - B-W-144ZM87" at bounding box center [879, 19] width 411 height 19
click at [682, 19] on icon "close" at bounding box center [682, 19] width 7 height 7
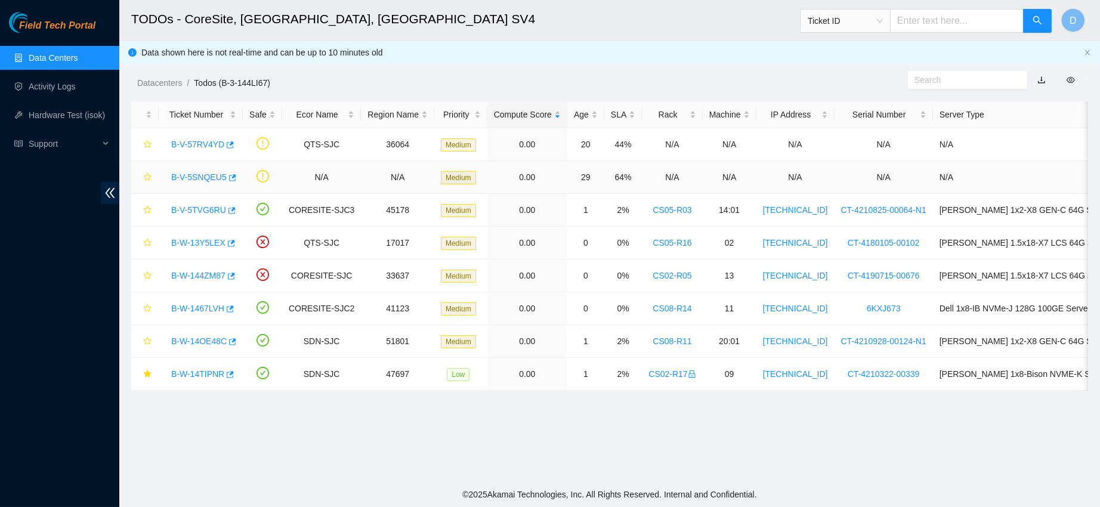
scroll to position [182, 0]
click at [213, 205] on link "B-V-5TVG6RU" at bounding box center [198, 210] width 55 height 10
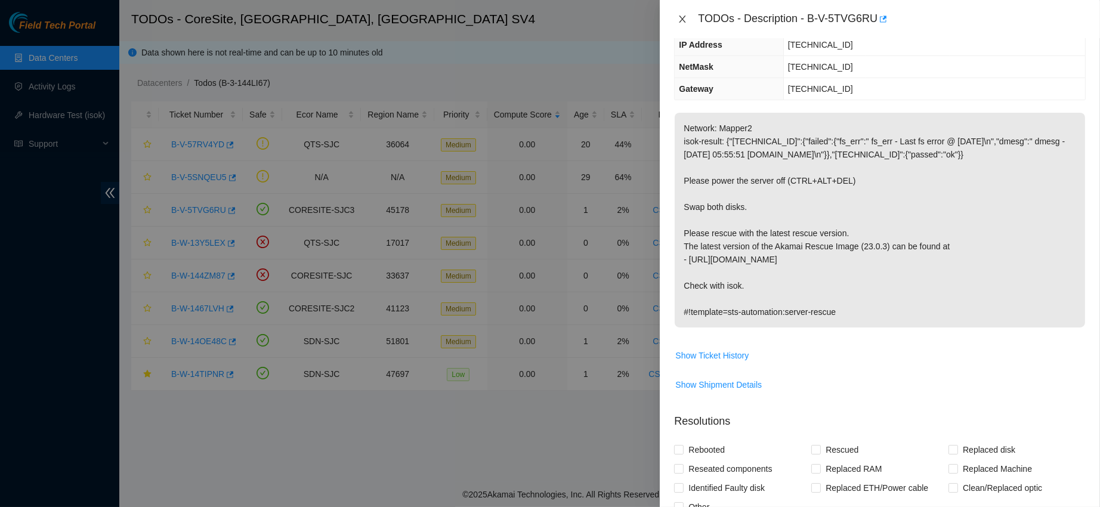
click at [685, 22] on icon "close" at bounding box center [682, 19] width 7 height 7
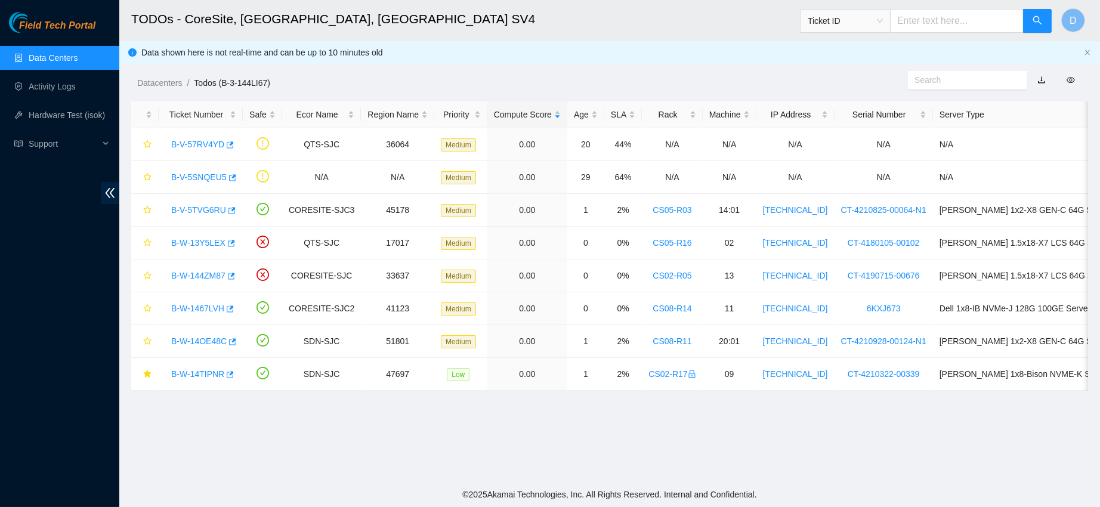
scroll to position [182, 0]
click at [202, 238] on link "B-W-13Y5LEX" at bounding box center [198, 243] width 54 height 10
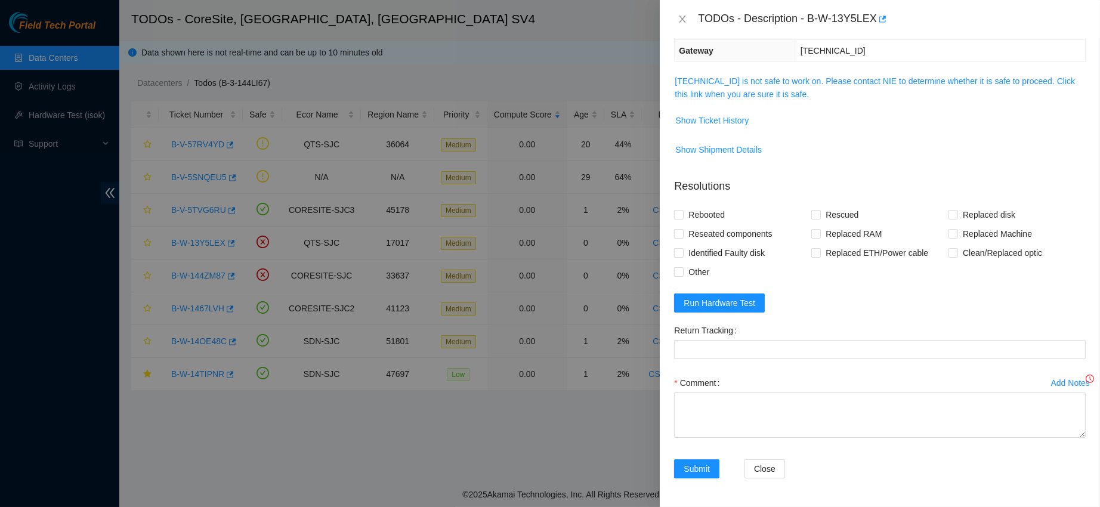
scroll to position [129, 0]
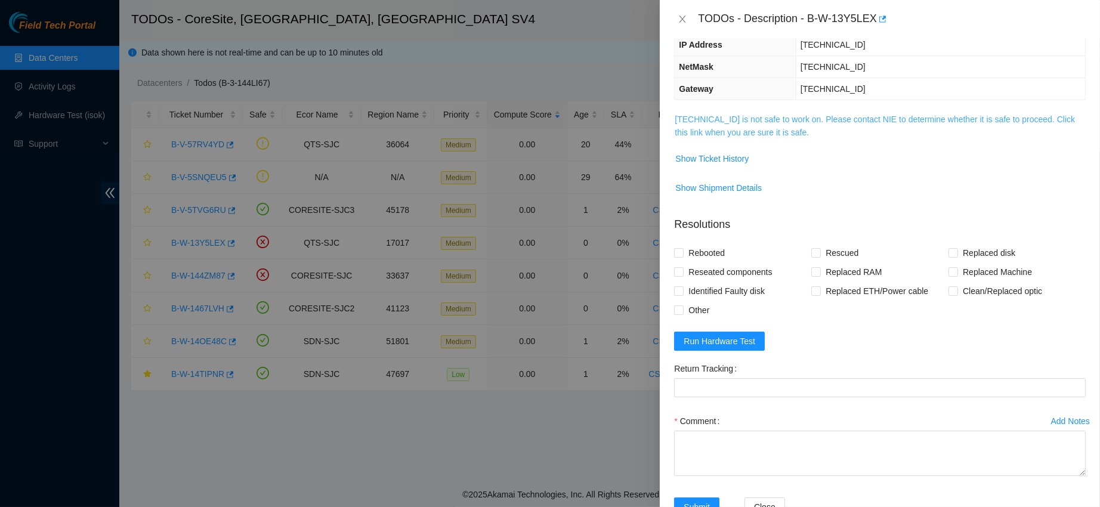
click at [799, 123] on link "96.6.45.69 is not safe to work on. Please contact NIE to determine whether it i…" at bounding box center [874, 126] width 400 height 23
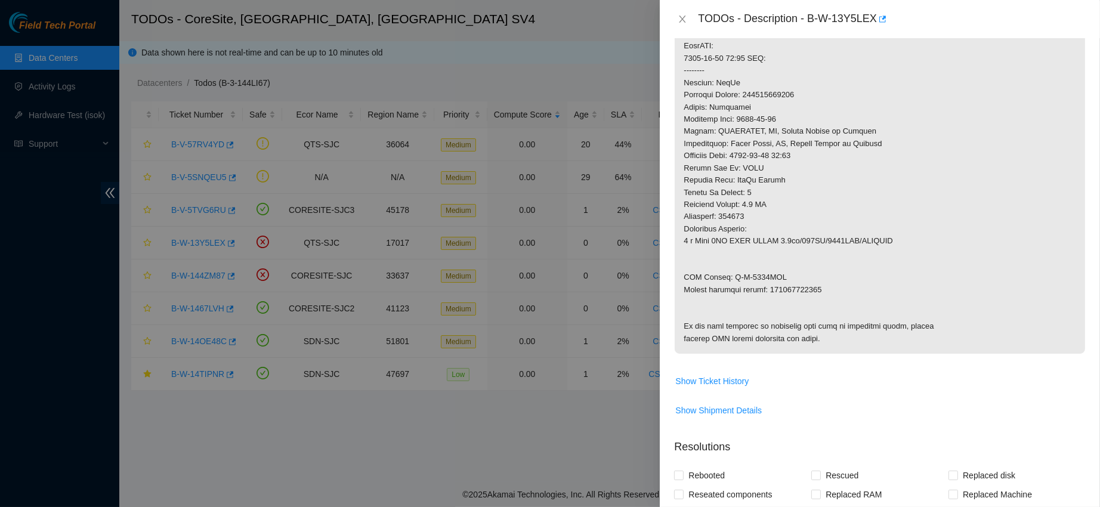
scroll to position [456, 0]
click at [686, 24] on div "TODOs - Description - B-W-13Y5LEX" at bounding box center [879, 19] width 411 height 19
click at [686, 14] on button "Close" at bounding box center [682, 19] width 17 height 11
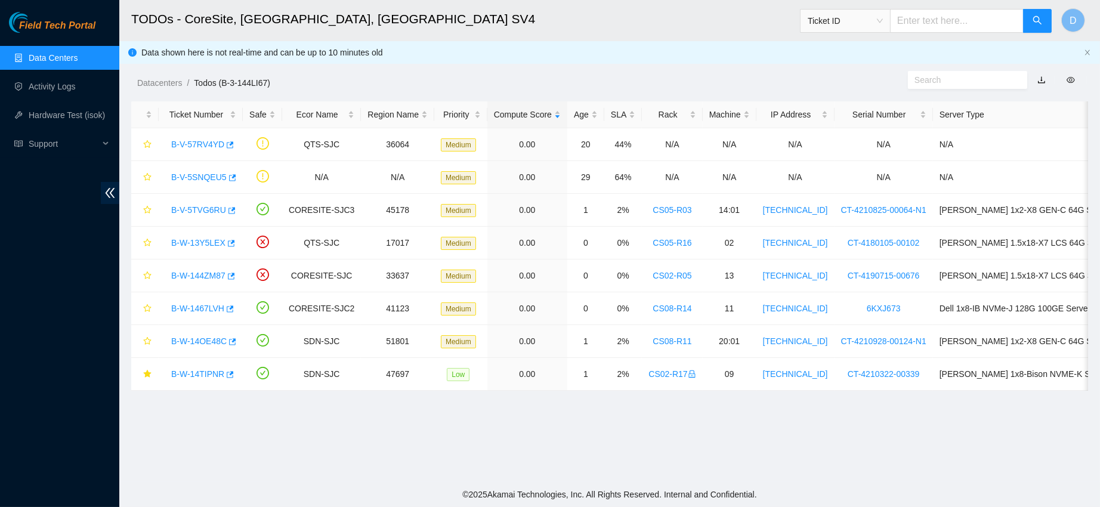
scroll to position [182, 0]
click at [190, 369] on link "B-W-14TIPNR" at bounding box center [197, 374] width 53 height 10
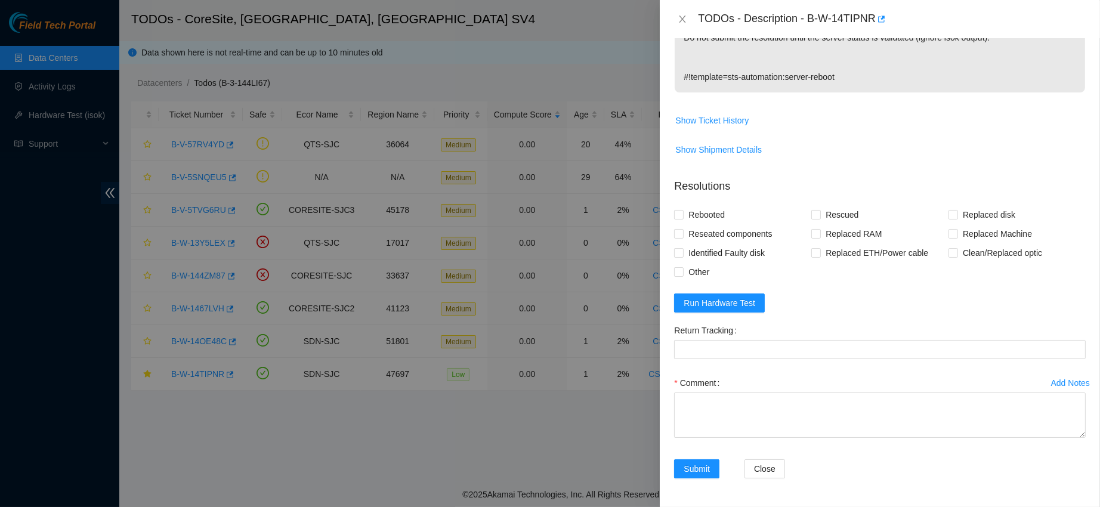
scroll to position [425, 0]
click at [701, 310] on span "Run Hardware Test" at bounding box center [719, 302] width 72 height 13
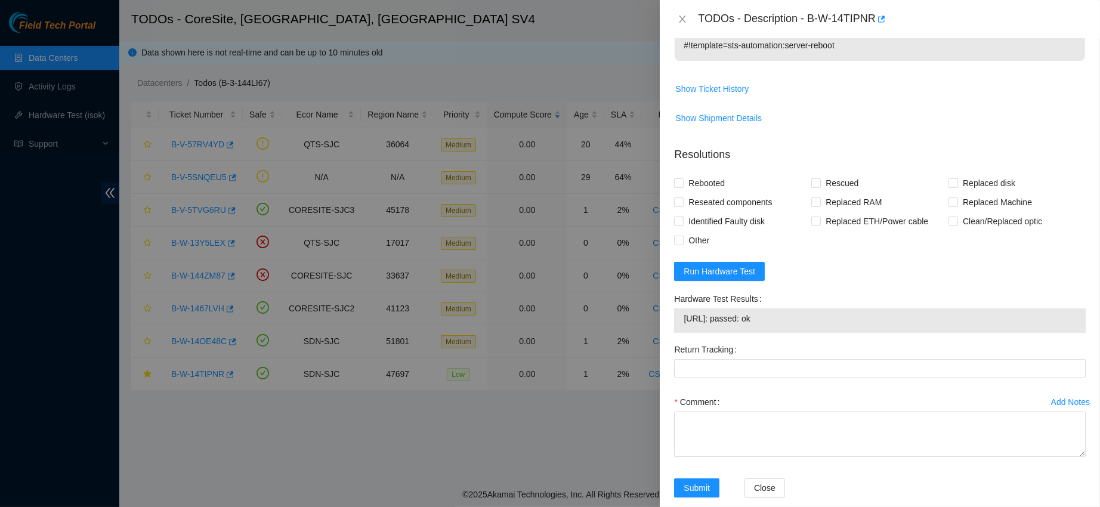
scroll to position [476, 0]
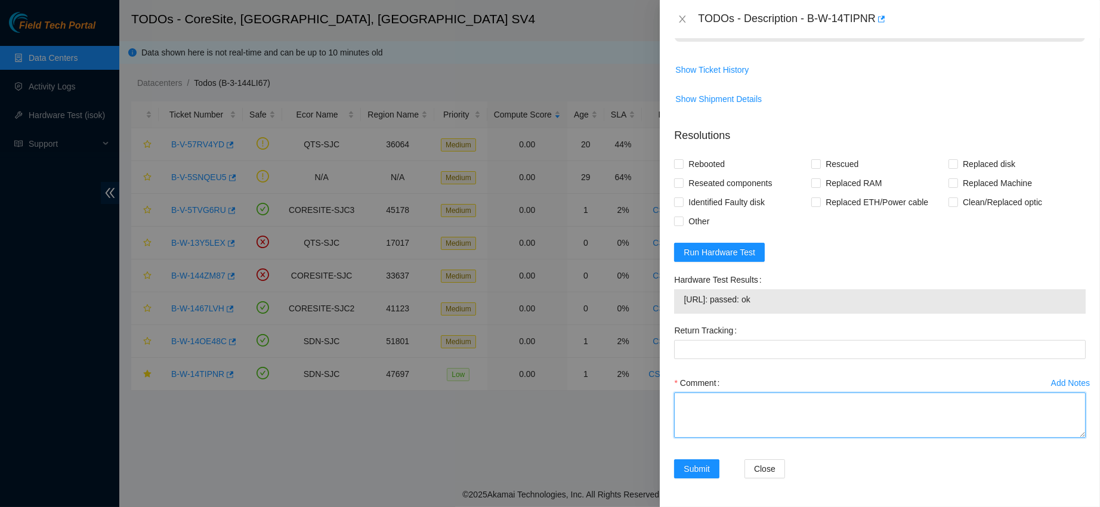
click at [729, 416] on textarea "Comment" at bounding box center [879, 414] width 411 height 45
click at [721, 308] on td "23.62.45.140: passed: ok" at bounding box center [880, 301] width 394 height 18
click at [716, 305] on span "23.62.45.140: passed: ok" at bounding box center [879, 299] width 392 height 13
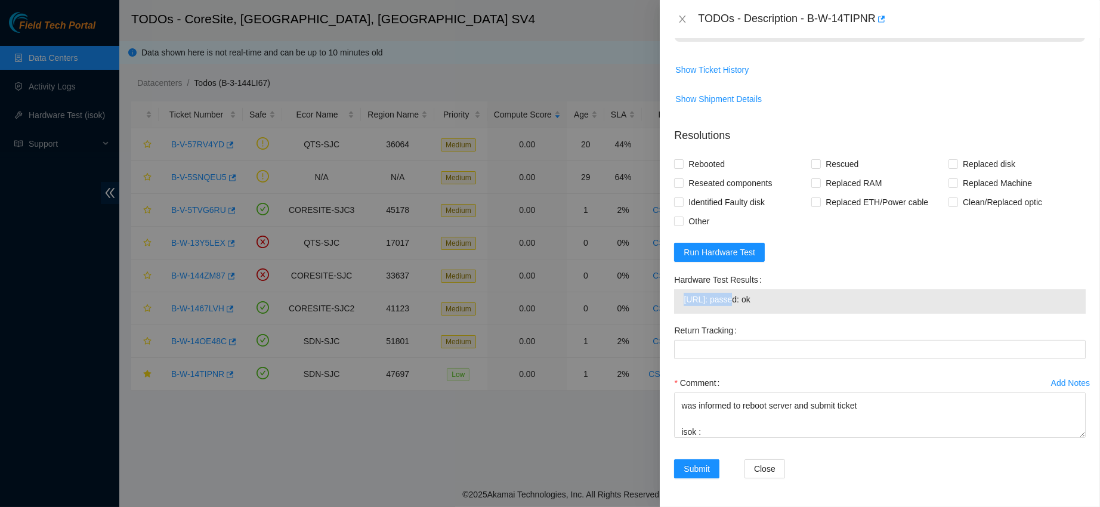
click at [716, 305] on span "23.62.45.140: passed: ok" at bounding box center [879, 299] width 392 height 13
copy span "23.62.45.140: passed: ok"
click at [721, 423] on textarea "contacted nocc to confirm that ticket was safe and to unlock rids verified sn o…" at bounding box center [879, 414] width 411 height 45
click at [705, 442] on div "Comment contacted nocc to confirm that ticket was safe and to unlock rids verif…" at bounding box center [879, 409] width 411 height 72
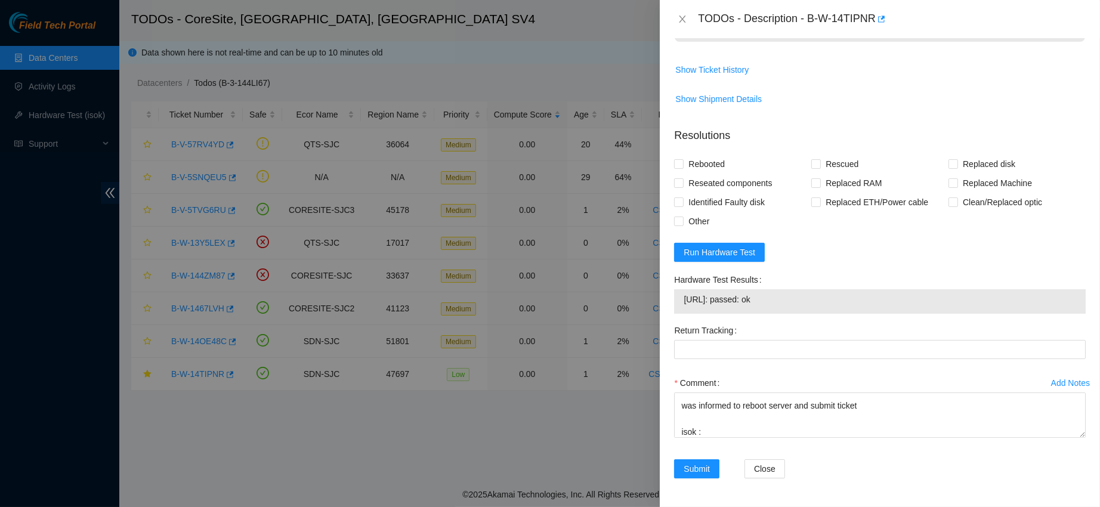
click at [716, 437] on div "contacted nocc to confirm that ticket was safe and to unlock rids verified sn o…" at bounding box center [879, 414] width 411 height 45
click at [721, 435] on textarea "contacted nocc to confirm that ticket was safe and to unlock rids verified sn o…" at bounding box center [879, 414] width 411 height 45
paste textarea "23.62.45.140: passed: ok"
click at [890, 407] on textarea "contacted nocc to confirm that ticket was safe and to unlock rids verified sn o…" at bounding box center [879, 414] width 411 height 45
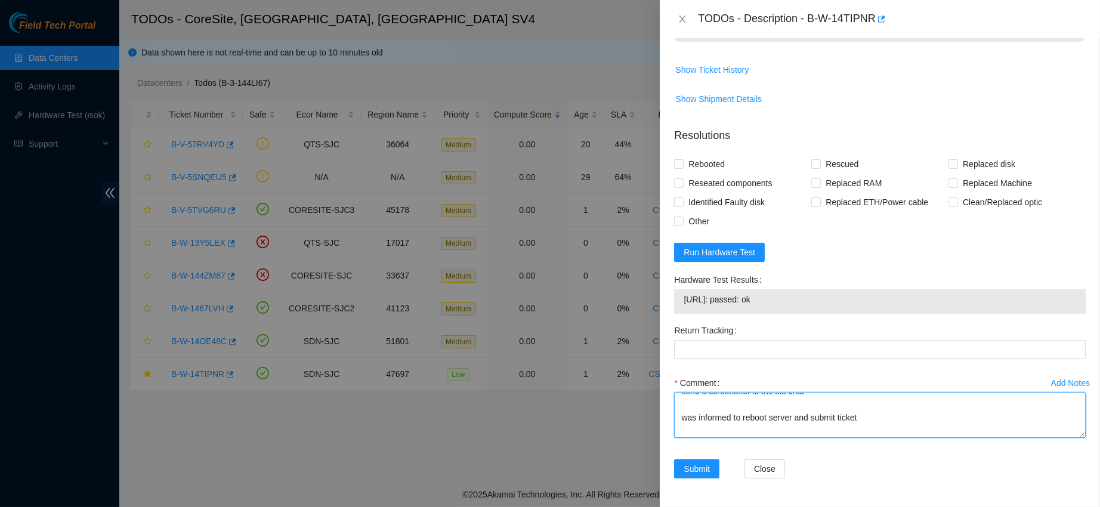
click at [881, 416] on textarea "contacted nocc to confirm that ticket was safe and to unlock rids verified sn o…" at bounding box center [879, 414] width 411 height 45
type textarea "contacted nocc to confirm that ticket was safe and to unlock rids verified sn o…"
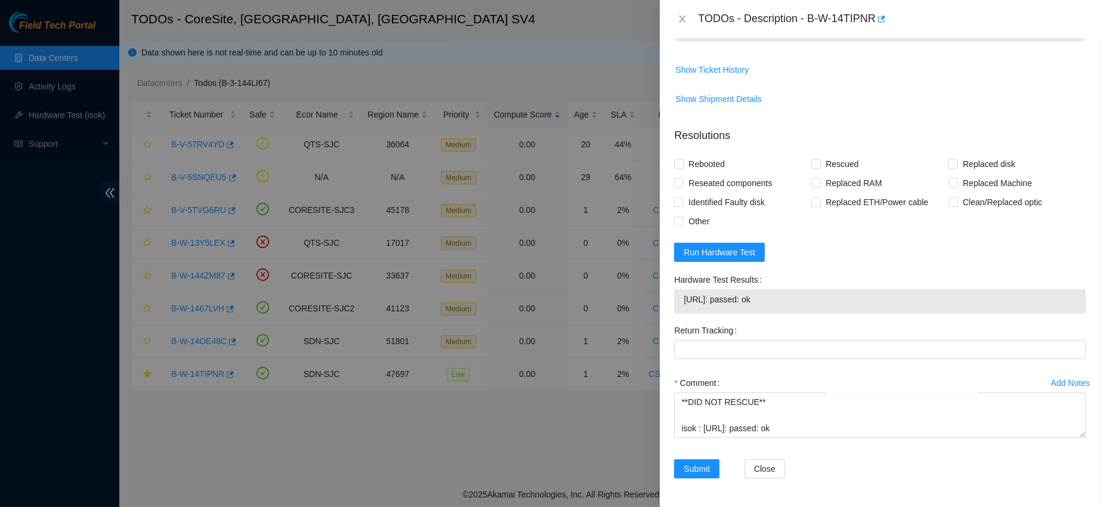
click at [686, 151] on form "Resolutions Rebooted Rescued Replaced disk Reseated components Replaced RAM Rep…" at bounding box center [879, 305] width 411 height 375
click at [689, 162] on span "Rebooted" at bounding box center [706, 163] width 46 height 19
click at [682, 162] on input "Rebooted" at bounding box center [678, 163] width 8 height 8
checkbox input "true"
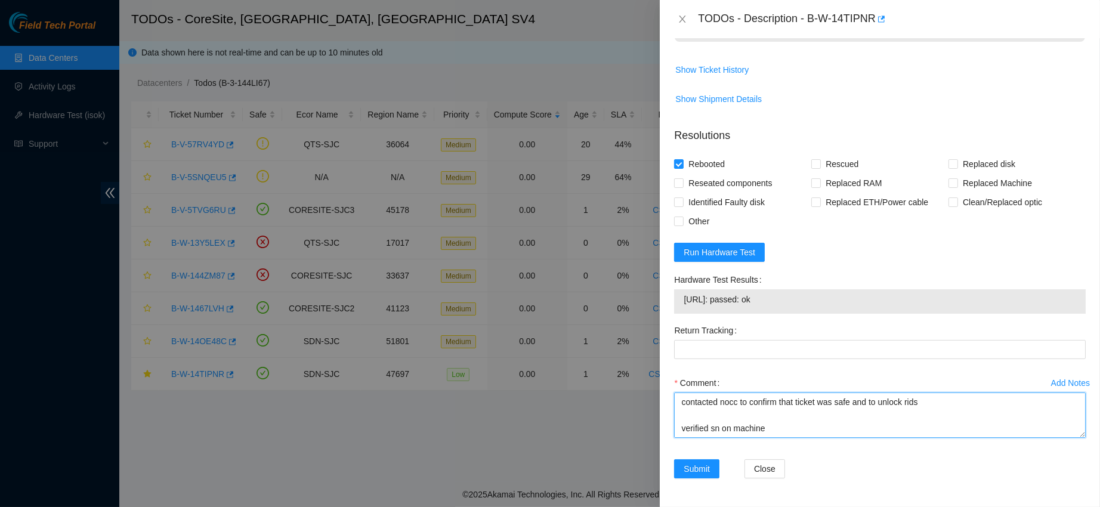
drag, startPoint x: 802, startPoint y: 422, endPoint x: 665, endPoint y: 342, distance: 158.7
click at [665, 342] on div "Problem Type Hardware Sub Type Tier 1 - Secure Rack Number CS02-R17 Machine Num…" at bounding box center [880, 272] width 440 height 469
click at [696, 469] on span "Submit" at bounding box center [696, 468] width 26 height 13
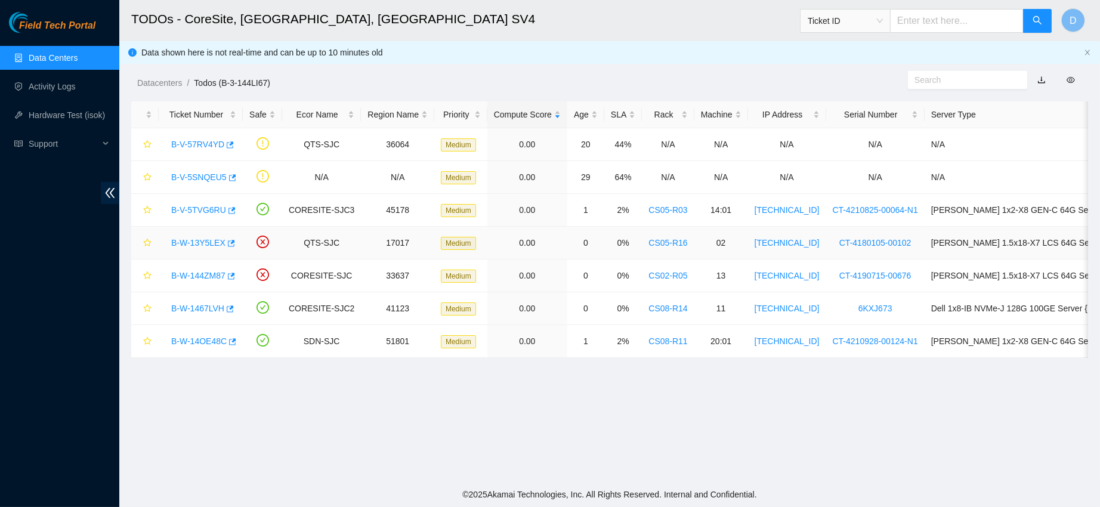
click at [185, 238] on link "B-W-13Y5LEX" at bounding box center [198, 243] width 54 height 10
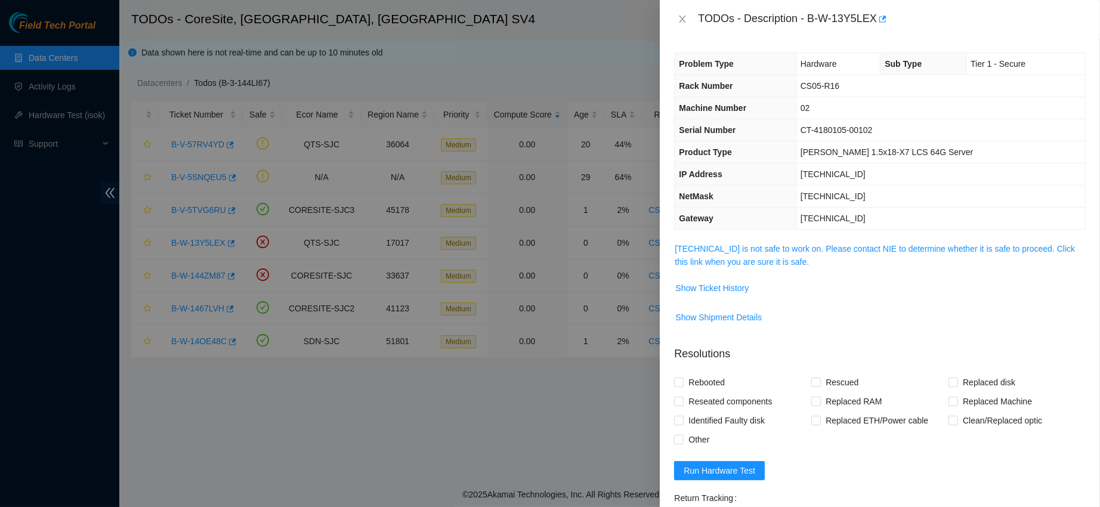
click at [787, 254] on span "96.6.45.69 is not safe to work on. Please contact NIE to determine whether it i…" at bounding box center [879, 255] width 410 height 26
click at [768, 258] on link "96.6.45.69 is not safe to work on. Please contact NIE to determine whether it i…" at bounding box center [874, 255] width 400 height 23
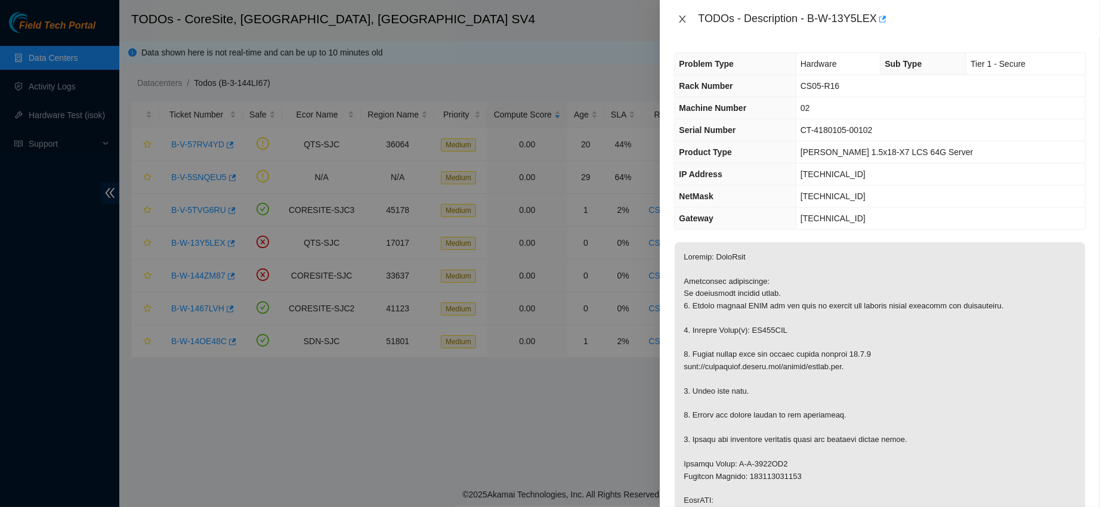
click at [683, 20] on icon "close" at bounding box center [682, 19] width 7 height 7
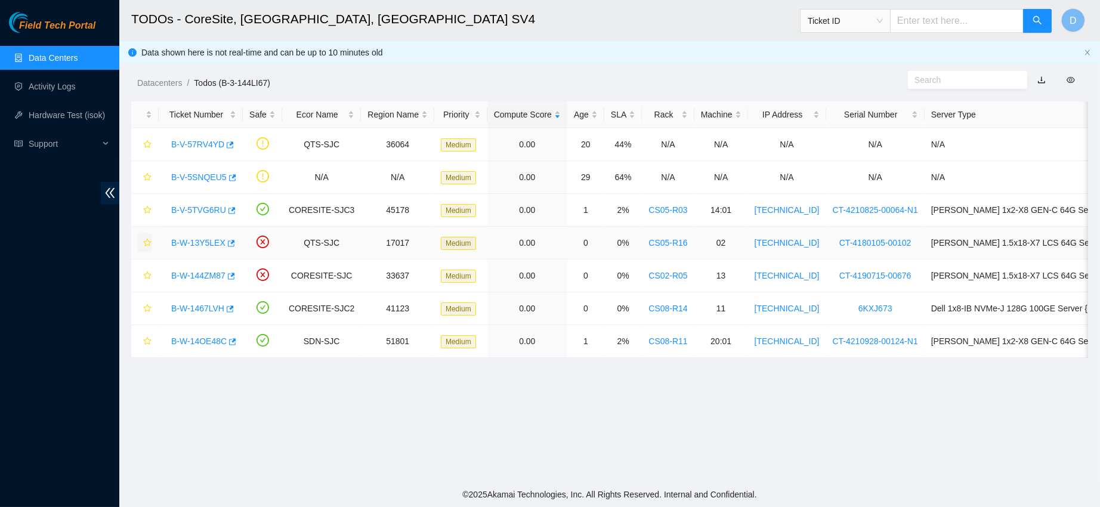
click at [147, 240] on icon "star" at bounding box center [147, 243] width 8 height 8
click at [215, 276] on link "B-W-144ZM87" at bounding box center [198, 276] width 54 height 10
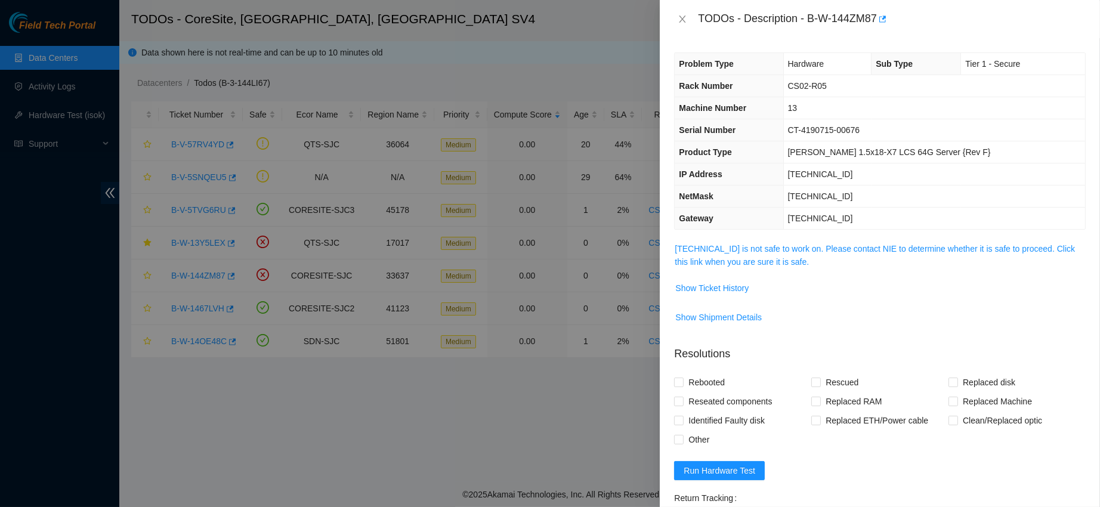
click at [744, 252] on link "23.218.80.197 is not safe to work on. Please contact NIE to determine whether i…" at bounding box center [874, 255] width 400 height 23
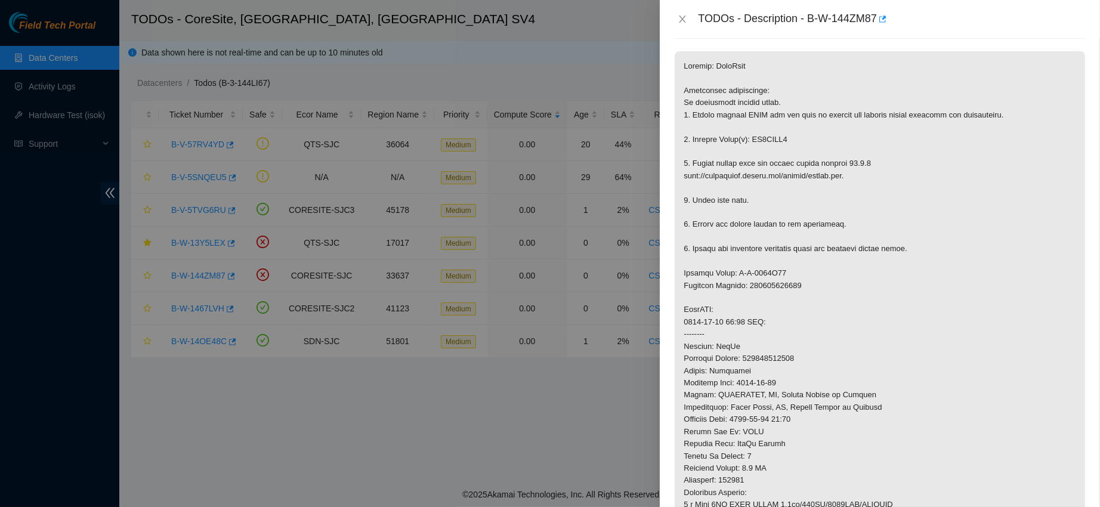
scroll to position [192, 0]
click at [680, 24] on button "Close" at bounding box center [682, 19] width 17 height 11
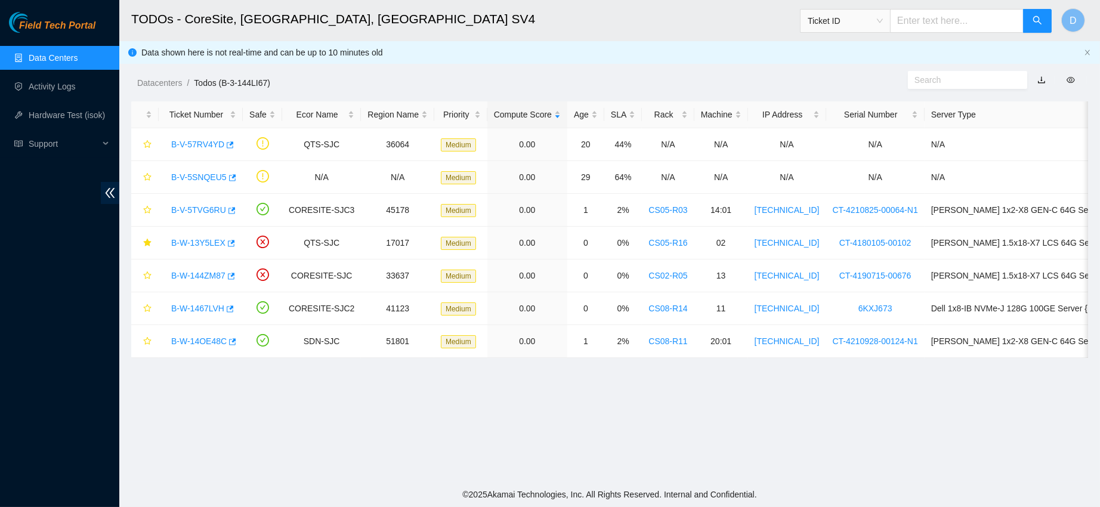
scroll to position [182, 0]
click at [150, 279] on icon "star" at bounding box center [147, 275] width 8 height 8
click at [211, 244] on link "B-W-13Y5LEX" at bounding box center [198, 243] width 54 height 10
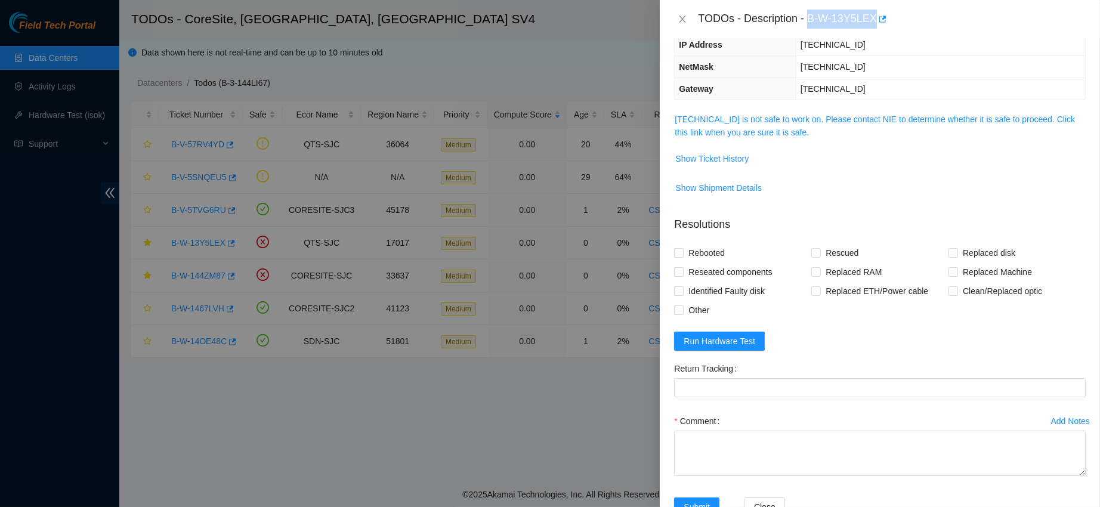
drag, startPoint x: 848, startPoint y: 17, endPoint x: 946, endPoint y: 21, distance: 97.9
click at [946, 21] on div "TODOs - Description - B-W-13Y5LEX" at bounding box center [892, 19] width 388 height 19
copy div "B-W-13Y5LEX"
